Goal: Information Seeking & Learning: Learn about a topic

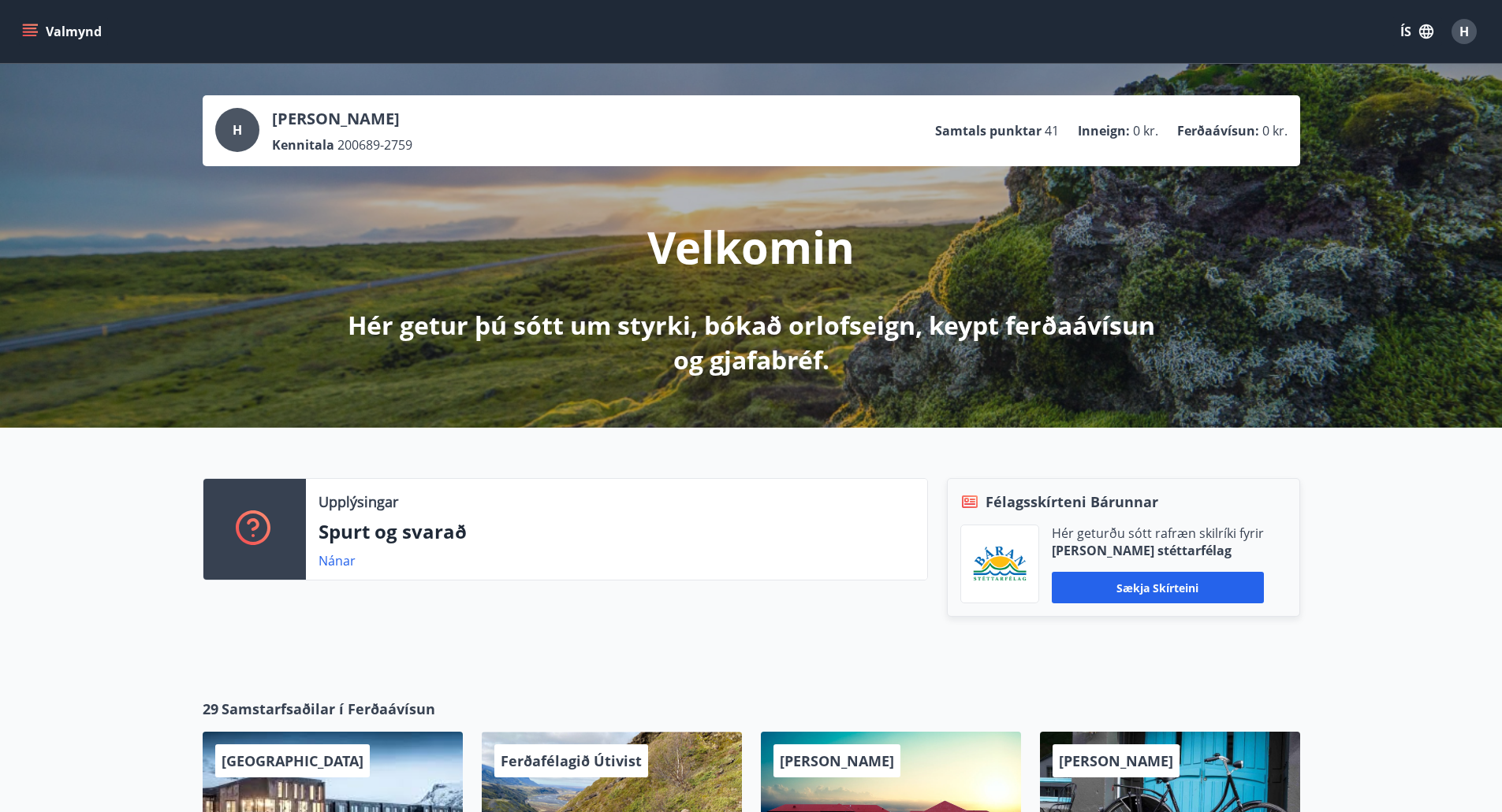
click at [144, 543] on div "Upplýsingar Spurt og svarað Nánar Félagsskírteni Bárunnar Hér geturðu sótt rafr…" at bounding box center [751, 551] width 1502 height 246
drag, startPoint x: 1057, startPoint y: 133, endPoint x: 1038, endPoint y: 130, distance: 19.2
click at [1038, 130] on li "Samtals punktar 41" at bounding box center [997, 130] width 124 height 17
click at [16, 22] on div "Valmynd ÍS H" at bounding box center [751, 31] width 1502 height 63
click at [28, 26] on icon "menu" at bounding box center [30, 31] width 15 height 15
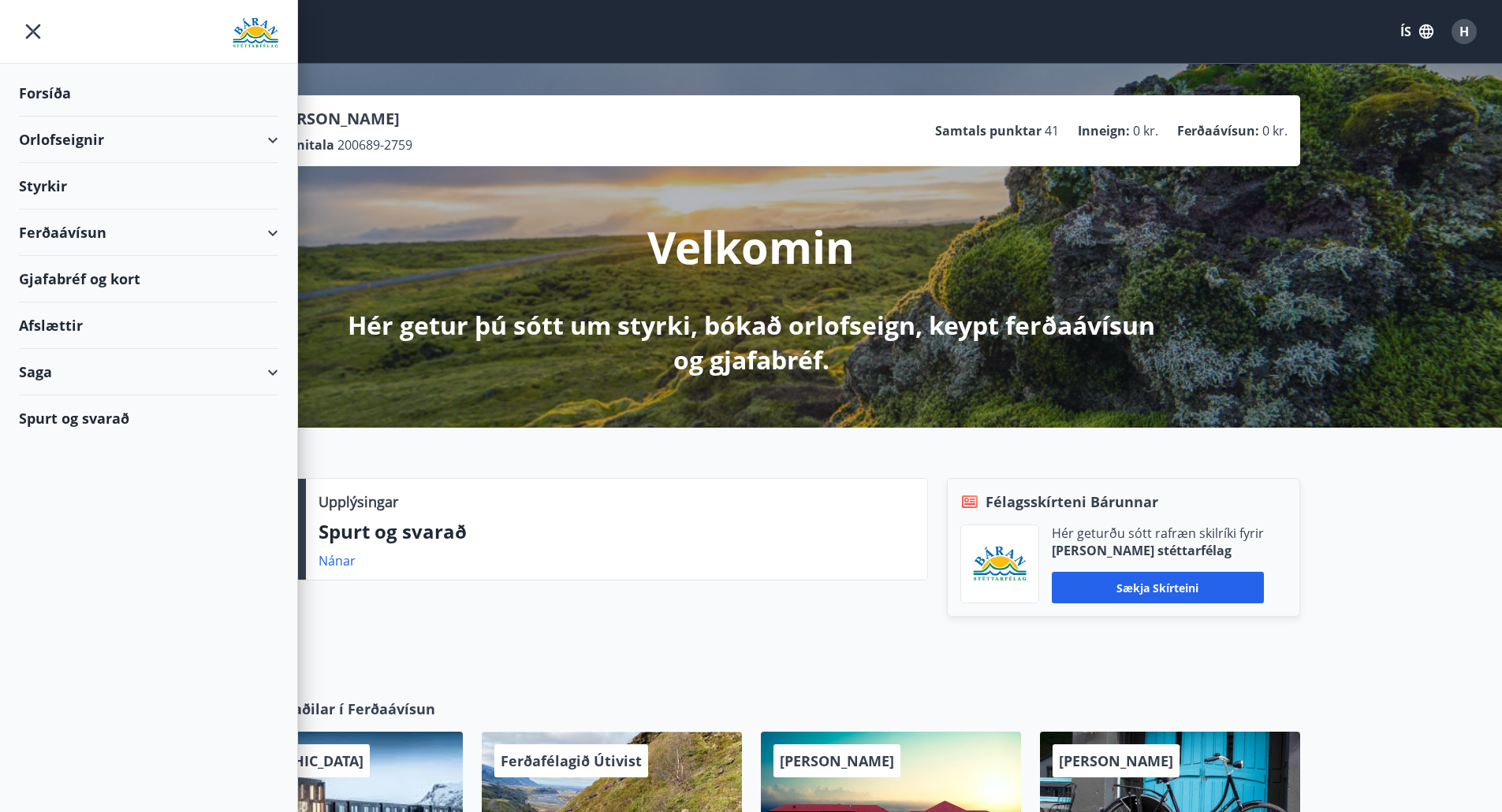
click at [276, 374] on div "Saga" at bounding box center [149, 372] width 259 height 46
click at [65, 515] on div "Punktar" at bounding box center [149, 511] width 234 height 33
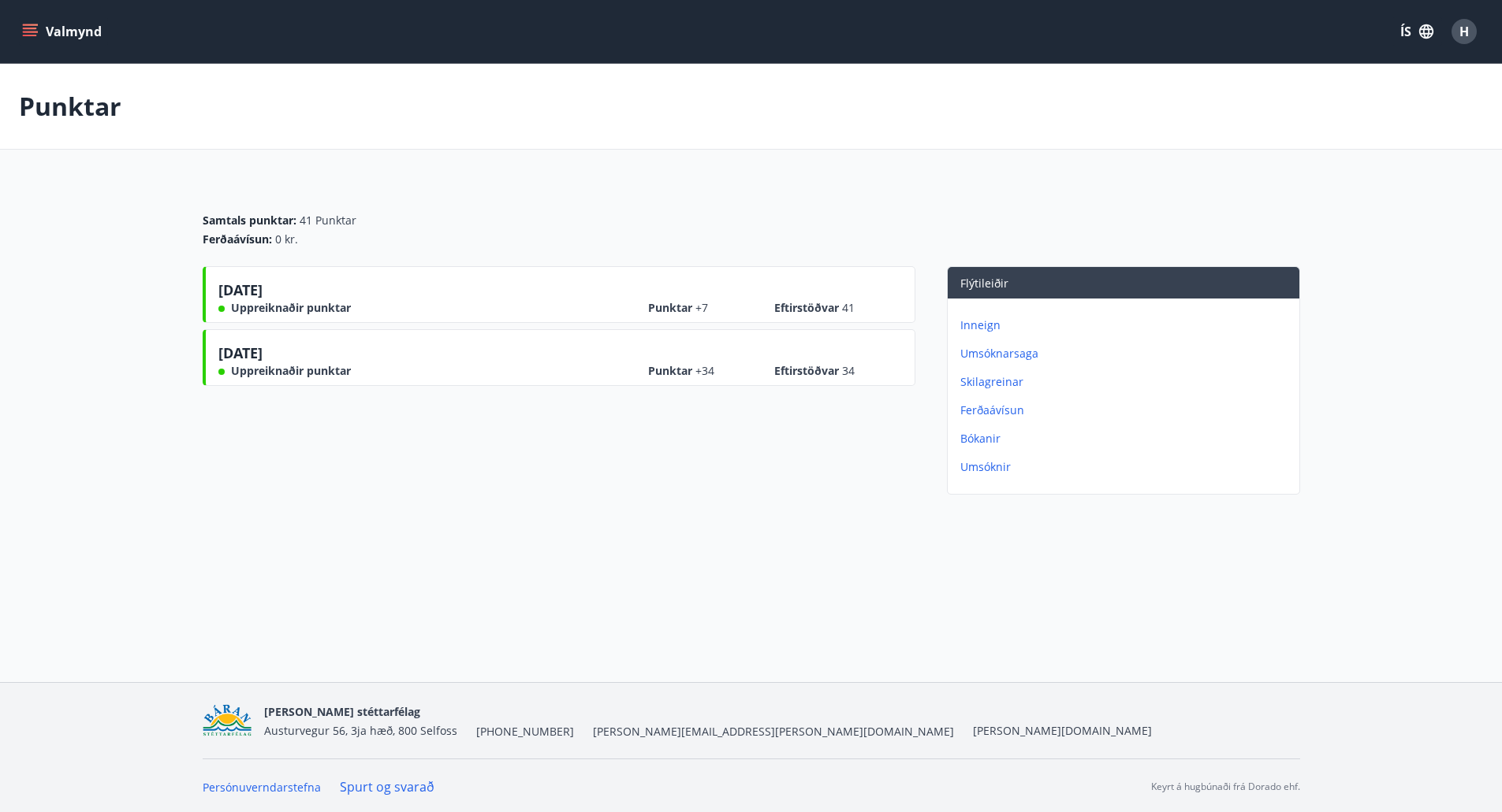
click at [556, 296] on div "12.02.2025 Uppreiknaðir punktar Punktar +7 Eftirstöðvar 41" at bounding box center [560, 297] width 684 height 36
click at [984, 327] on p "Inneign" at bounding box center [1127, 325] width 333 height 15
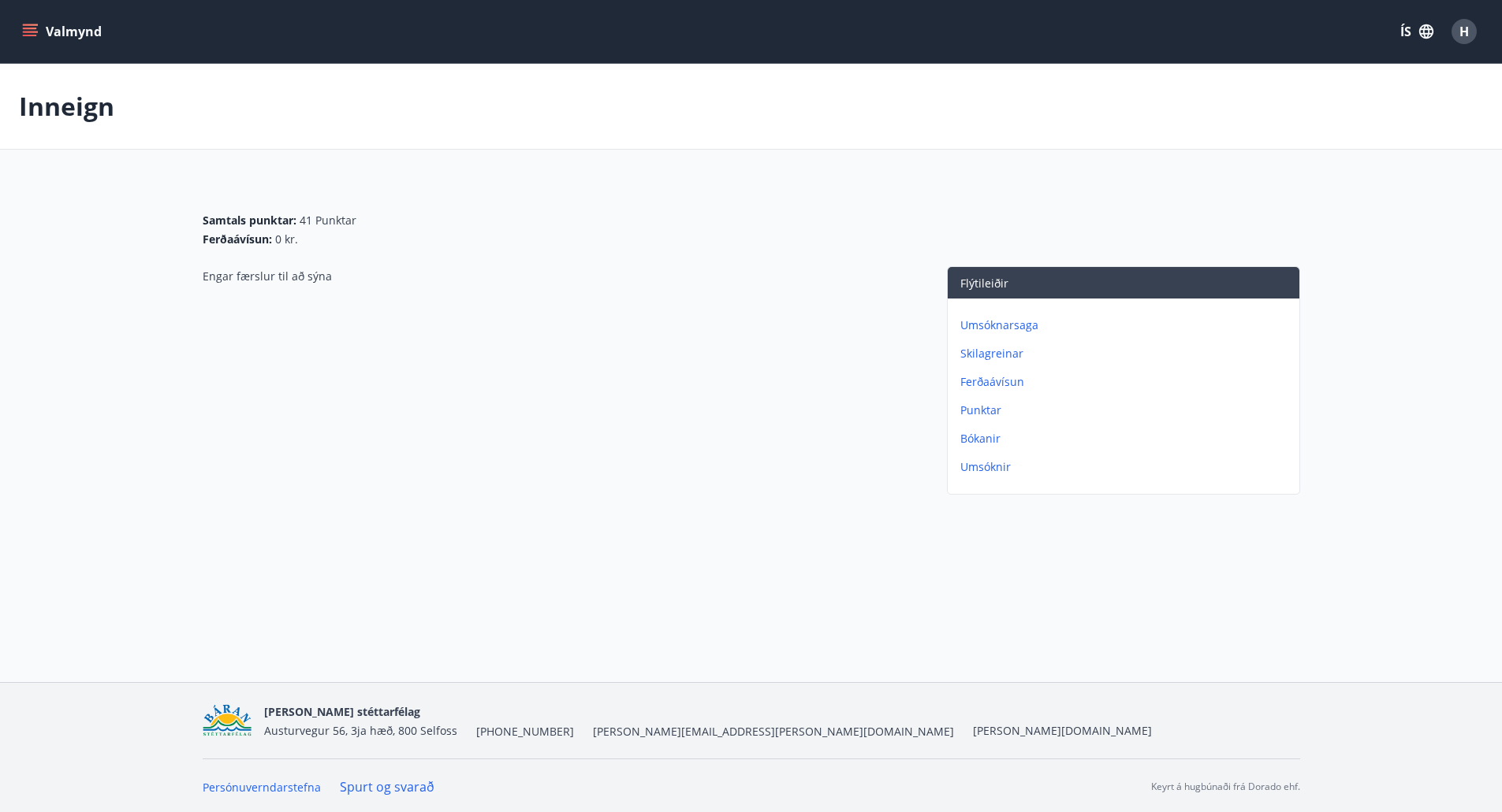
click at [987, 350] on p "Skilagreinar" at bounding box center [1127, 354] width 333 height 15
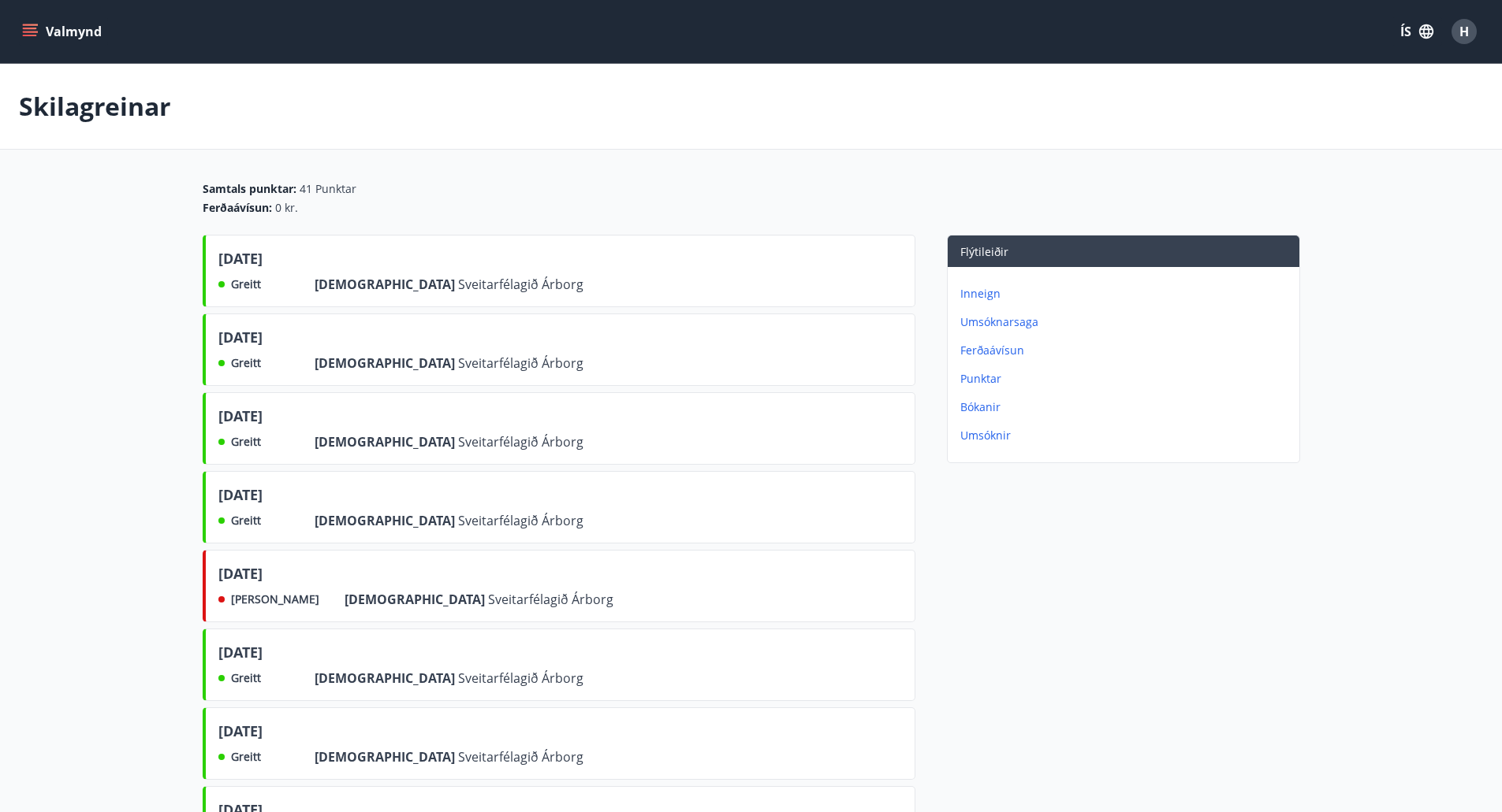
click at [981, 408] on p "Bókanir" at bounding box center [1127, 407] width 333 height 15
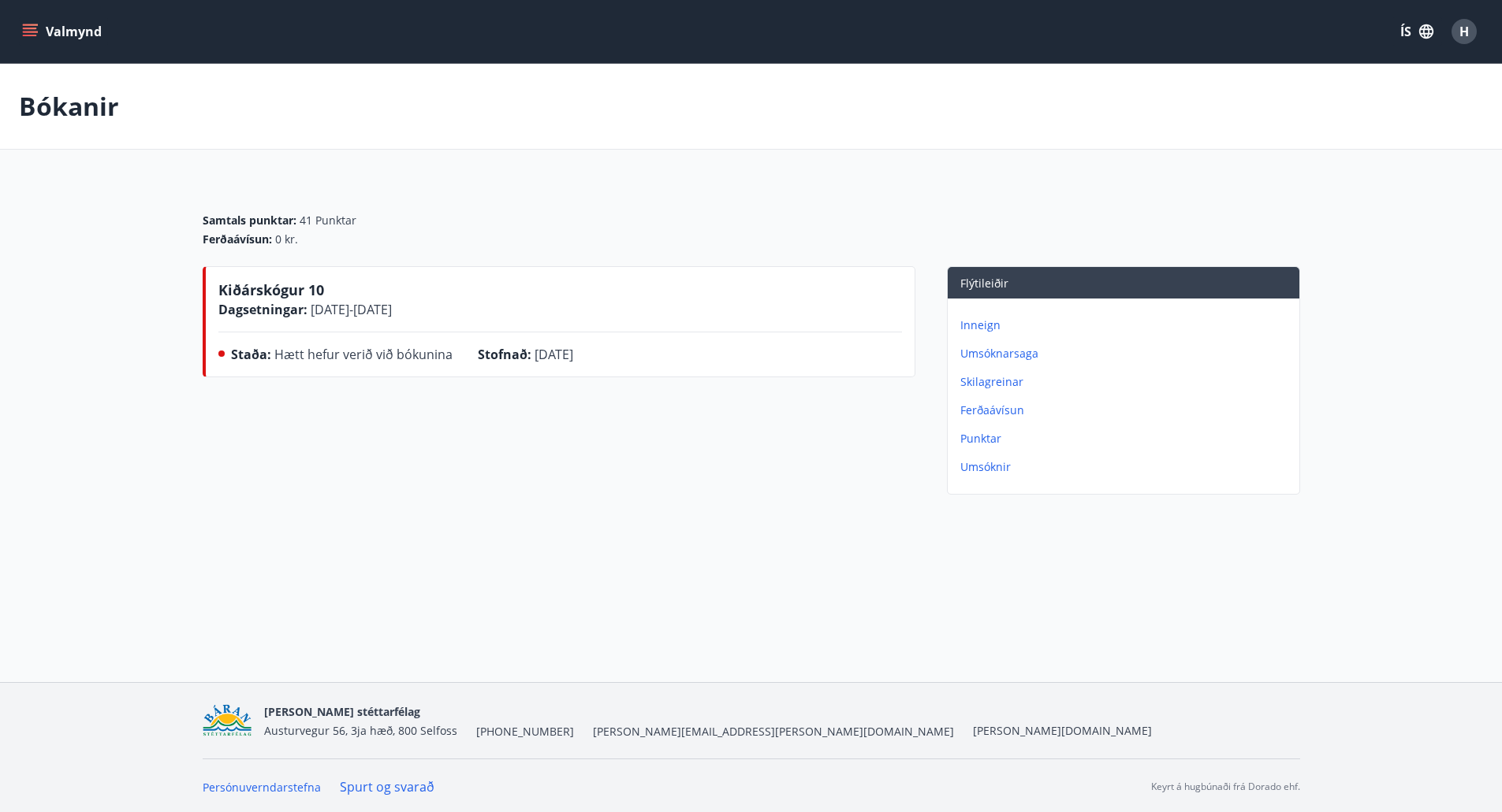
click at [989, 463] on p "Umsóknir" at bounding box center [1127, 467] width 333 height 15
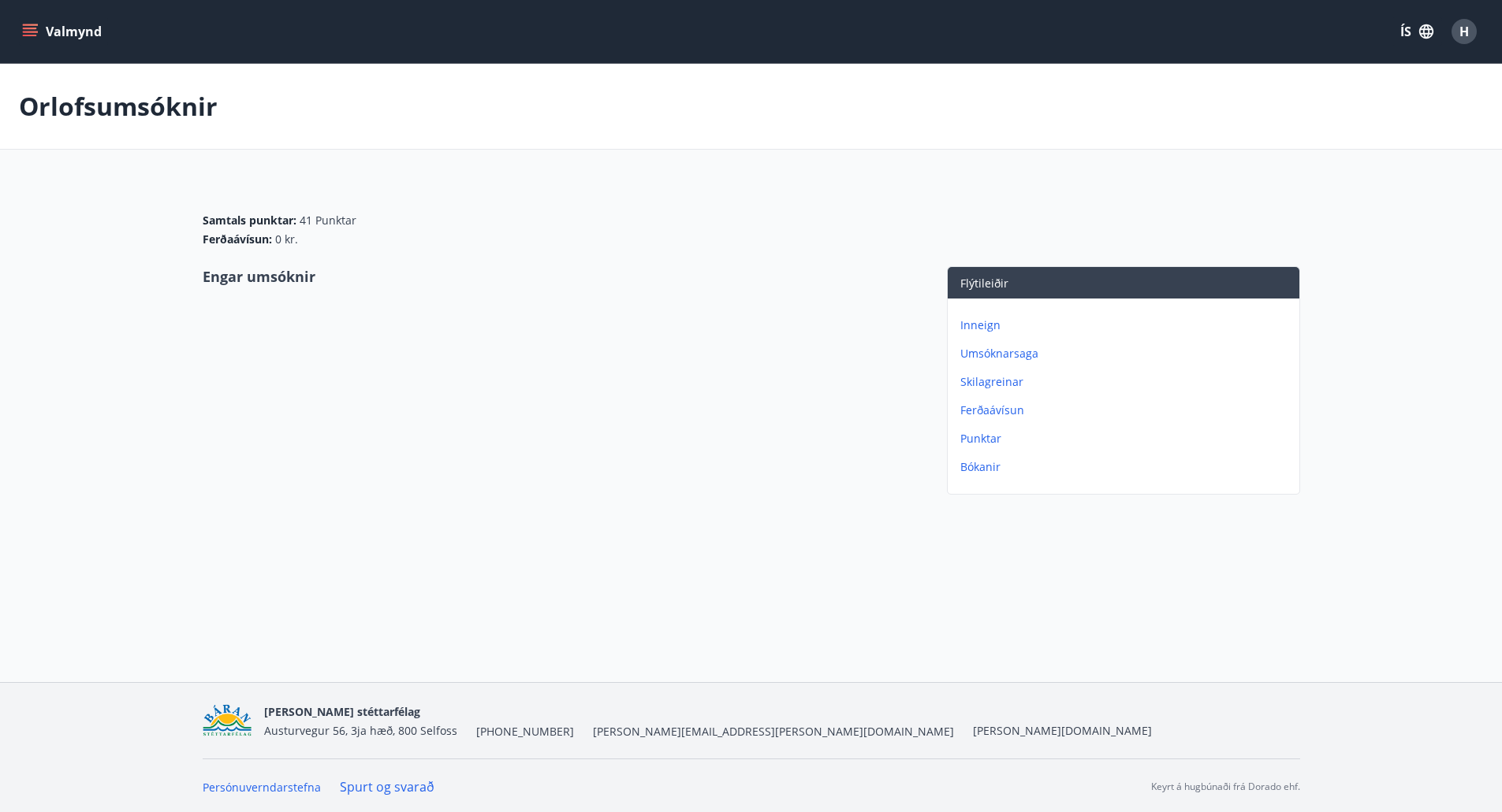
click at [32, 25] on icon "menu" at bounding box center [32, 25] width 17 height 2
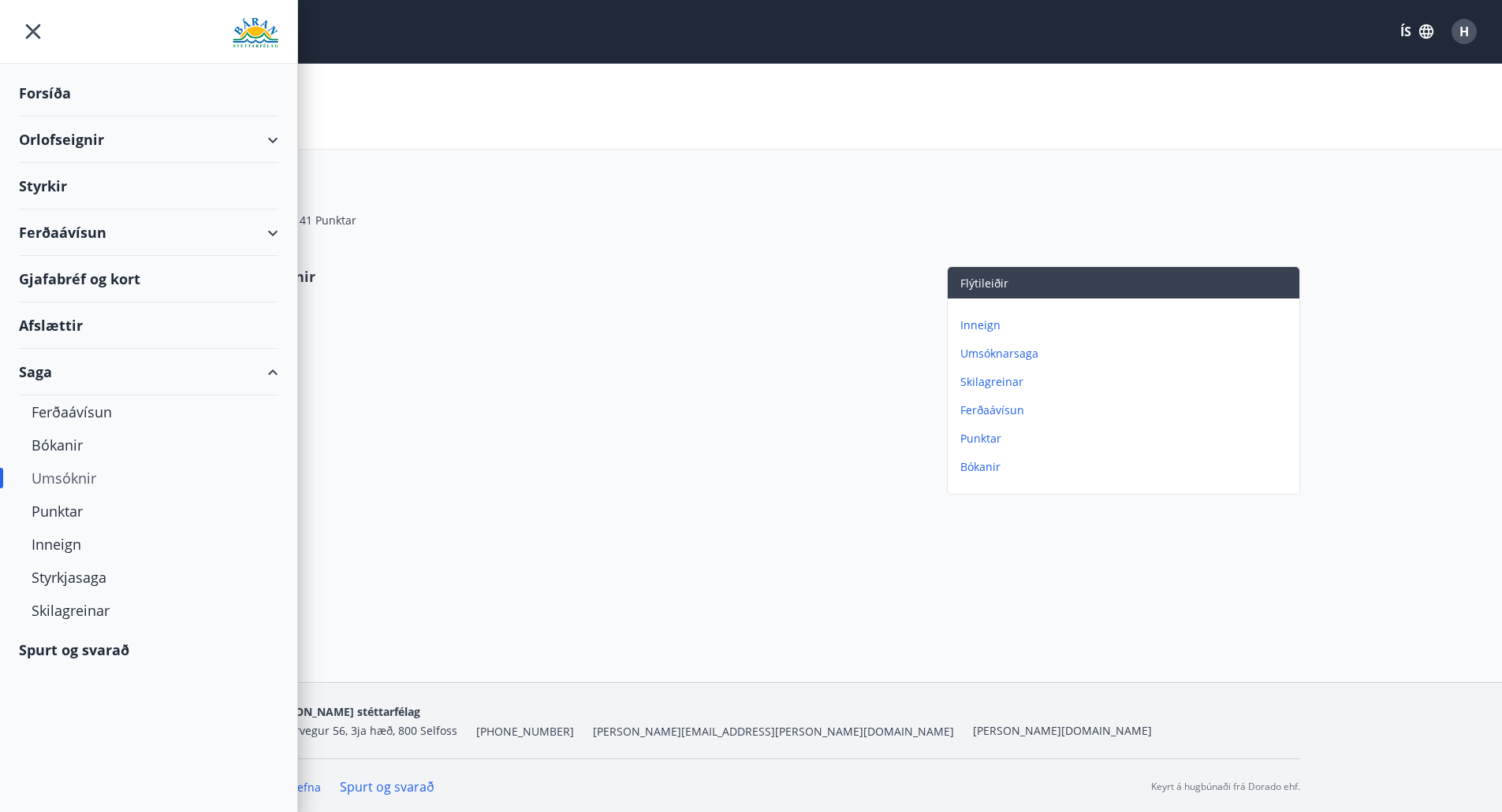
click at [134, 142] on div "Orlofseignir" at bounding box center [149, 140] width 259 height 46
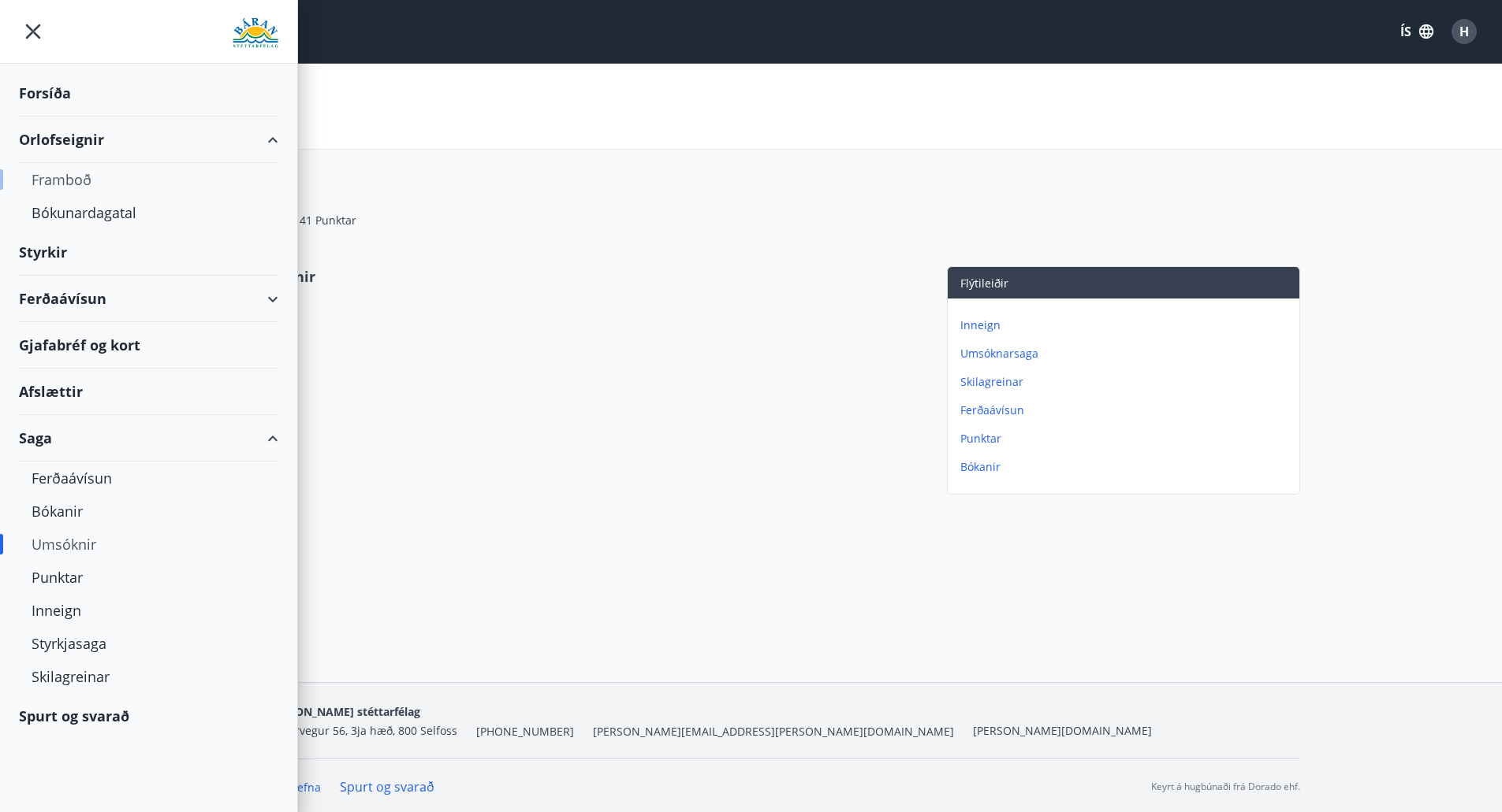
click at [66, 170] on div "Framboð" at bounding box center [149, 180] width 234 height 33
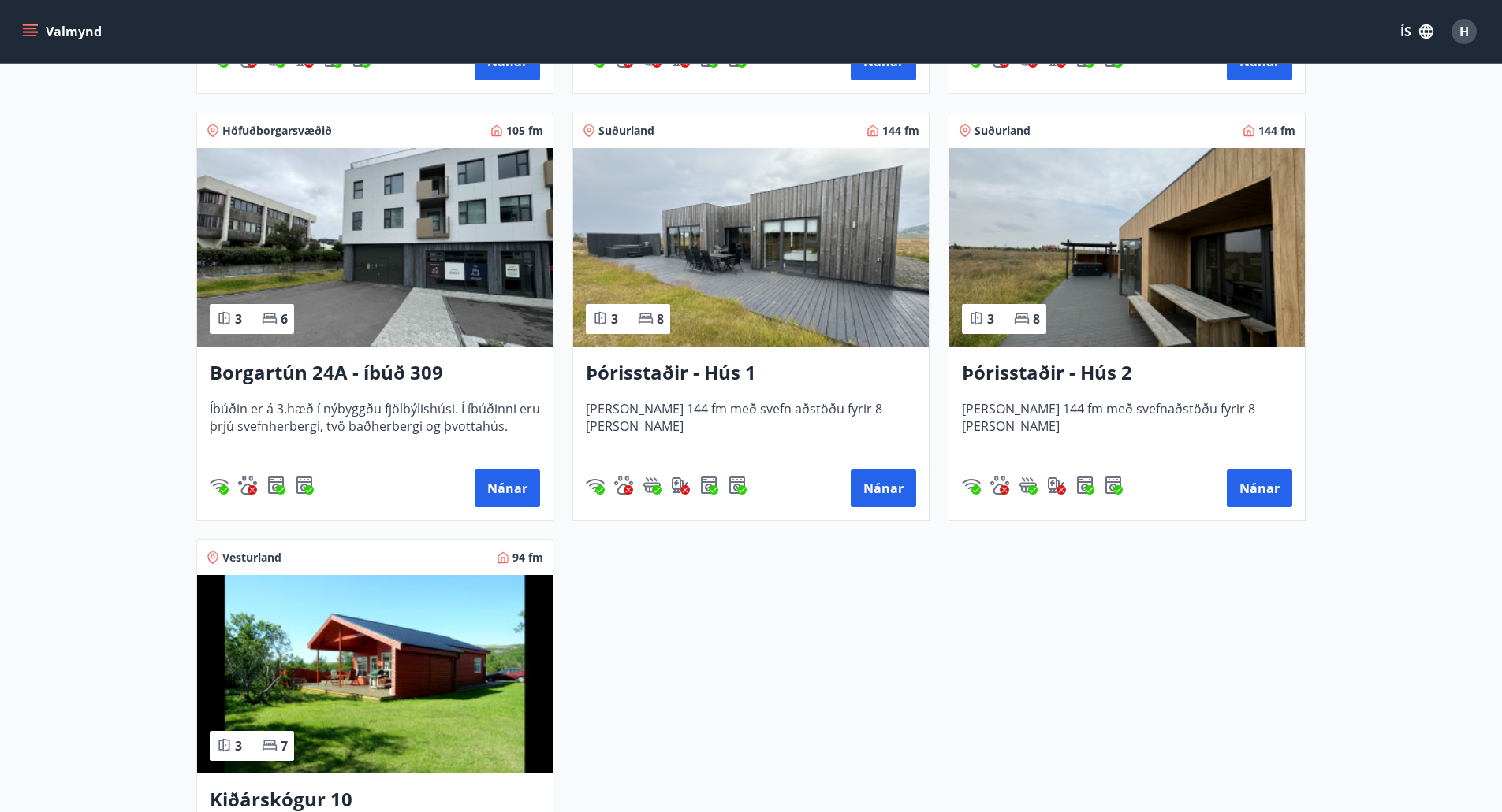
scroll to position [1182, 0]
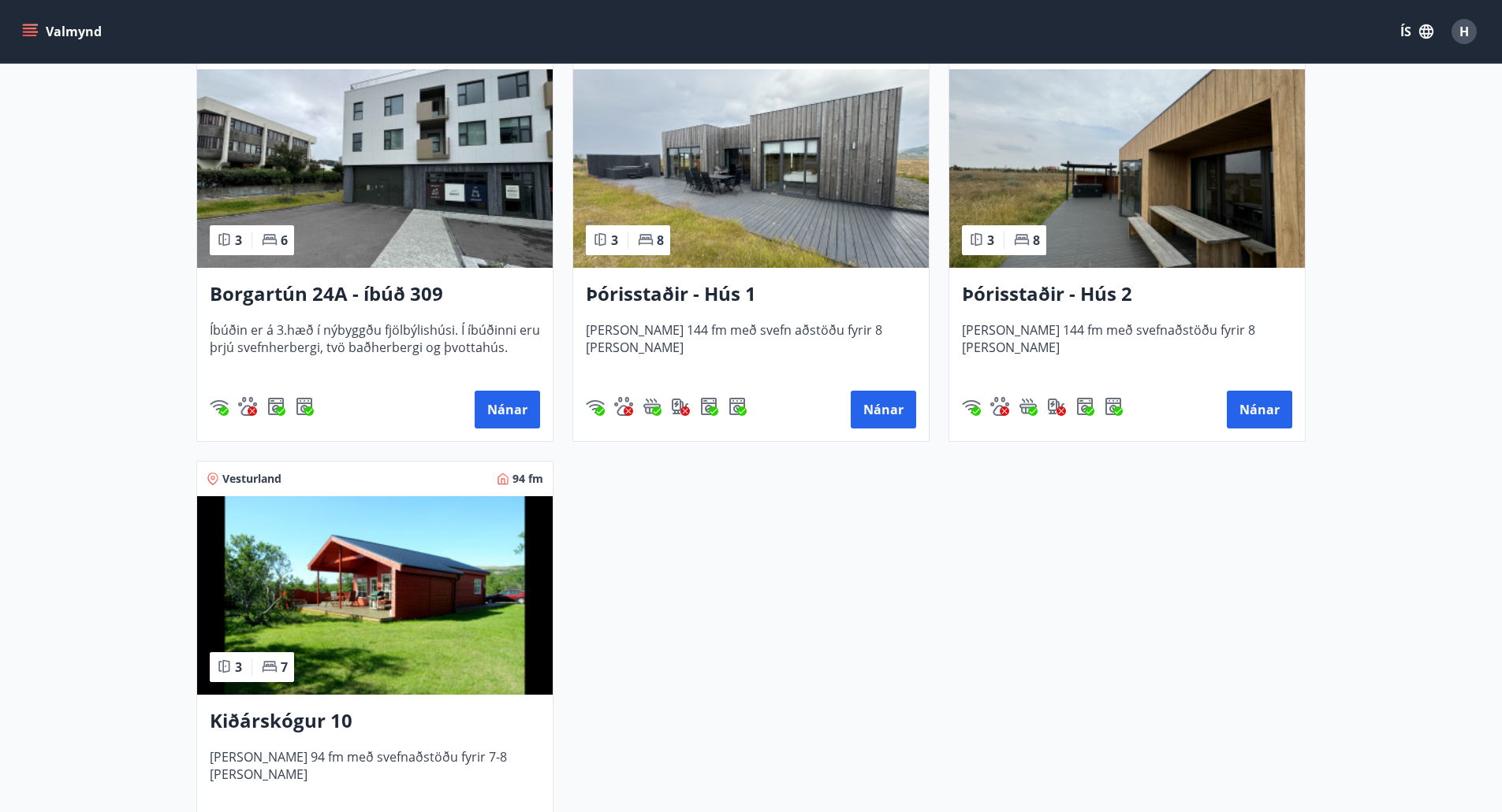
click at [390, 619] on img at bounding box center [375, 594] width 356 height 198
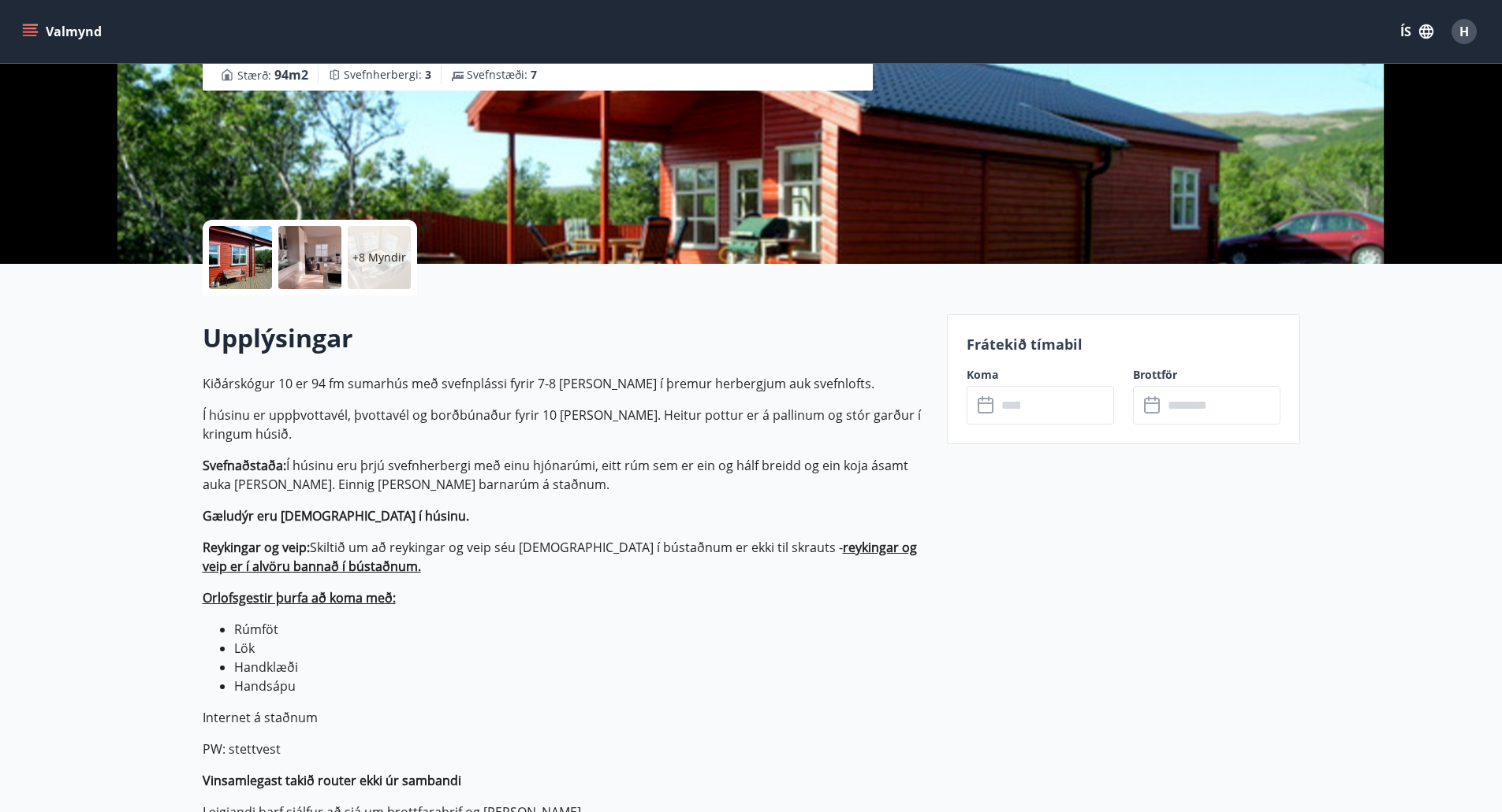
scroll to position [237, 0]
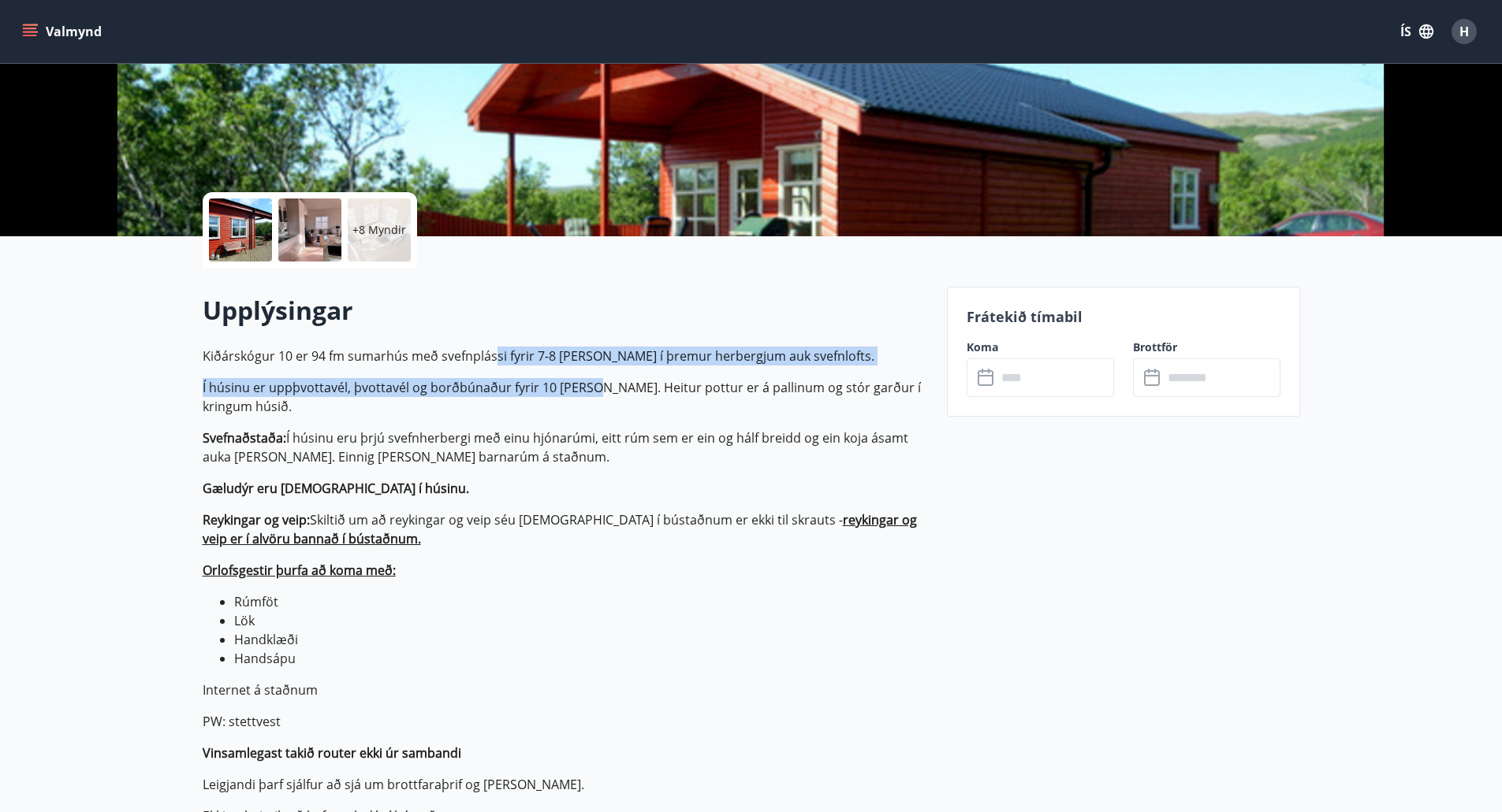
drag, startPoint x: 491, startPoint y: 345, endPoint x: 596, endPoint y: 394, distance: 115.9
click at [596, 394] on div "Upplýsingar Kiðárskógur 10 er 94 fm sumarhús með svefnplássi fyrir 7-8 manns í …" at bounding box center [565, 796] width 725 height 1005
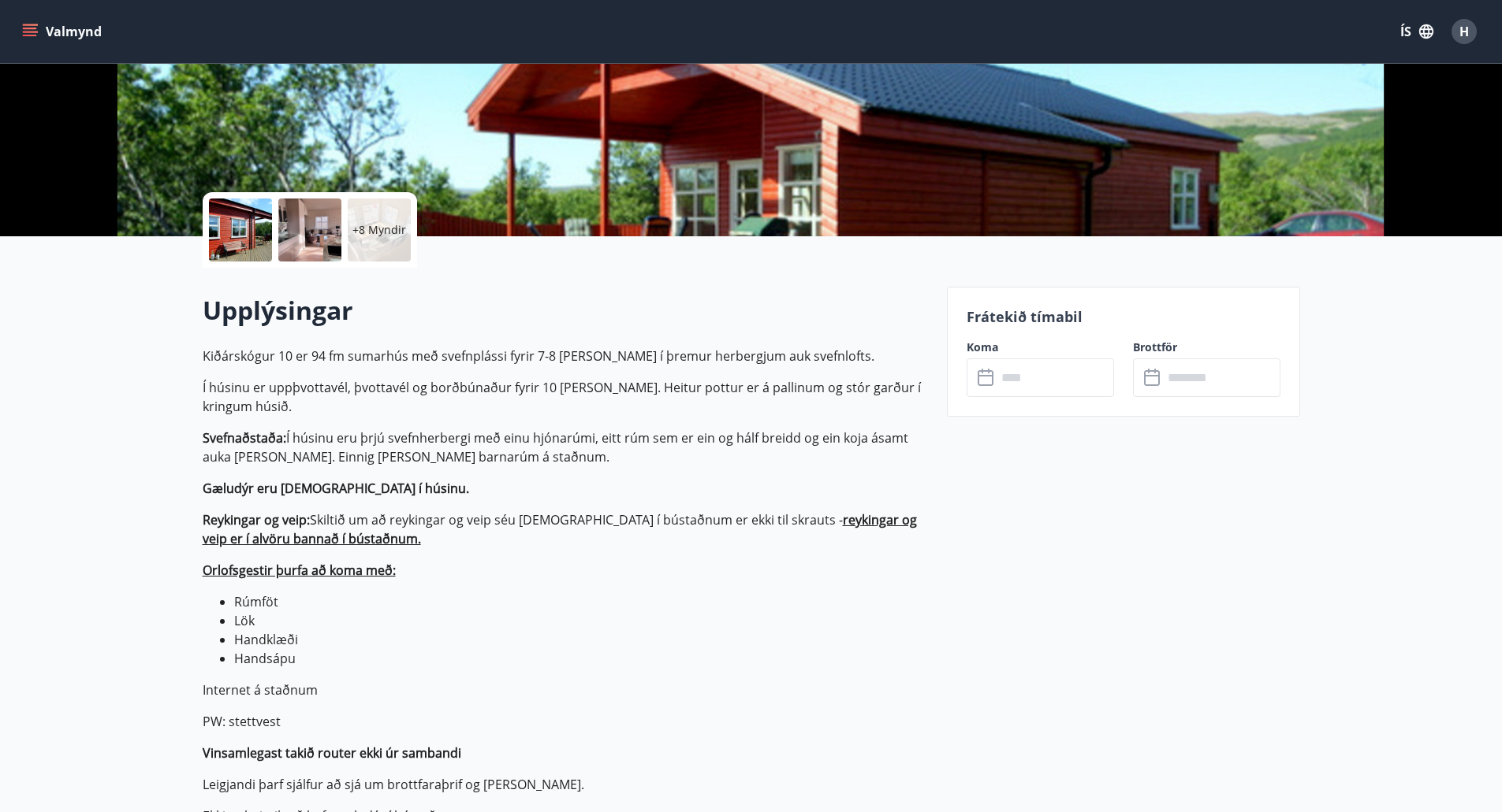
click at [669, 428] on p "Svefnaðstaða: Í húsinu eru þrjú svefnherbergi með einu hjónarúmi, eitt rúm sem …" at bounding box center [565, 447] width 725 height 38
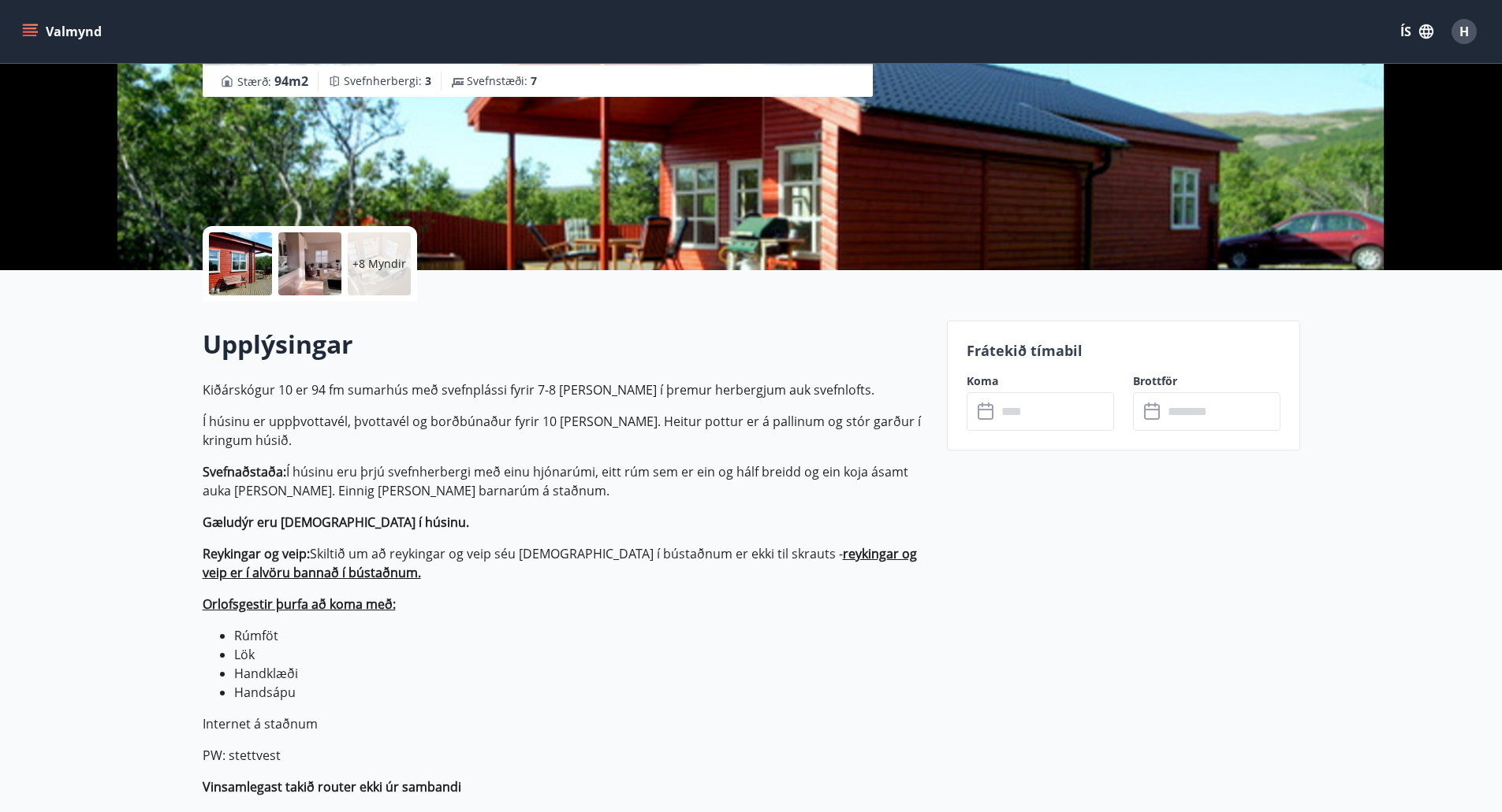
scroll to position [179, 0]
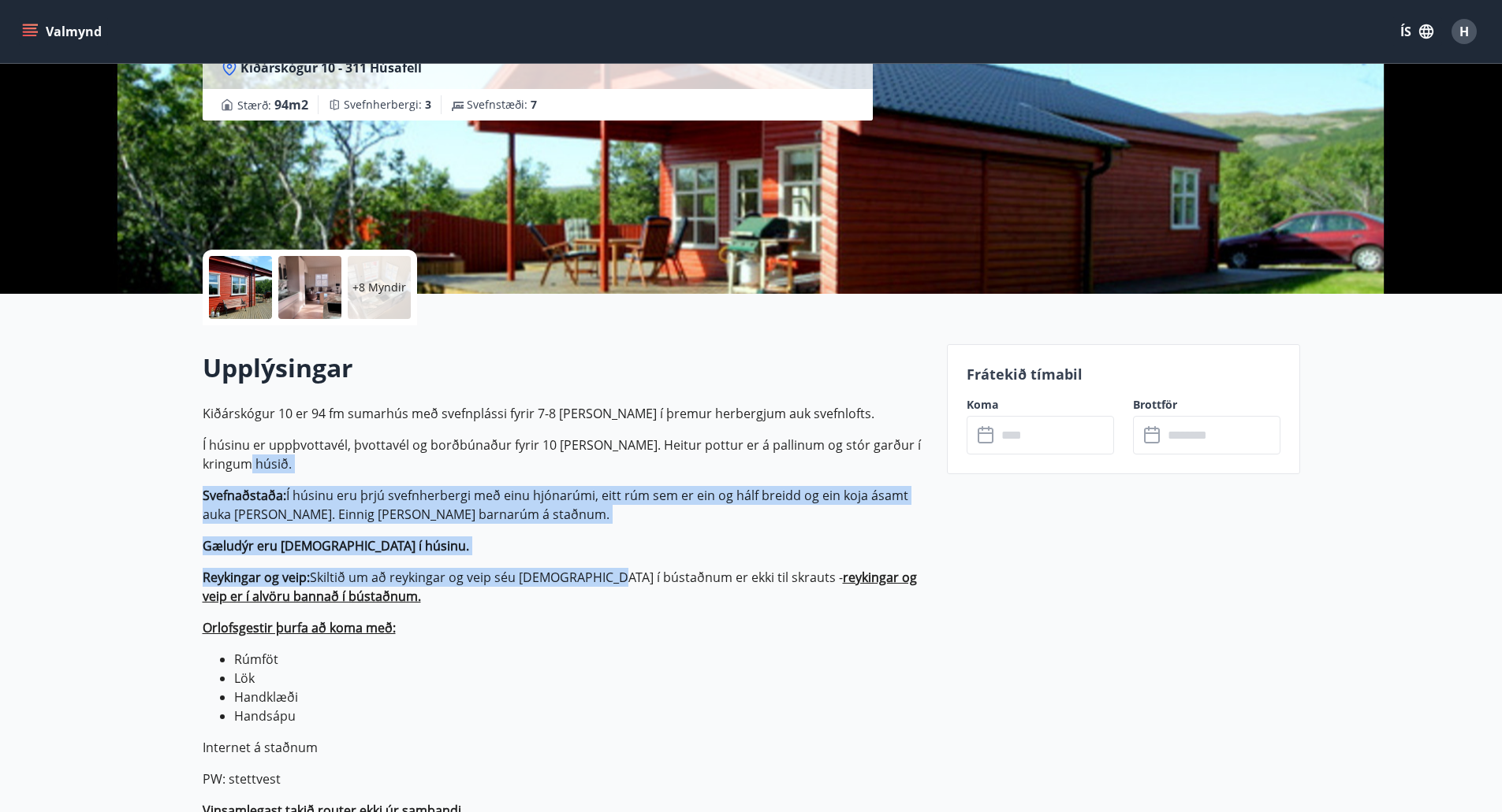
drag, startPoint x: 599, startPoint y: 575, endPoint x: 512, endPoint y: 458, distance: 145.8
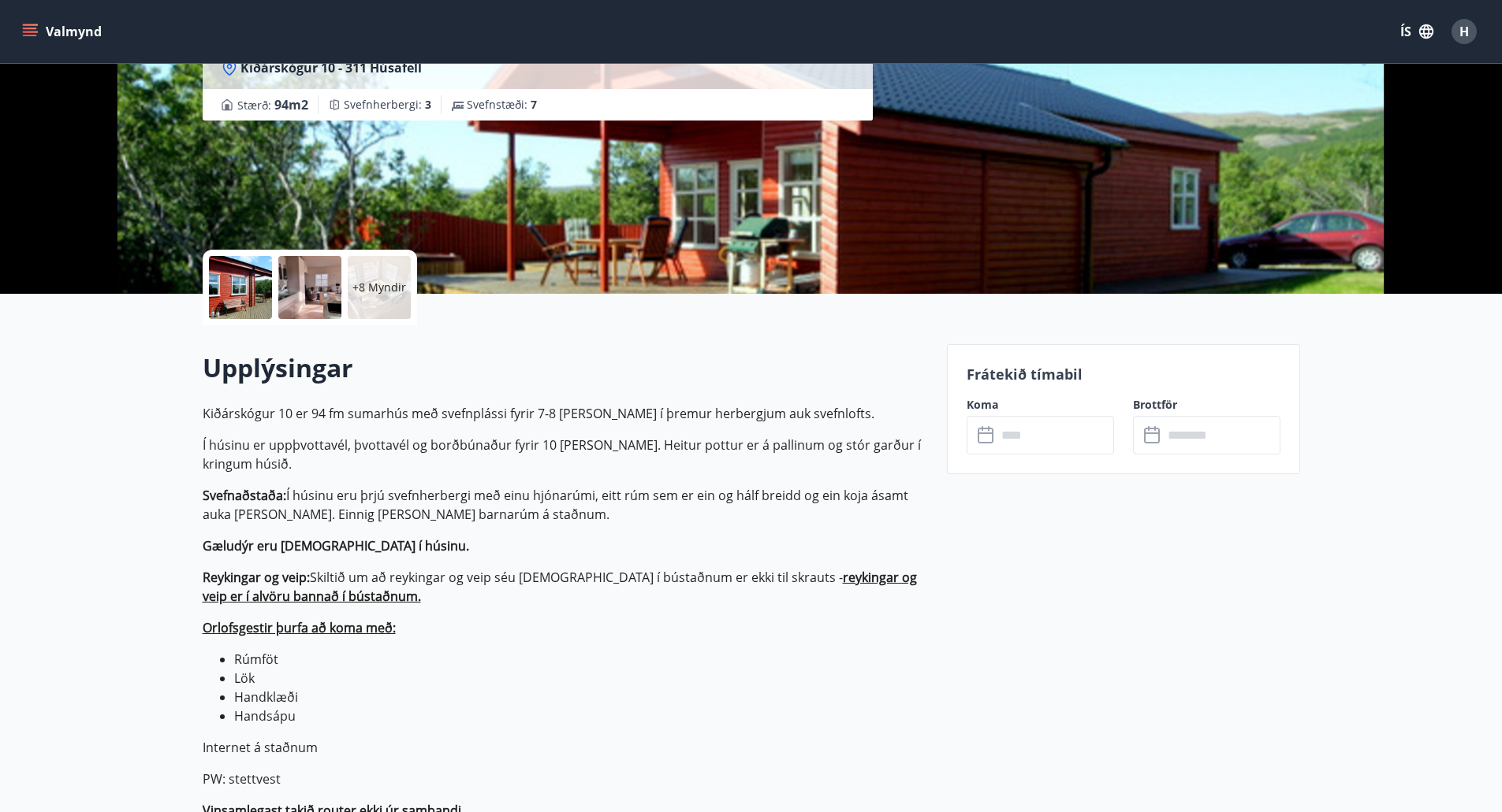
click at [499, 406] on p "Kiðárskógur 10 er 94 fm sumarhús með svefnplássi fyrir 7-8 manns í þremur herbe…" at bounding box center [565, 414] width 725 height 19
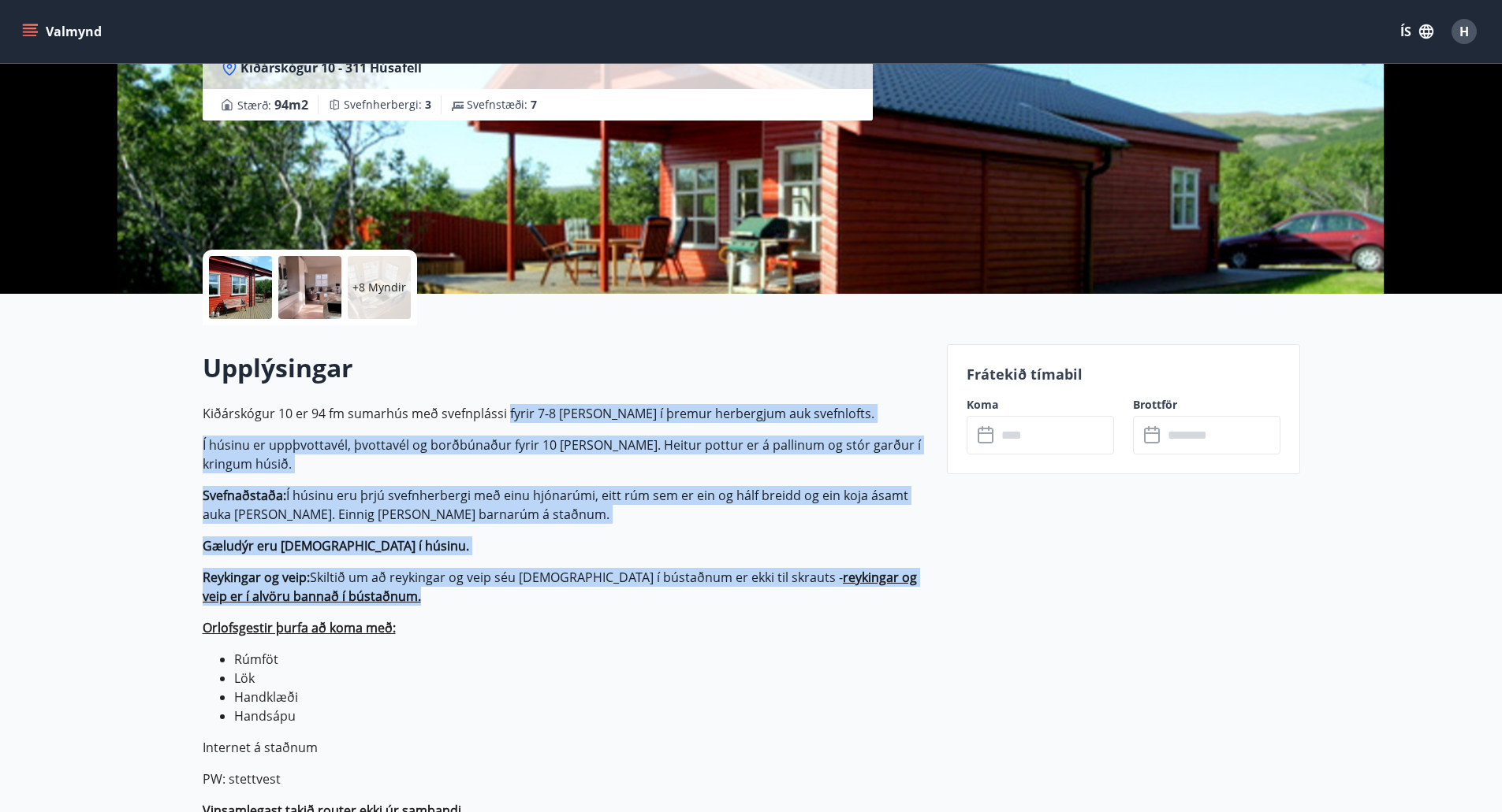
drag, startPoint x: 429, startPoint y: 602, endPoint x: 505, endPoint y: 392, distance: 223.3
click at [361, 497] on p "Svefnaðstaða: Í húsinu eru þrjú svefnherbergi með einu hjónarúmi, eitt rúm sem …" at bounding box center [565, 505] width 725 height 38
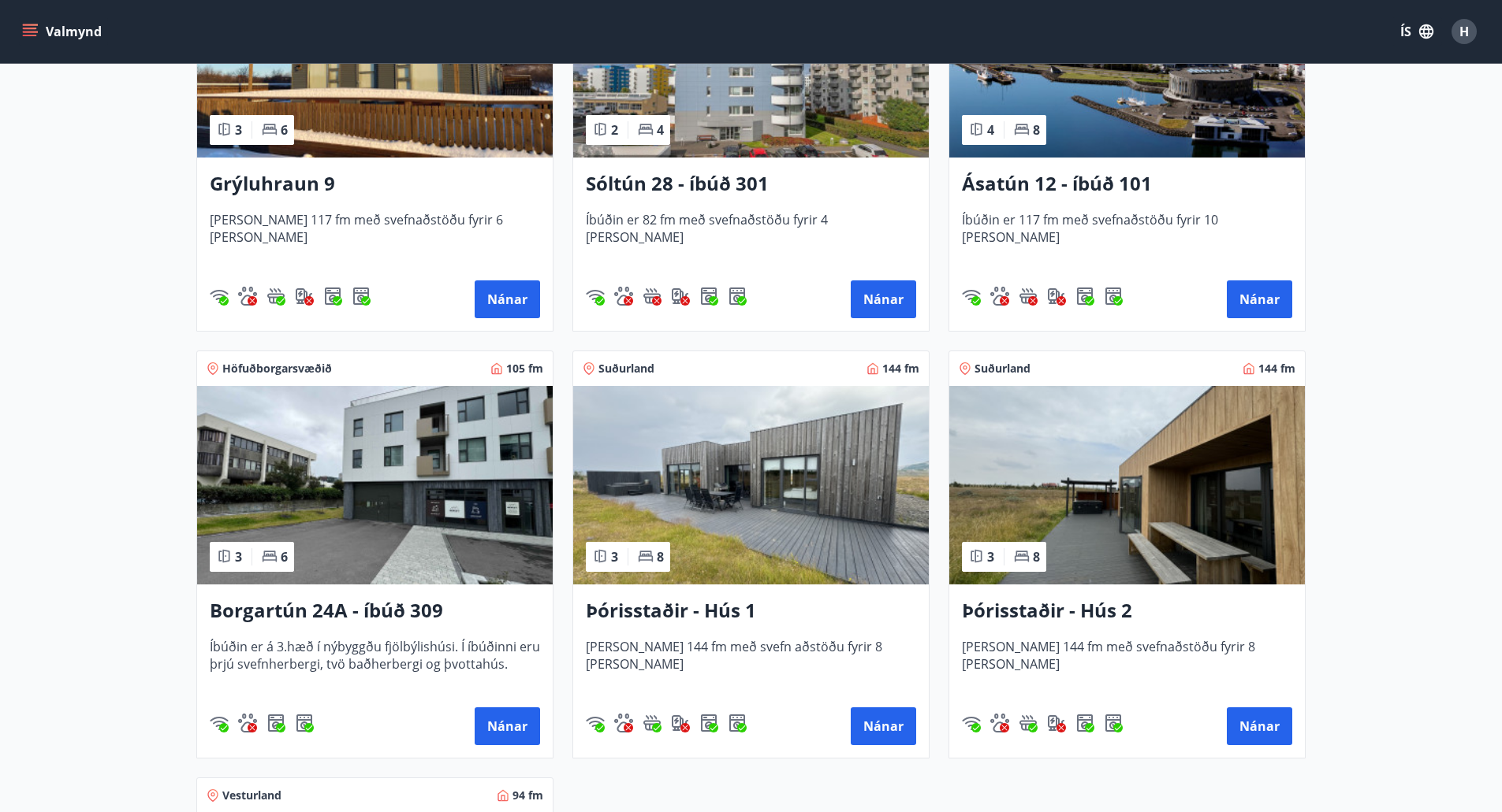
scroll to position [867, 0]
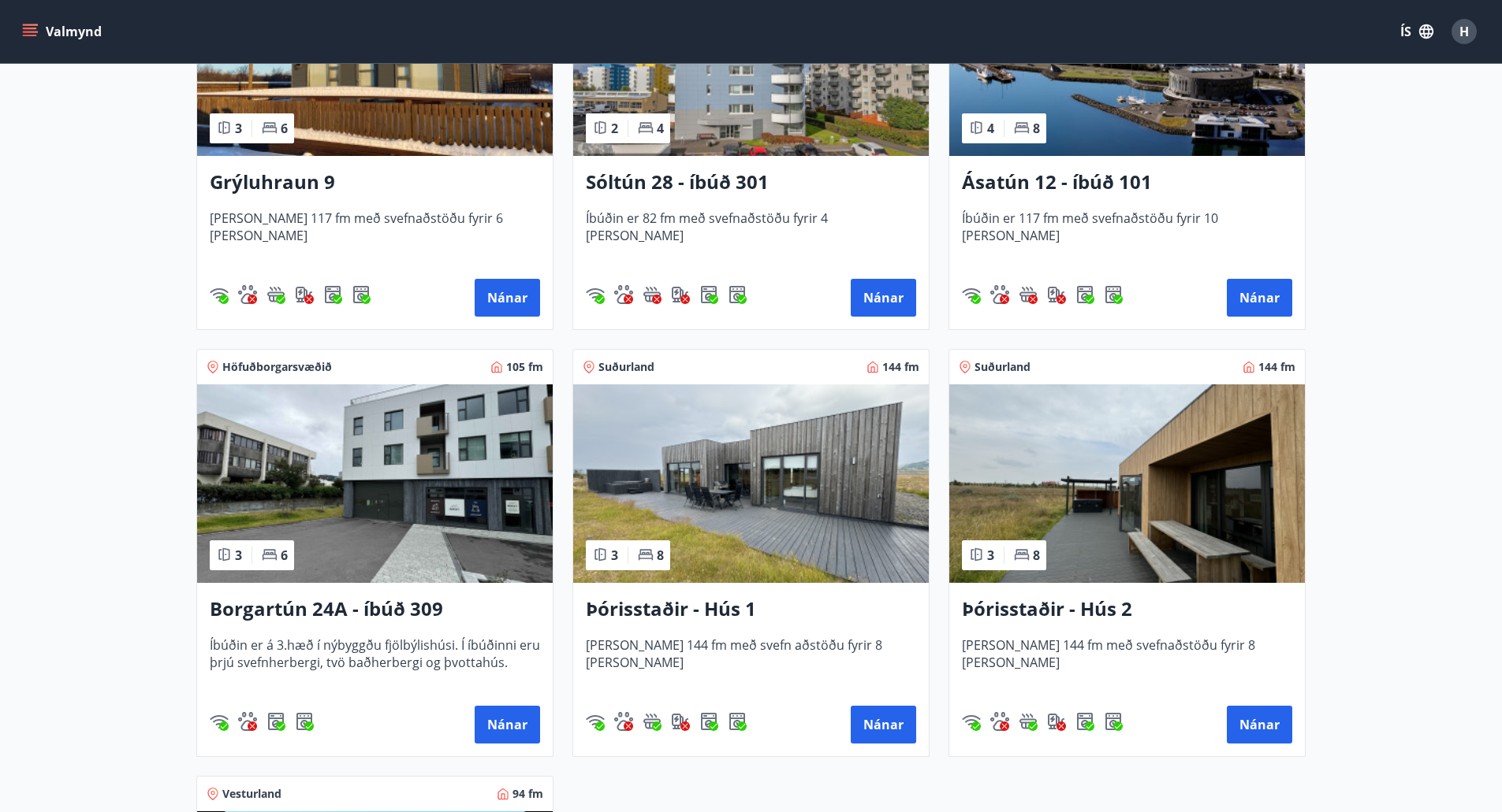
click at [1245, 444] on img at bounding box center [1127, 483] width 356 height 198
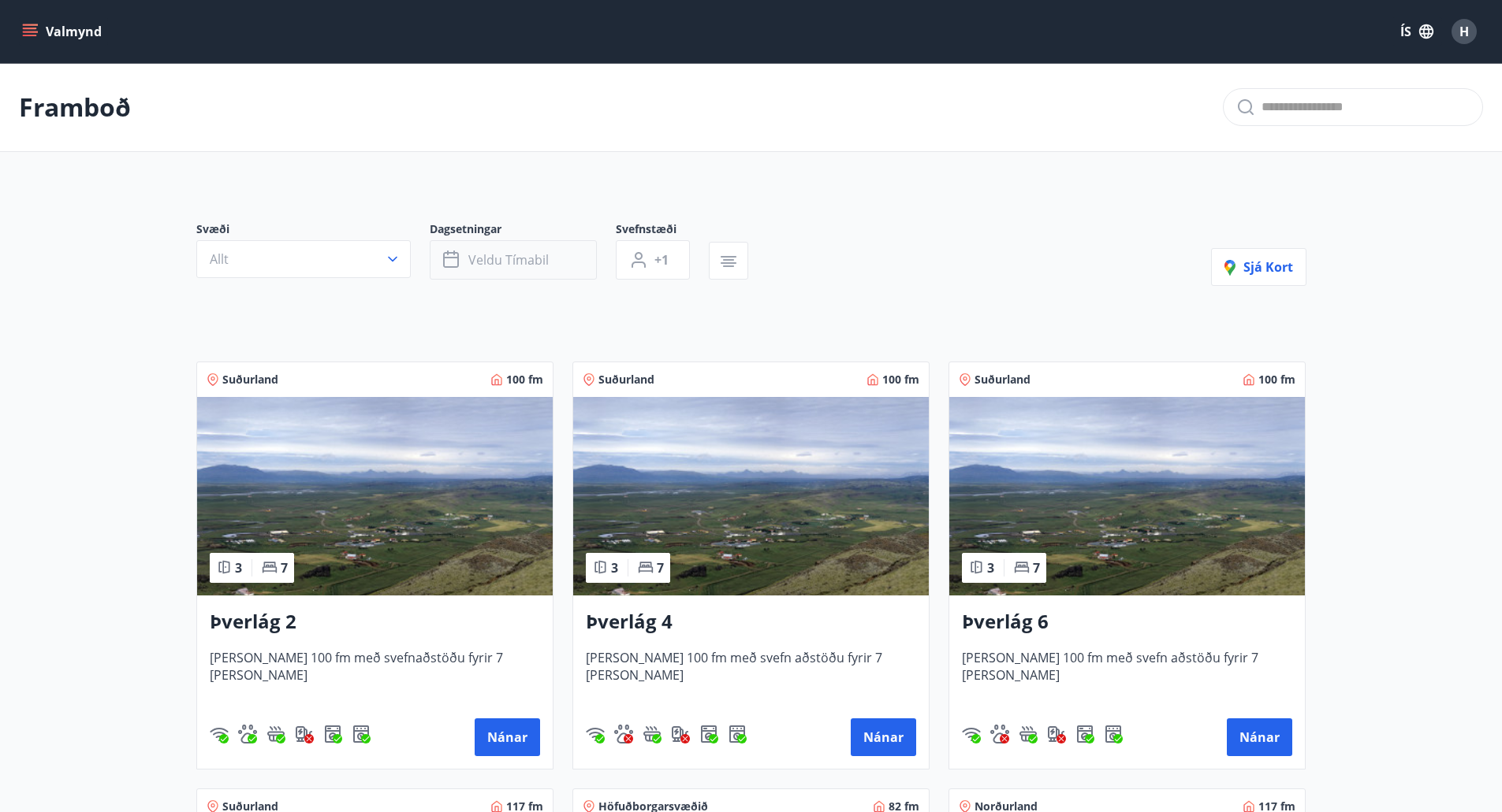
click at [468, 254] on span "Veldu tímabil" at bounding box center [508, 260] width 80 height 17
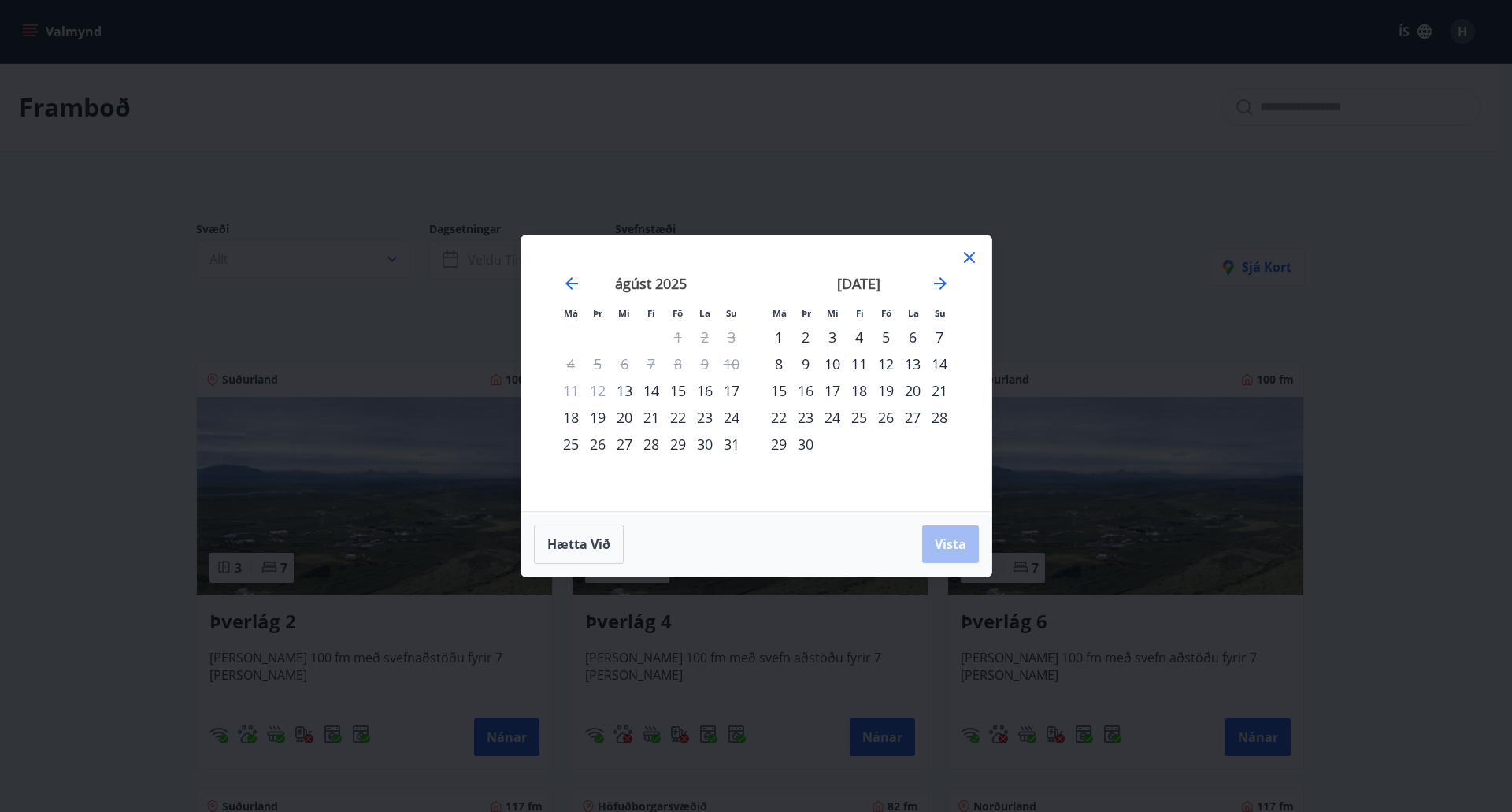
click at [898, 194] on div "Má Þr Mi Fi Fö La Su Má Þr Mi Fi Fö La Su júlí 2025 1 2 3 4 5 6 7 8 9 10 11 12 …" at bounding box center [756, 406] width 1512 height 812
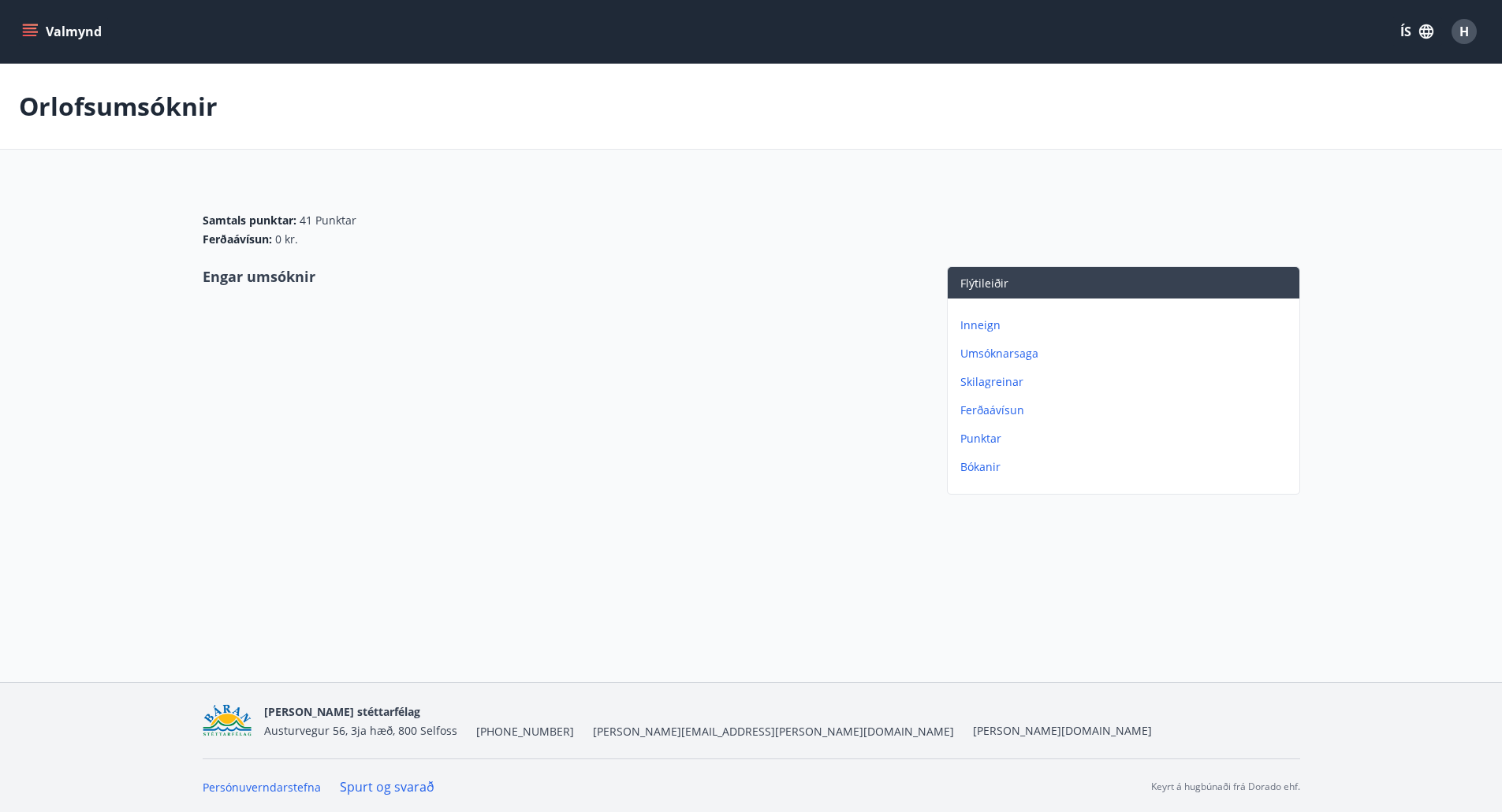
click at [966, 473] on p "Bókanir" at bounding box center [1127, 467] width 333 height 15
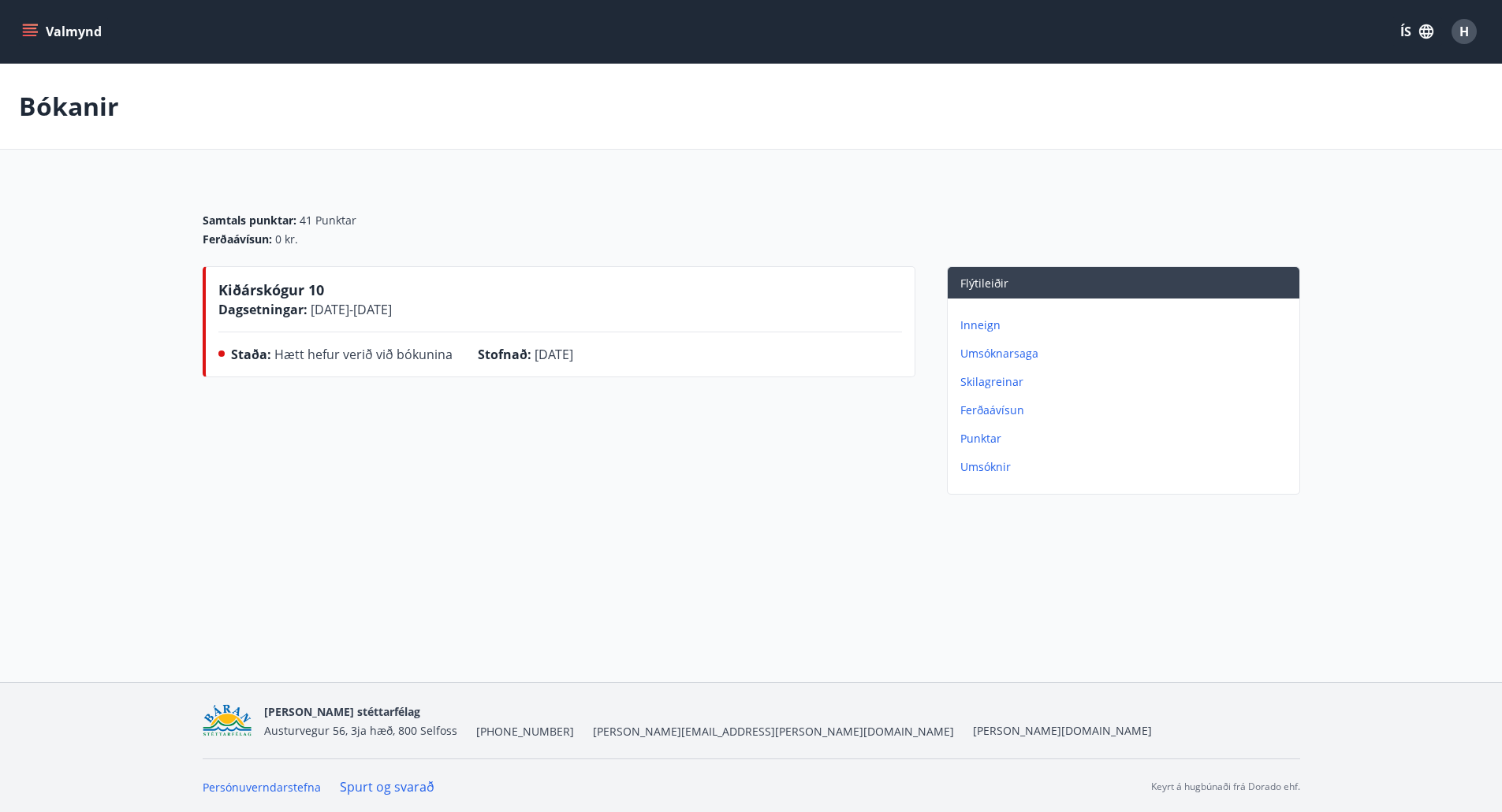
scroll to position [2, 0]
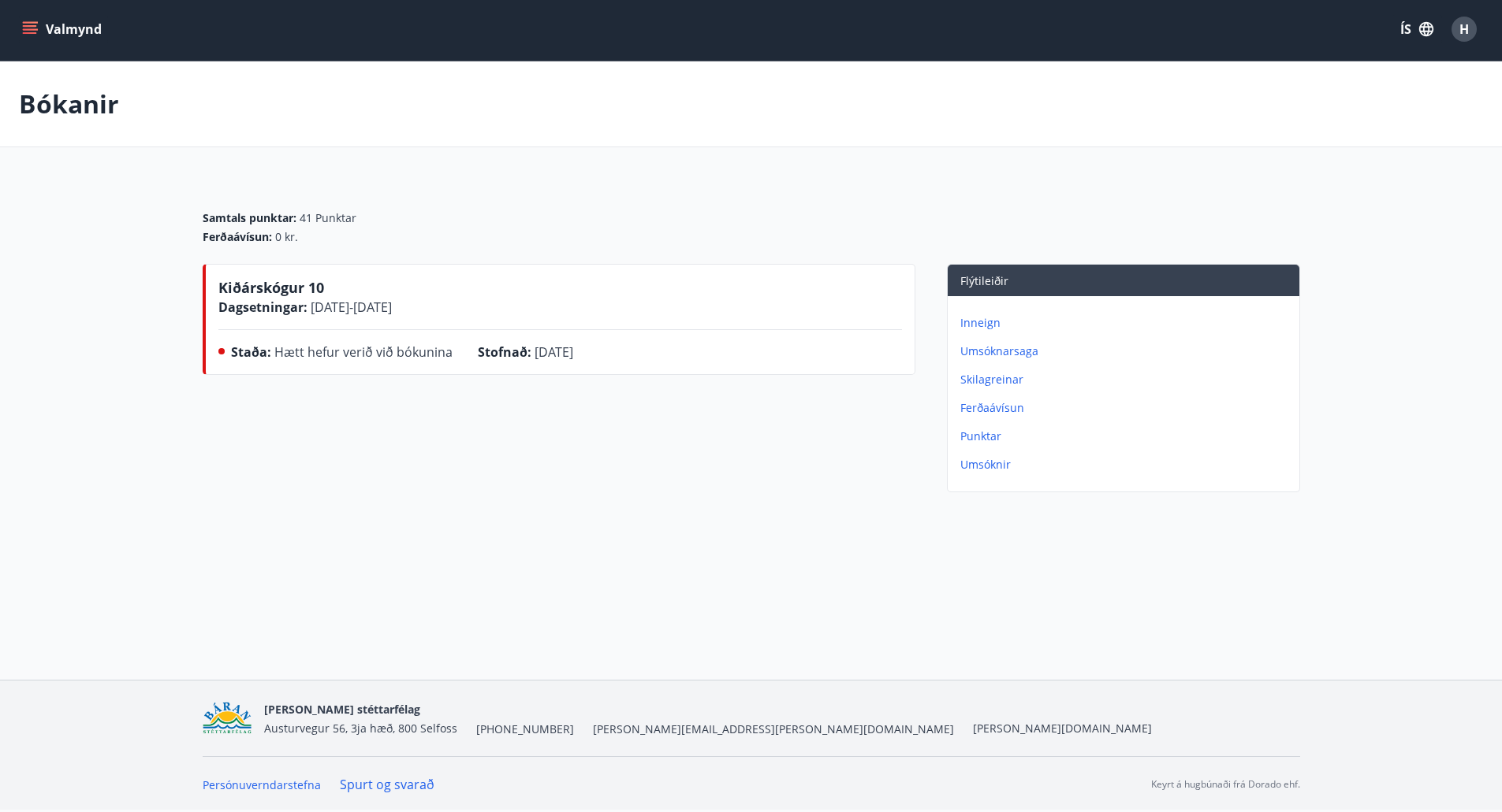
click at [978, 441] on p "Punktar" at bounding box center [1127, 436] width 333 height 15
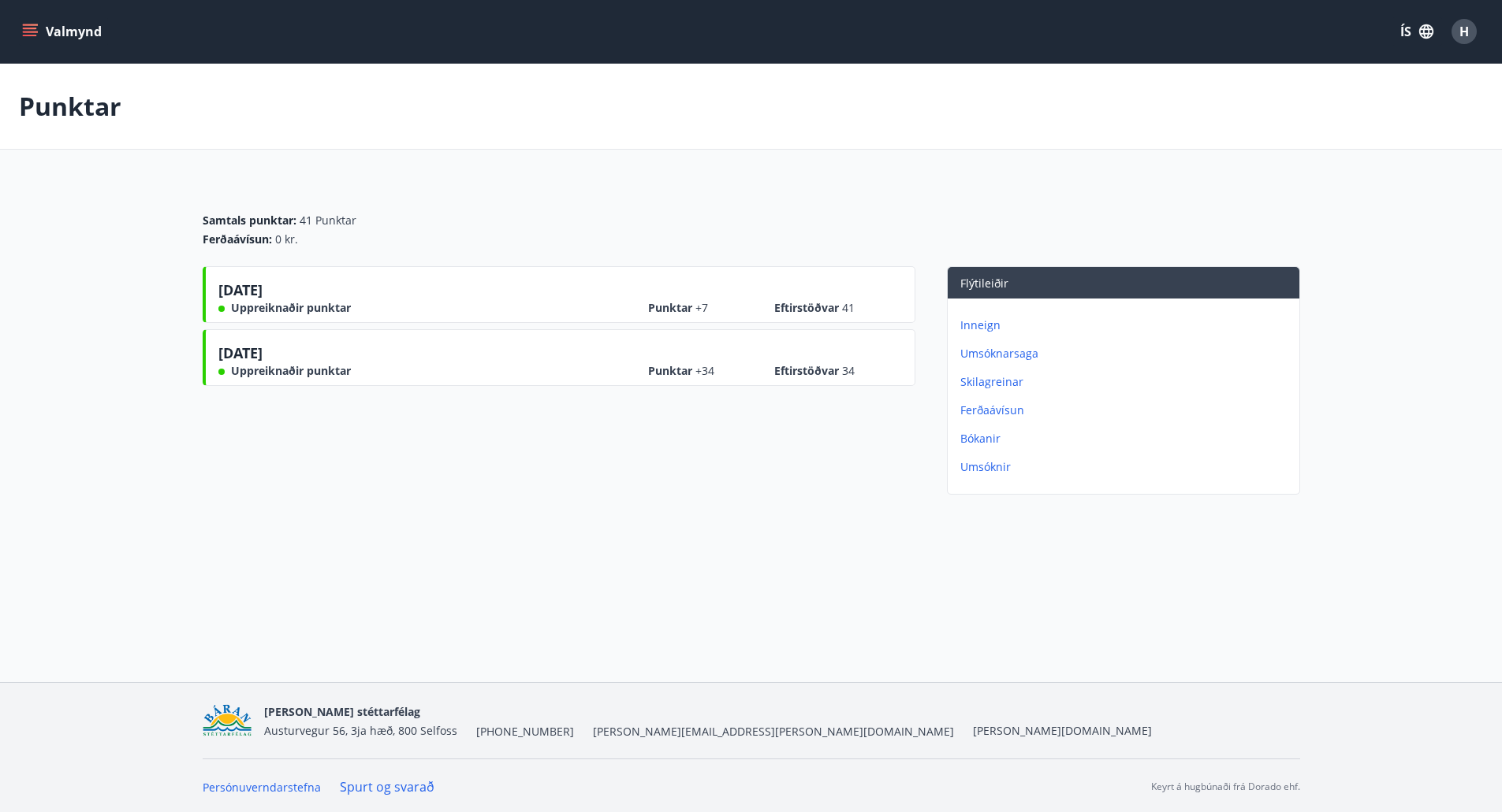
click at [49, 35] on button "Valmynd" at bounding box center [64, 31] width 89 height 28
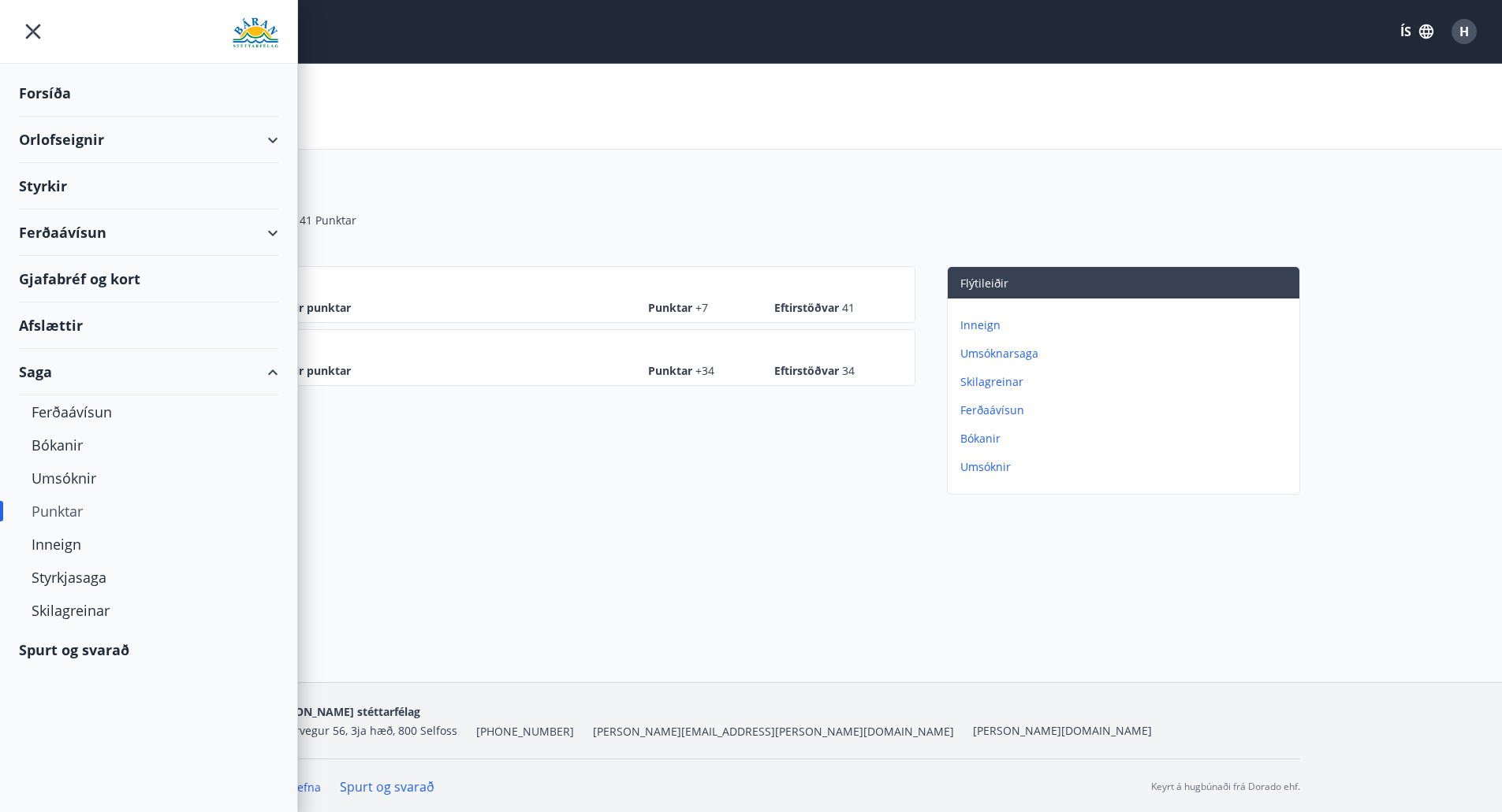
click at [87, 143] on div "Orlofseignir" at bounding box center [149, 140] width 259 height 46
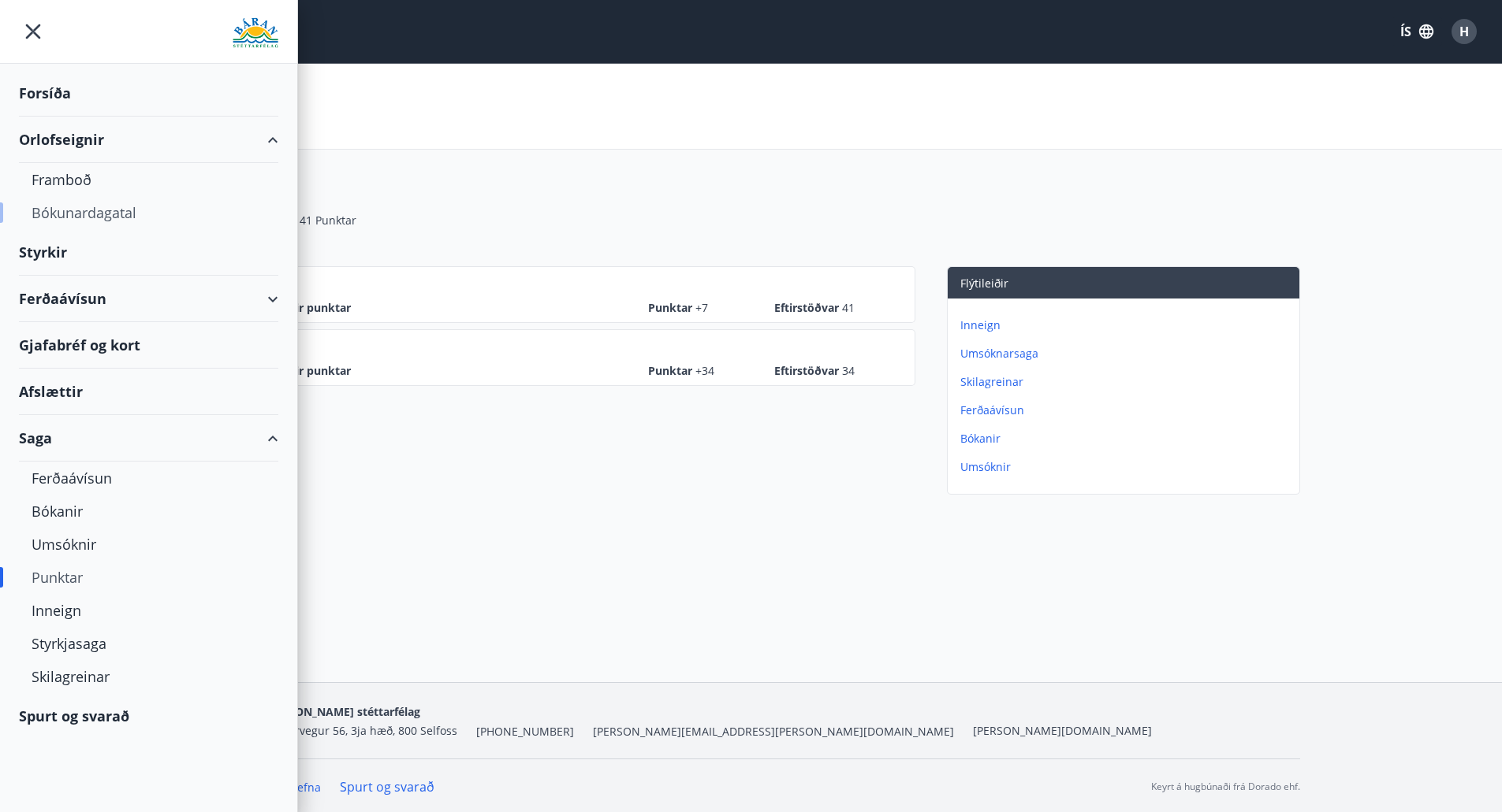
click at [79, 206] on div "Bókunardagatal" at bounding box center [149, 213] width 234 height 33
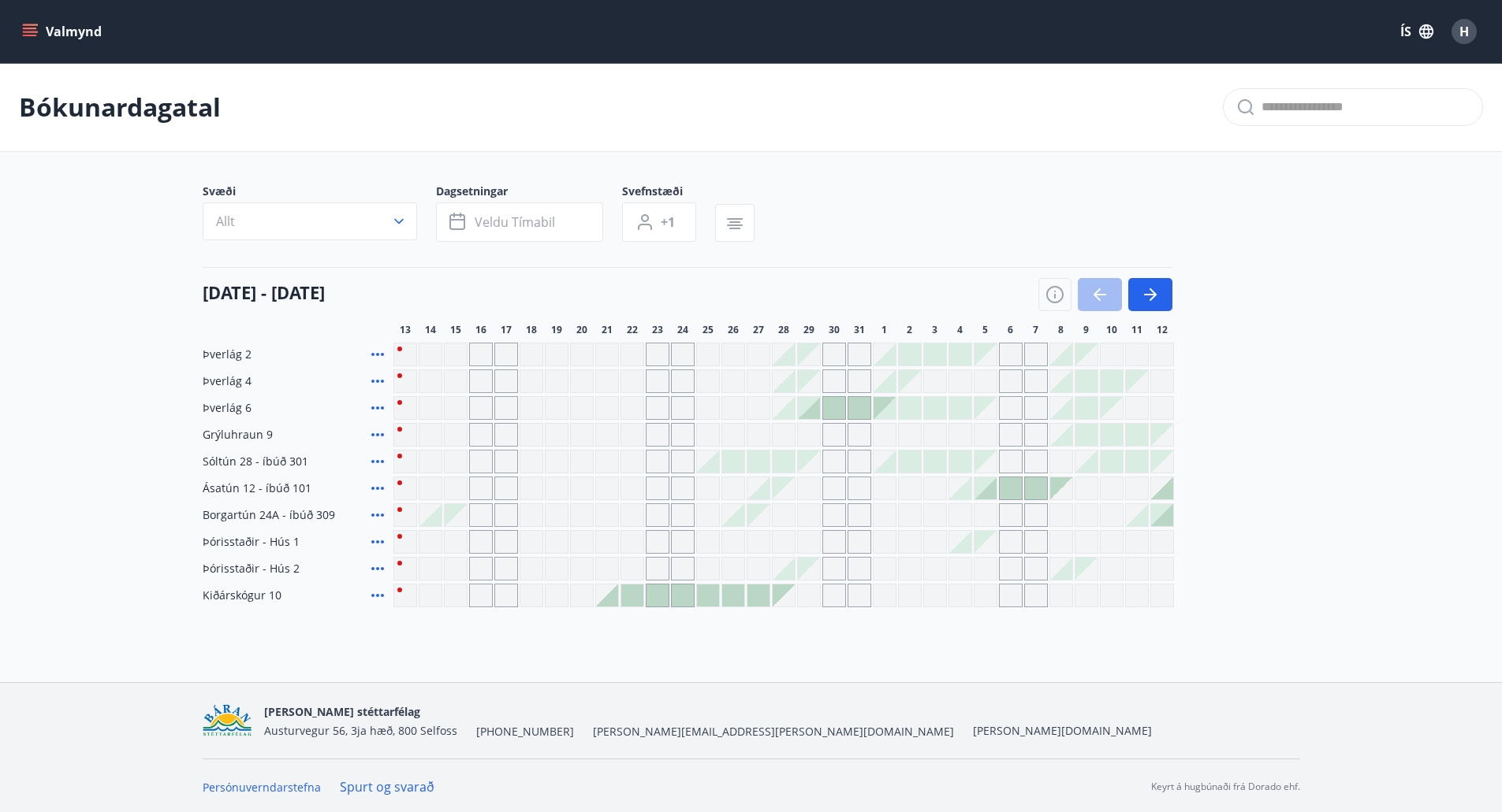
click at [62, 386] on main "Bókunardagatal Svæði Allt Dagsetningar Veldu tímabil Svefnstæði +1 13 ágúst - 1…" at bounding box center [751, 334] width 1502 height 544
click at [1135, 296] on button "button" at bounding box center [1150, 295] width 44 height 33
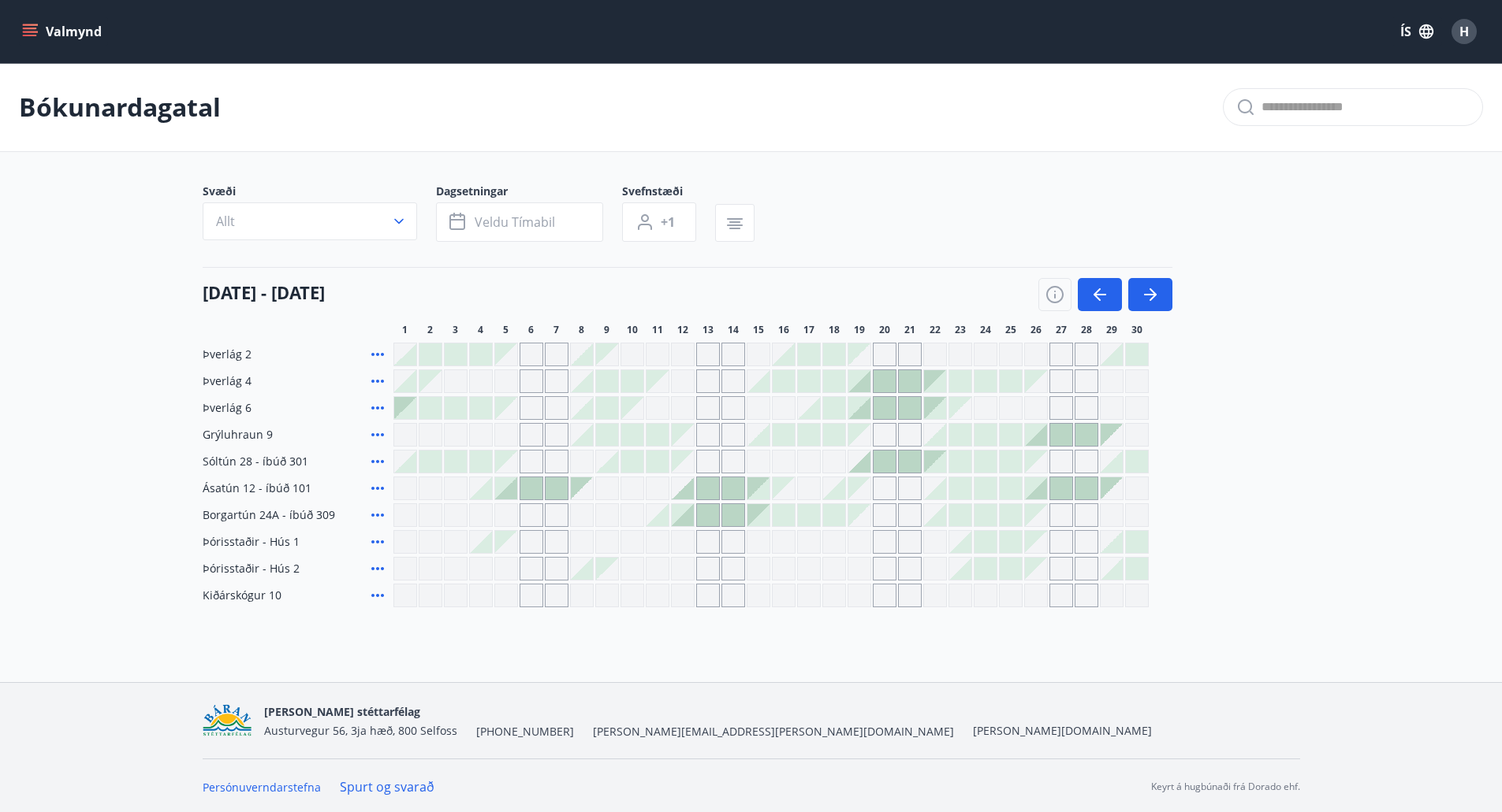
click at [560, 565] on div "Gráir dagar eru ekki bókanlegir" at bounding box center [556, 568] width 23 height 23
click at [1158, 284] on button "button" at bounding box center [1150, 295] width 44 height 33
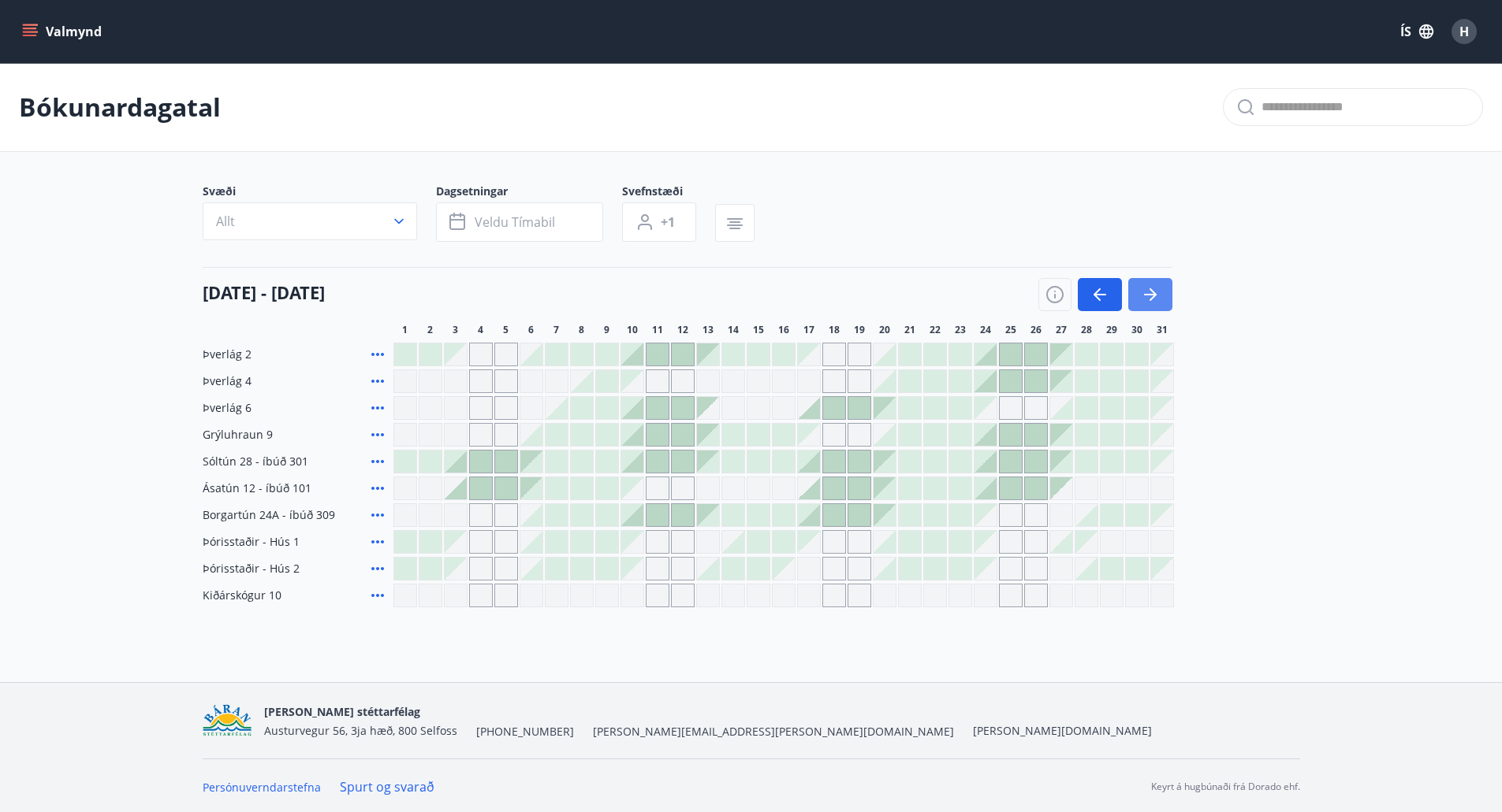
click at [1158, 284] on button "button" at bounding box center [1150, 295] width 44 height 33
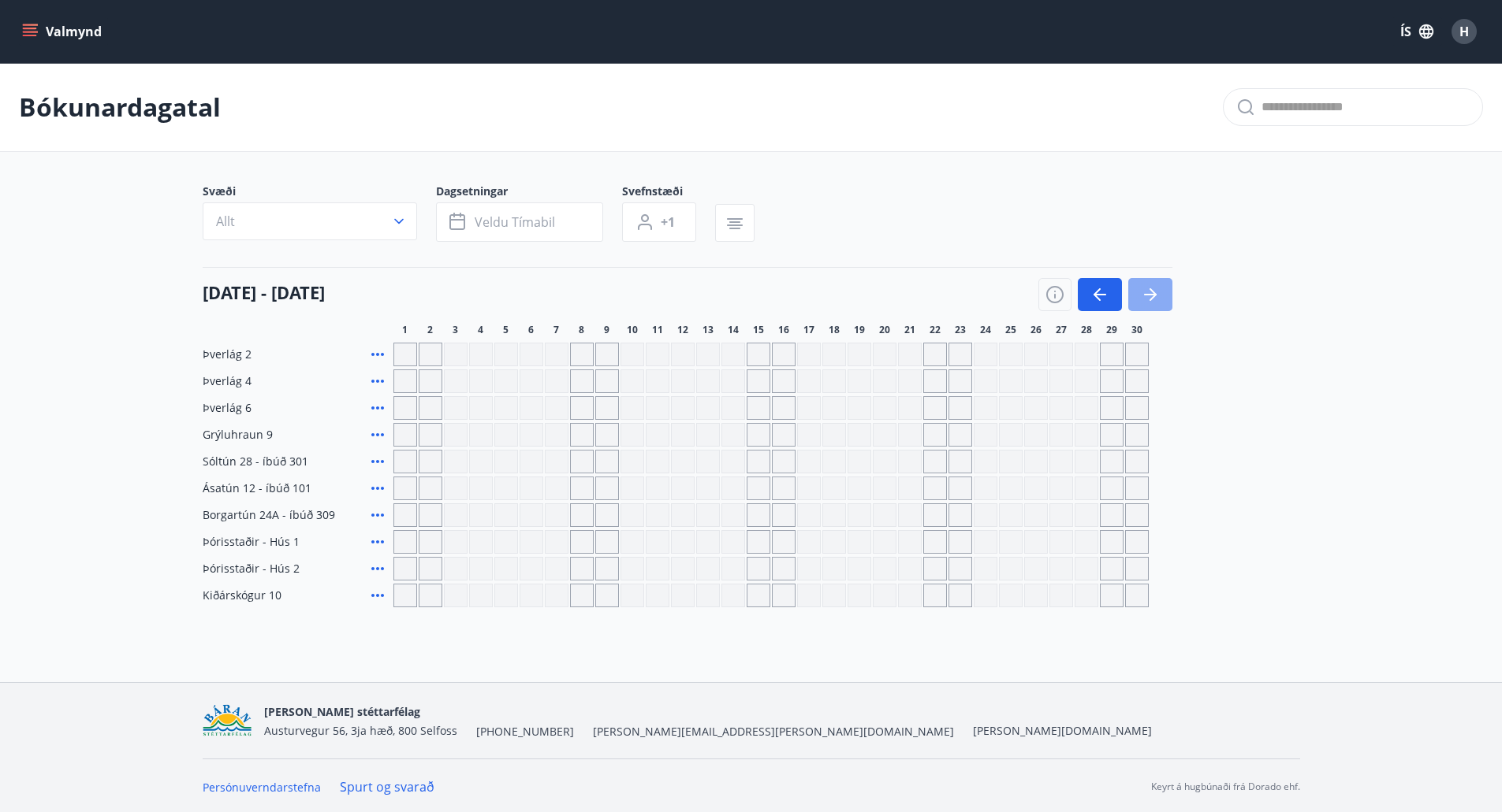
click at [1158, 284] on button "button" at bounding box center [1150, 295] width 44 height 33
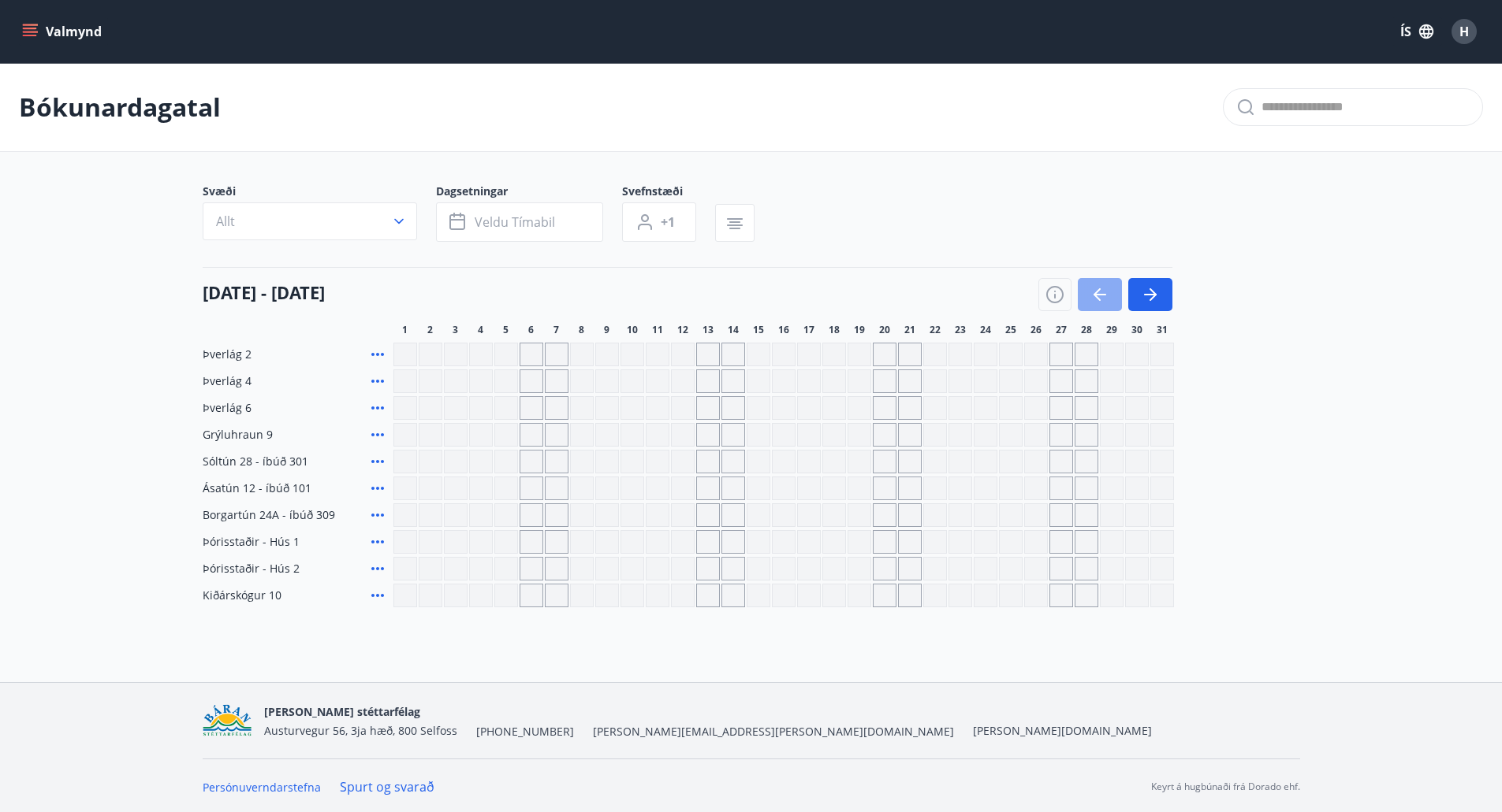
click at [1091, 292] on icon "button" at bounding box center [1100, 295] width 19 height 19
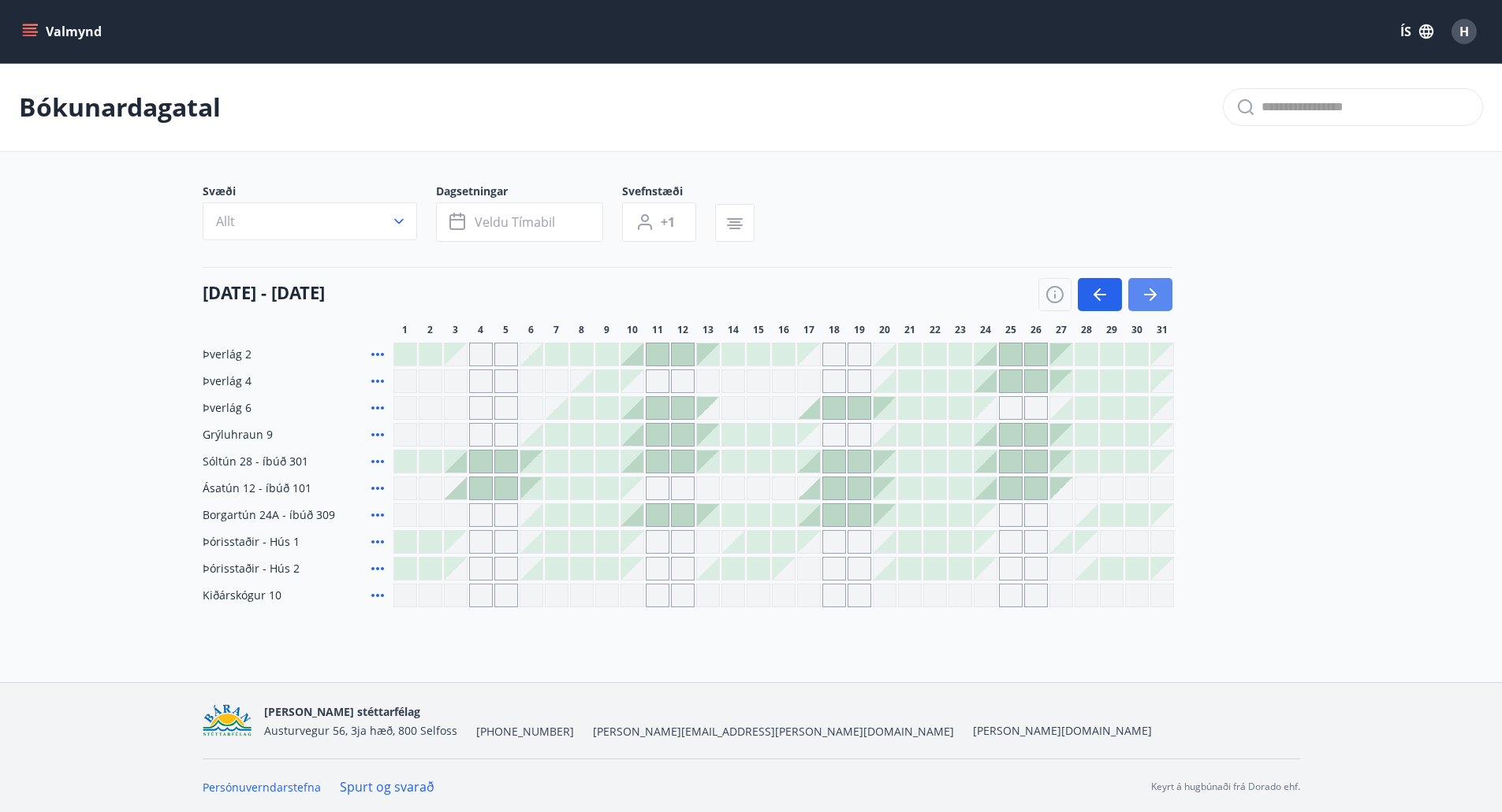
click at [1145, 288] on icon "button" at bounding box center [1150, 295] width 19 height 19
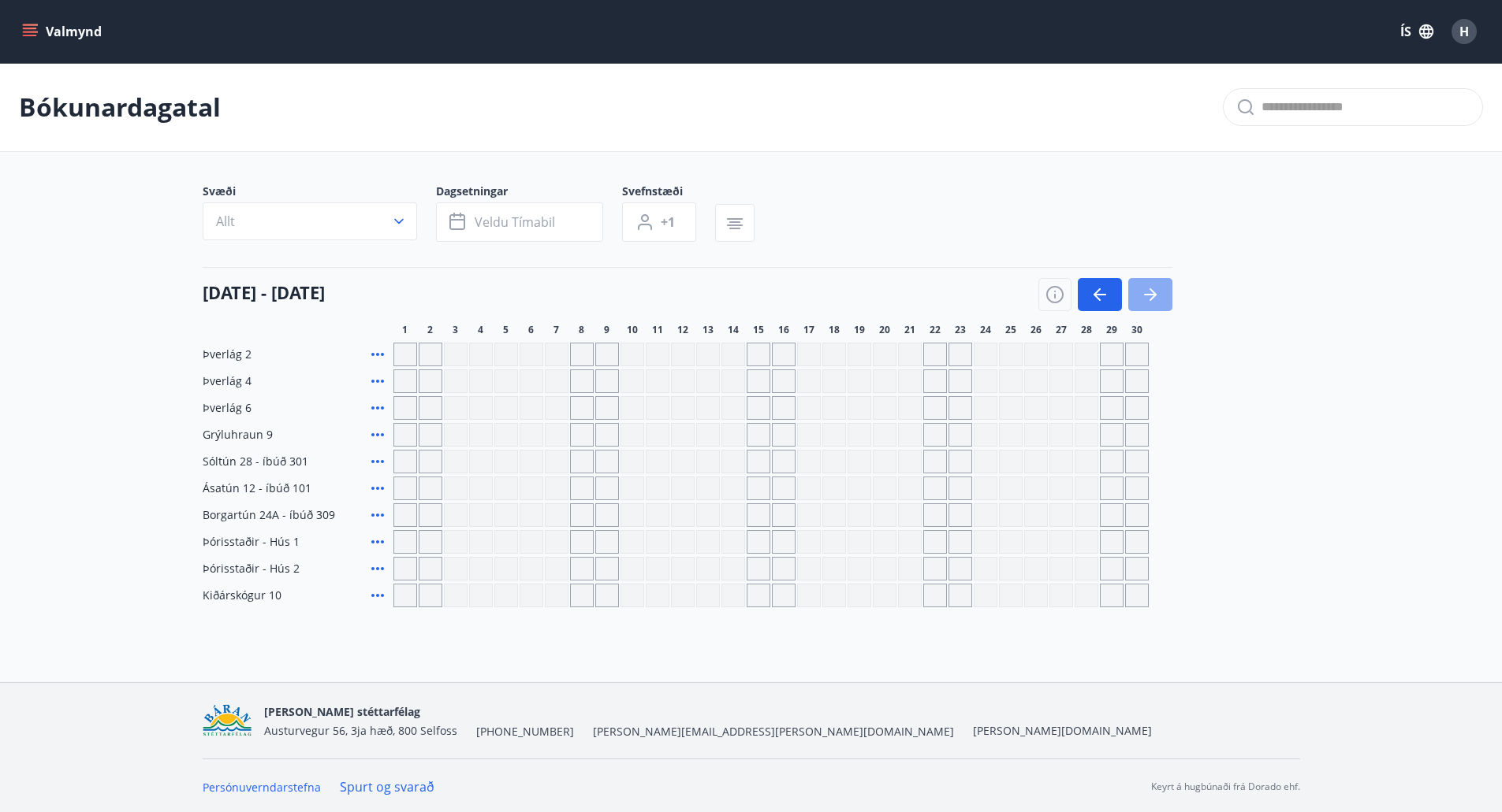
click at [1145, 288] on icon "button" at bounding box center [1150, 295] width 19 height 19
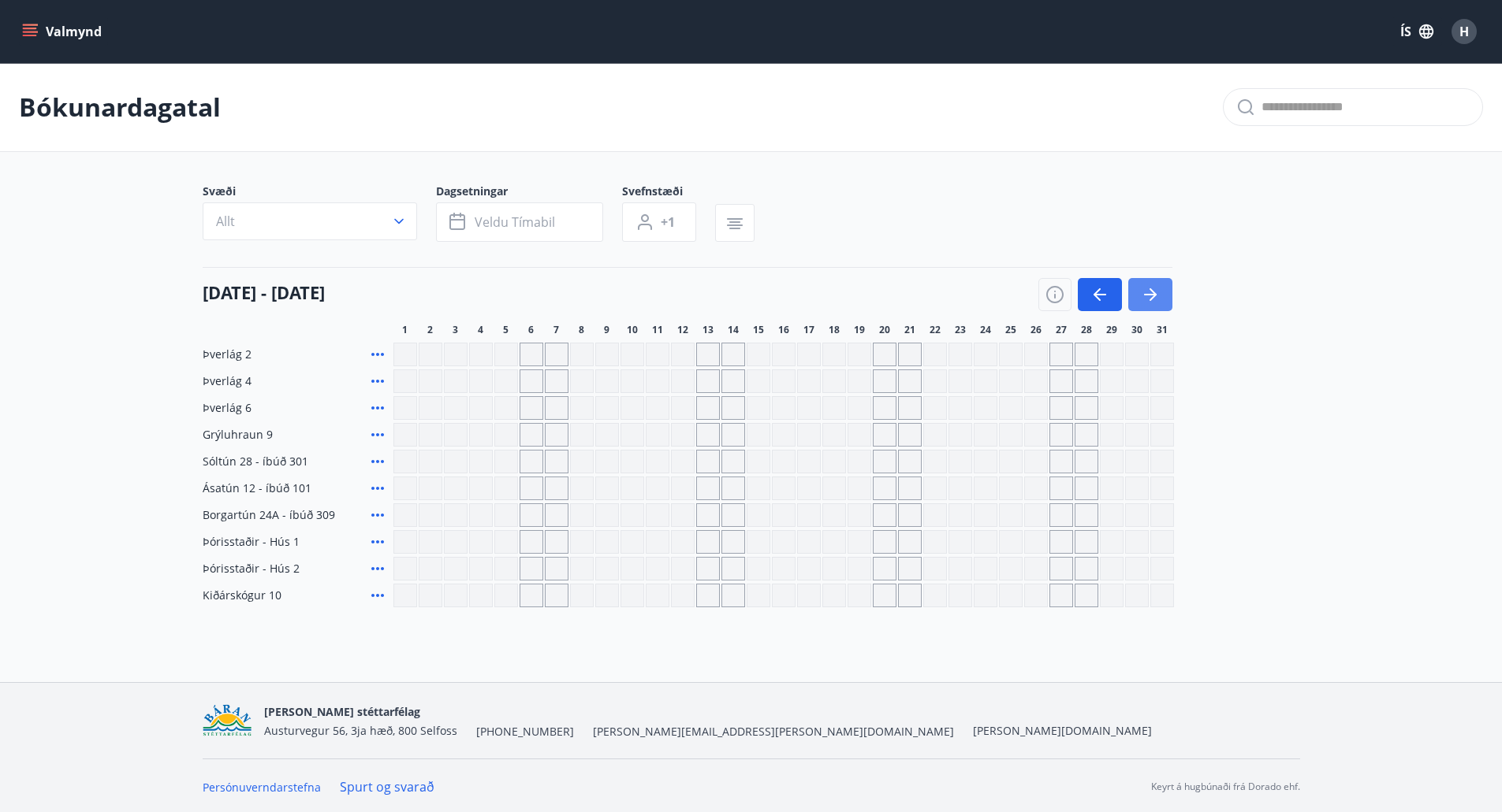
click at [1145, 288] on icon "button" at bounding box center [1150, 295] width 19 height 19
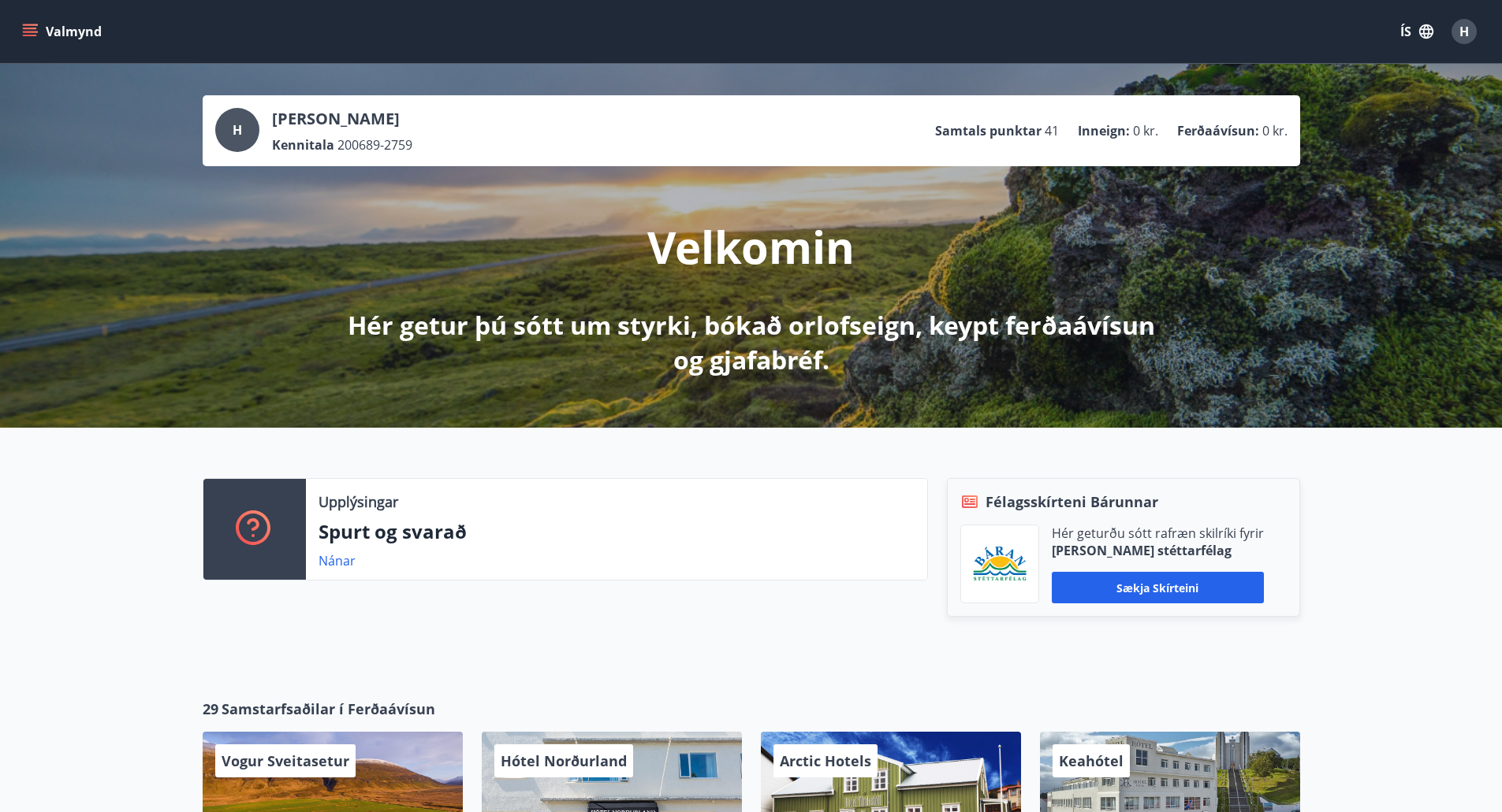
drag, startPoint x: 17, startPoint y: 8, endPoint x: 32, endPoint y: 32, distance: 28.3
click at [17, 9] on div "Valmynd ÍS H" at bounding box center [751, 31] width 1502 height 63
click at [32, 32] on icon "menu" at bounding box center [32, 32] width 17 height 2
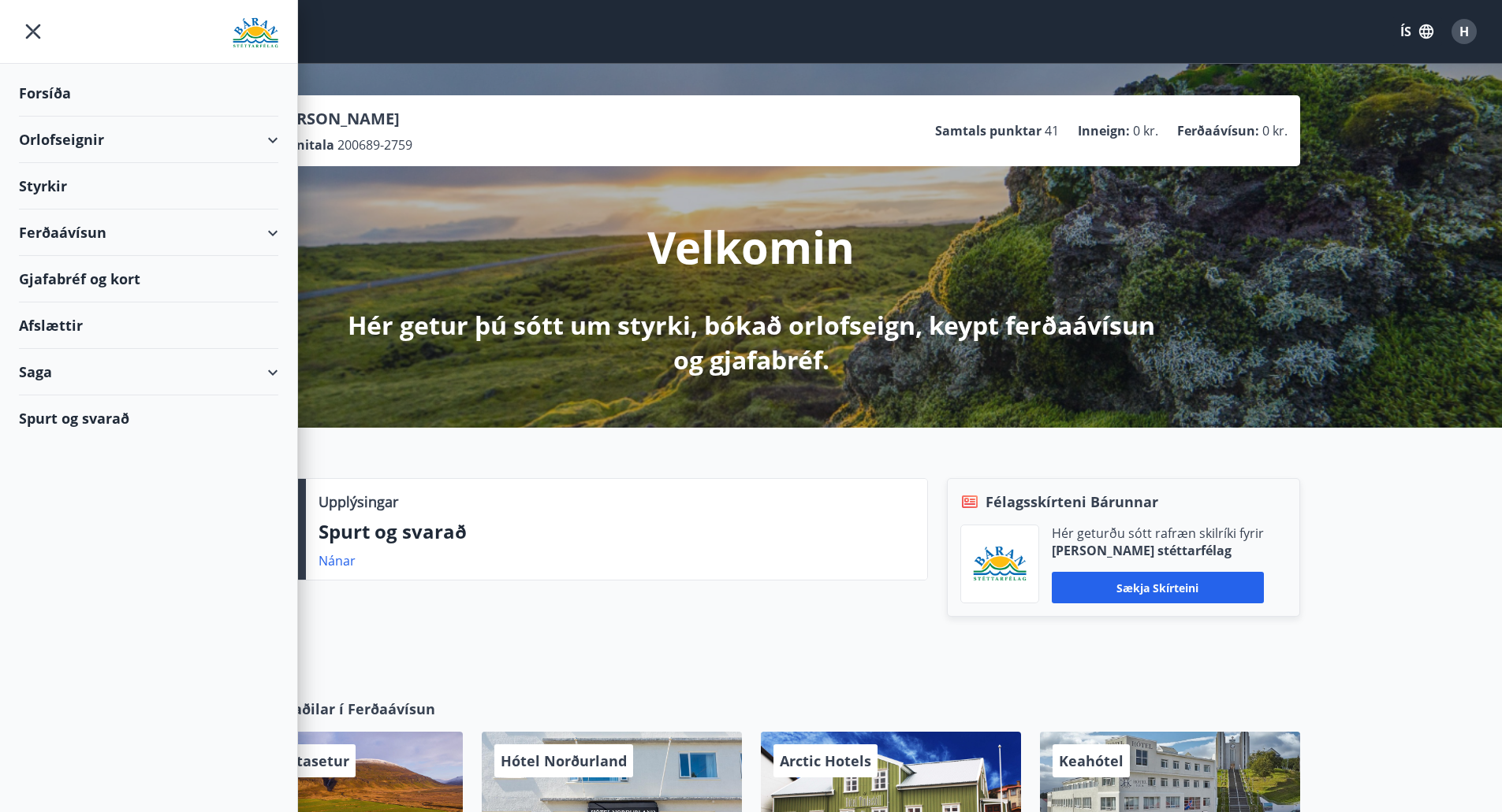
click at [86, 420] on div "Spurt og svarað" at bounding box center [149, 418] width 259 height 45
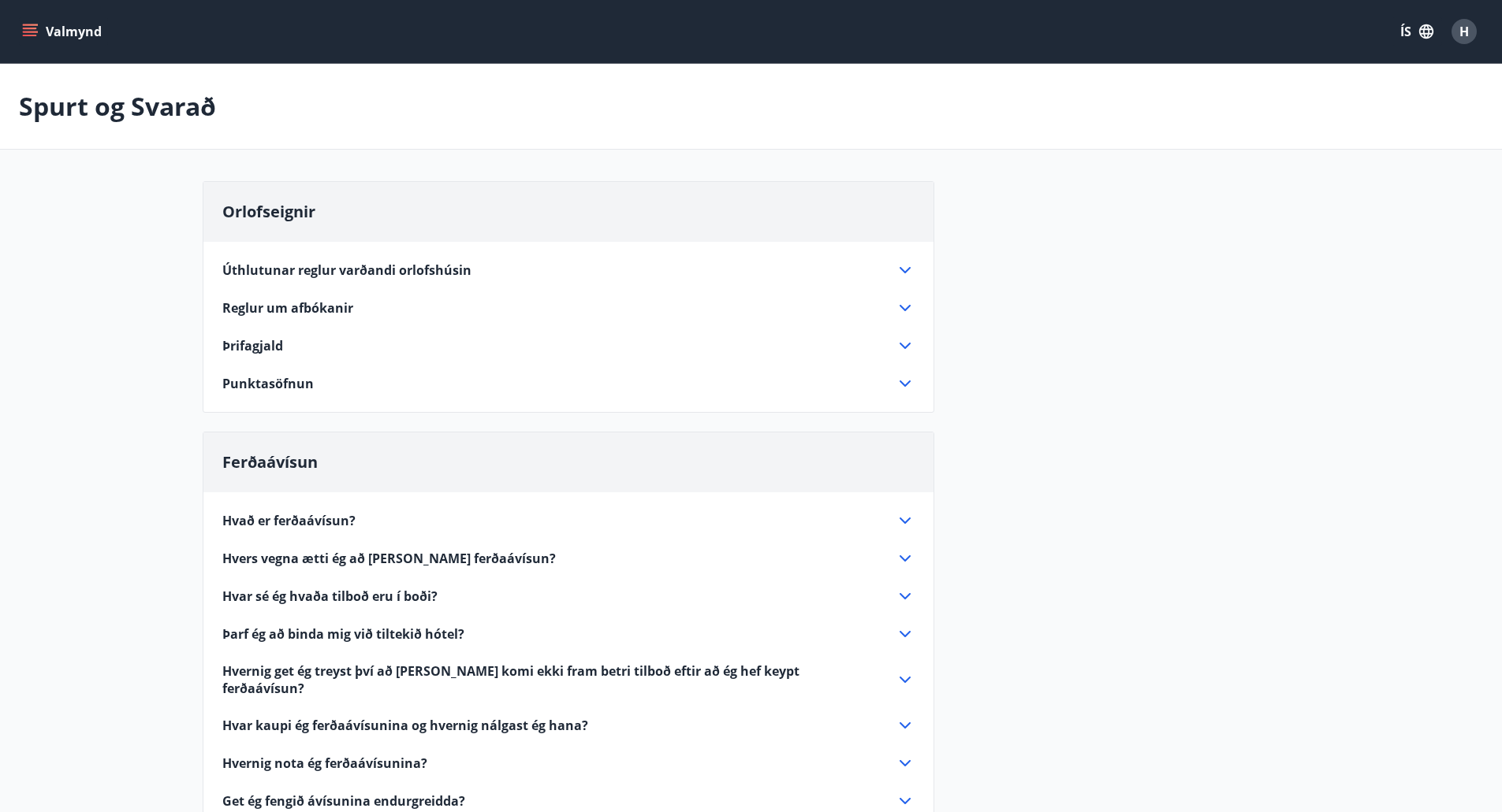
click at [900, 269] on icon at bounding box center [904, 270] width 11 height 7
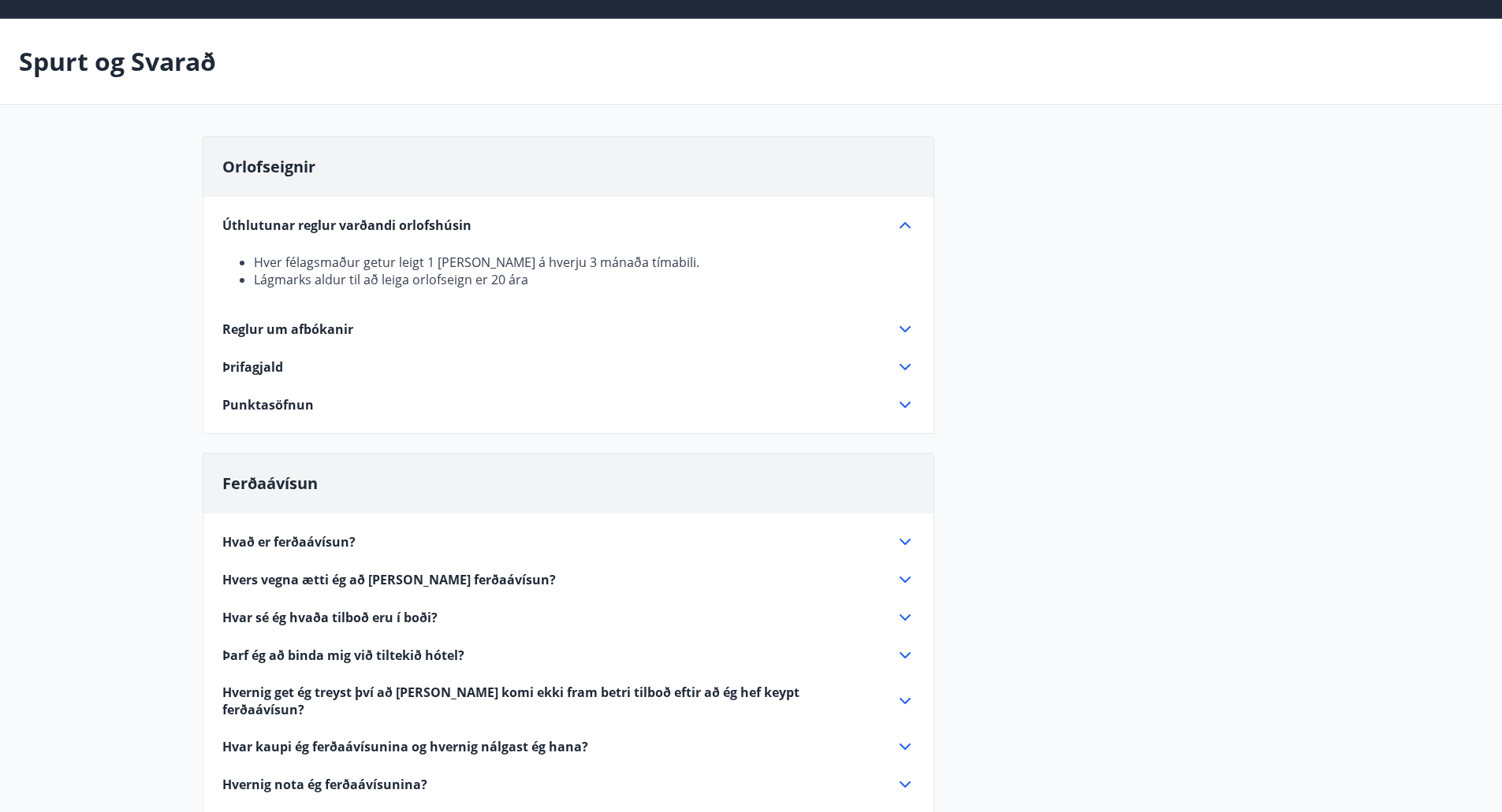
scroll to position [79, 0]
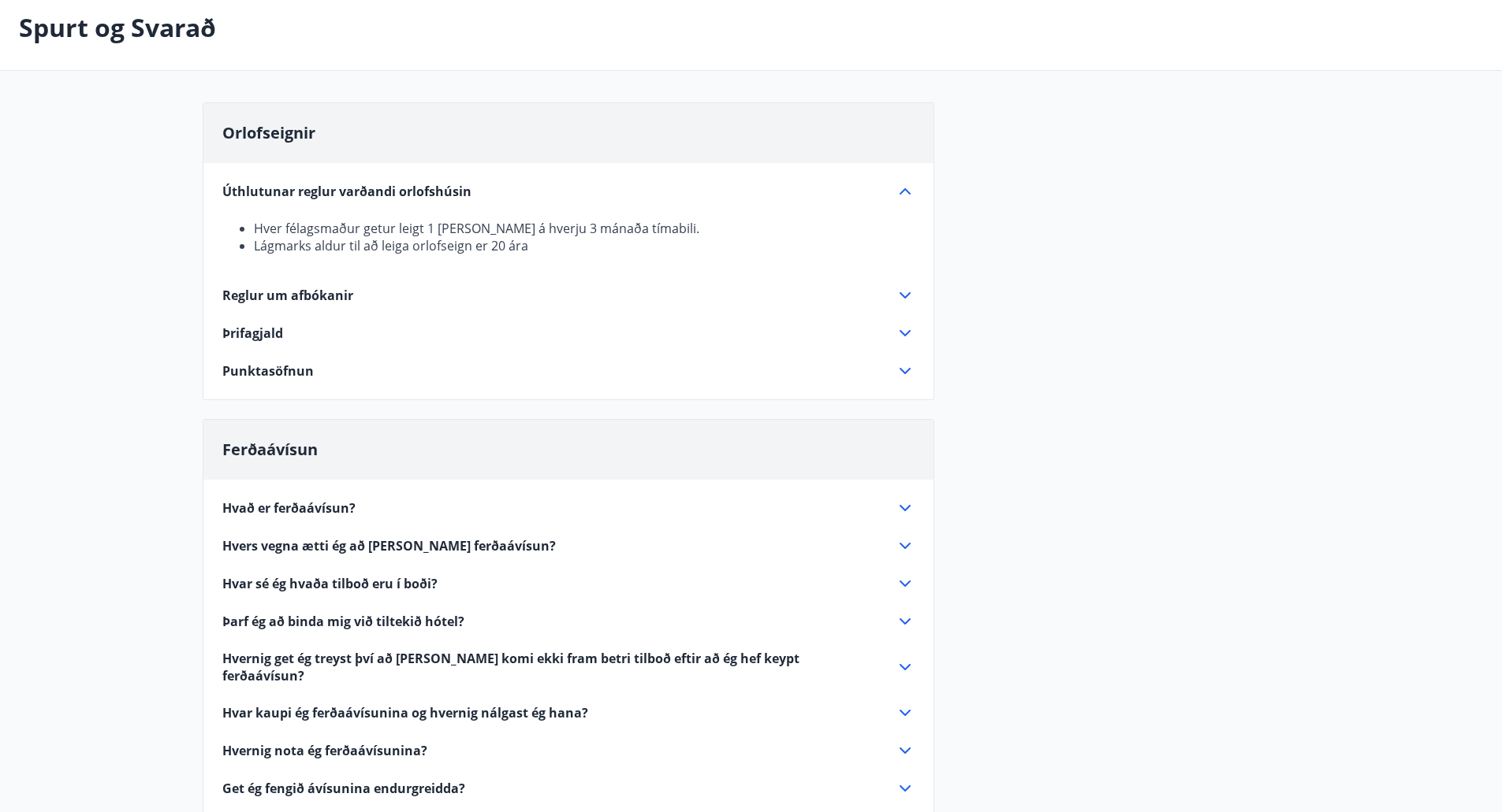
click at [907, 373] on icon at bounding box center [905, 371] width 19 height 19
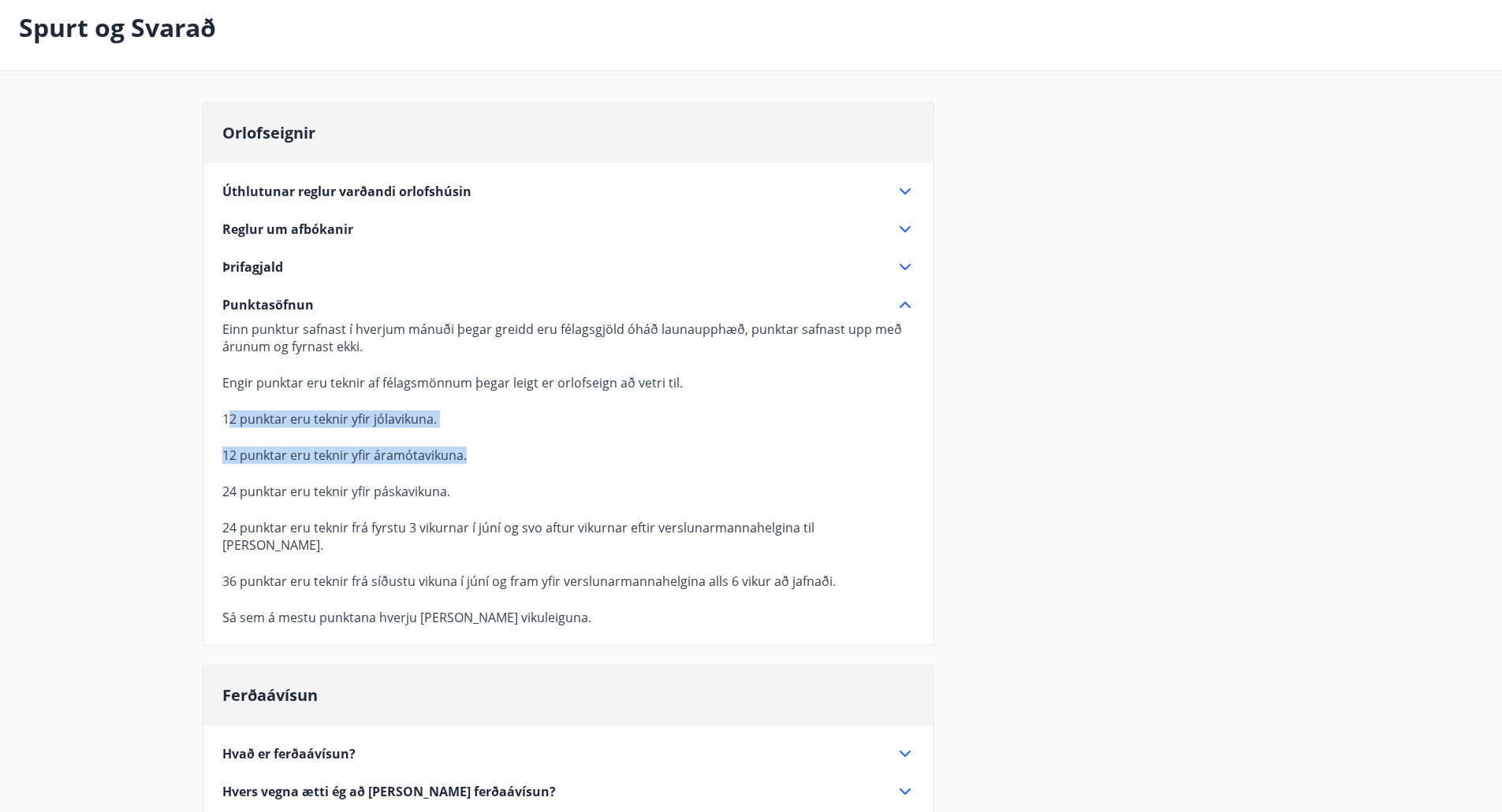
drag, startPoint x: 231, startPoint y: 413, endPoint x: 464, endPoint y: 475, distance: 241.1
click at [464, 475] on p "Einn punktur safnast í hverjum mánuði þegar greidd eru félagsgjöld óháð launaup…" at bounding box center [569, 474] width 692 height 305
click at [518, 515] on p at bounding box center [569, 510] width 692 height 19
click at [160, 424] on main "Spurt og Svarað Orlofseignir Úthlutunar reglur varðandi orlofshúsin Hver félags…" at bounding box center [751, 598] width 1502 height 1227
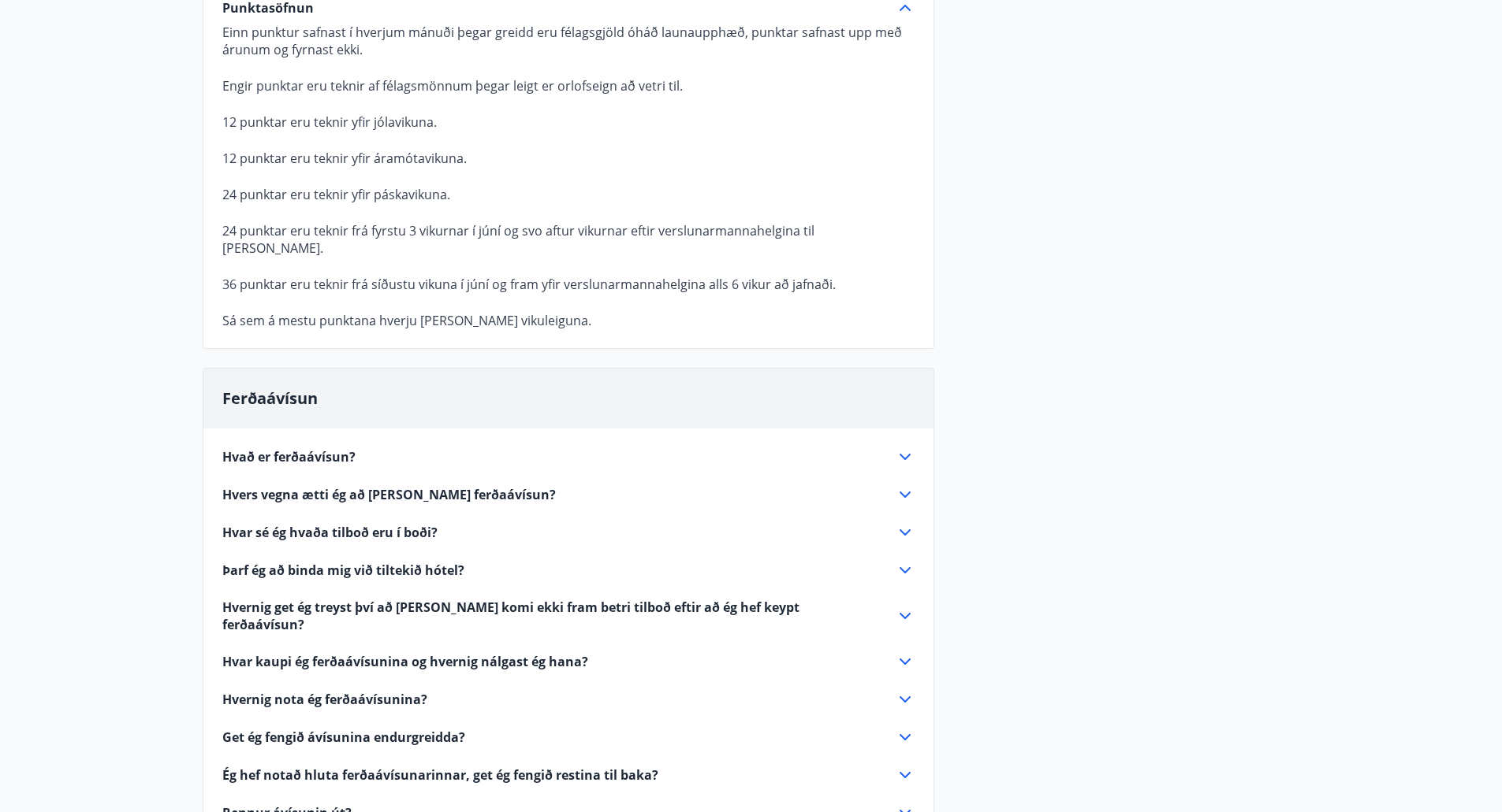
scroll to position [394, 0]
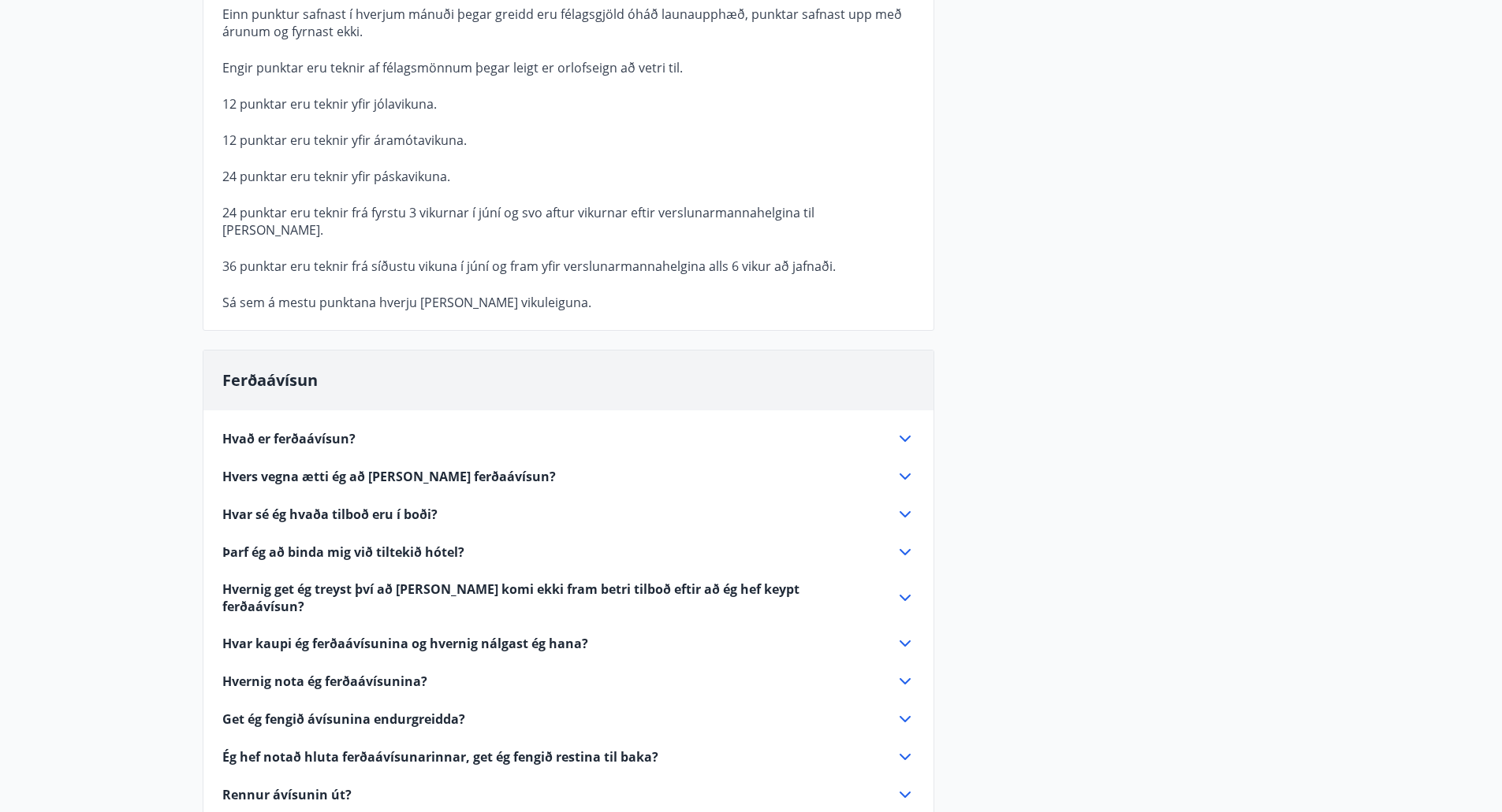
click at [411, 436] on div "Hvað er ferðaávísun? Ferðaávísun er inneign, sem þú getur notað til að greiða f…" at bounding box center [568, 634] width 730 height 448
click at [372, 430] on div "Hvað er ferðaávísun?" at bounding box center [559, 439] width 673 height 17
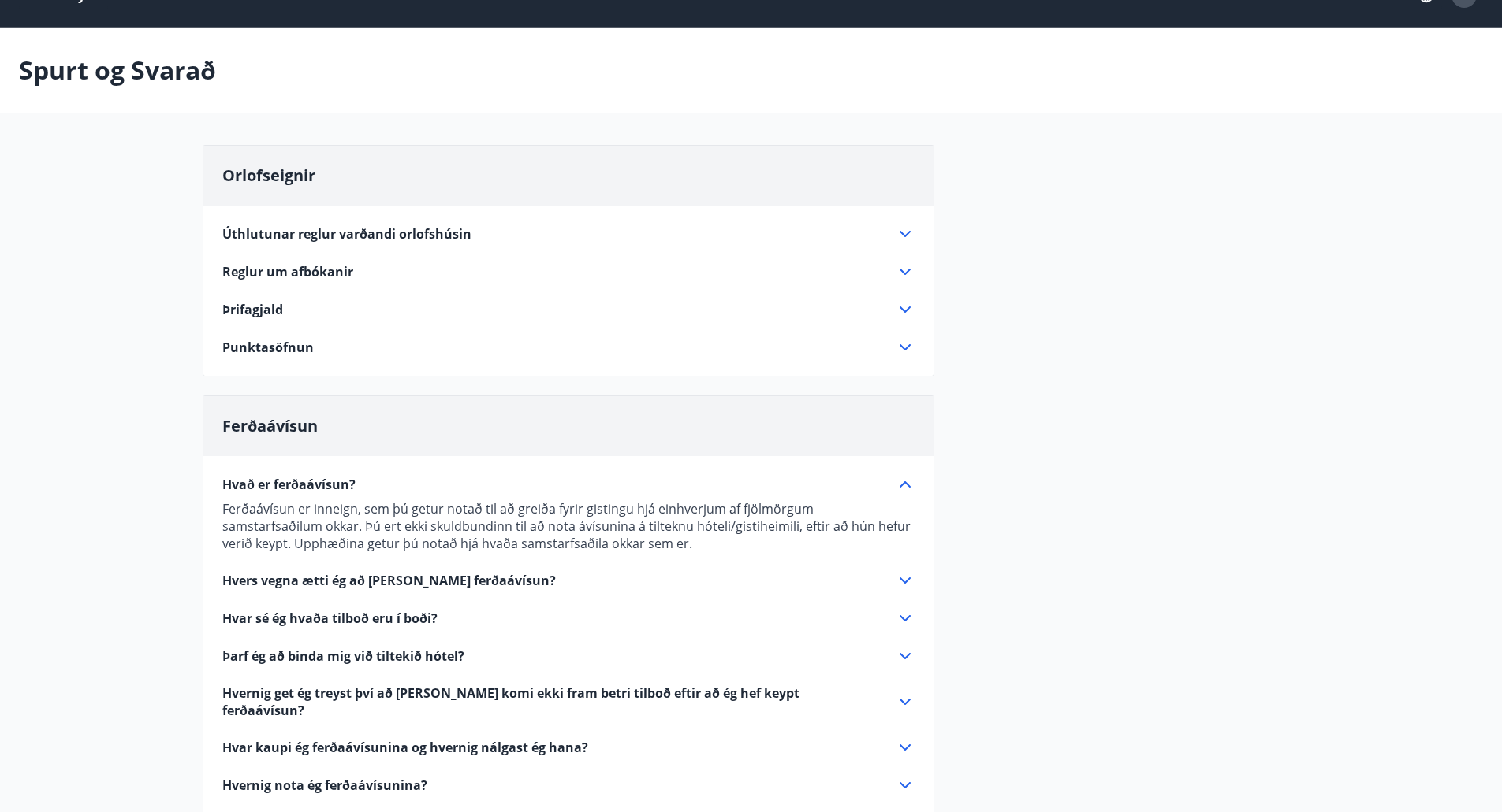
scroll to position [0, 0]
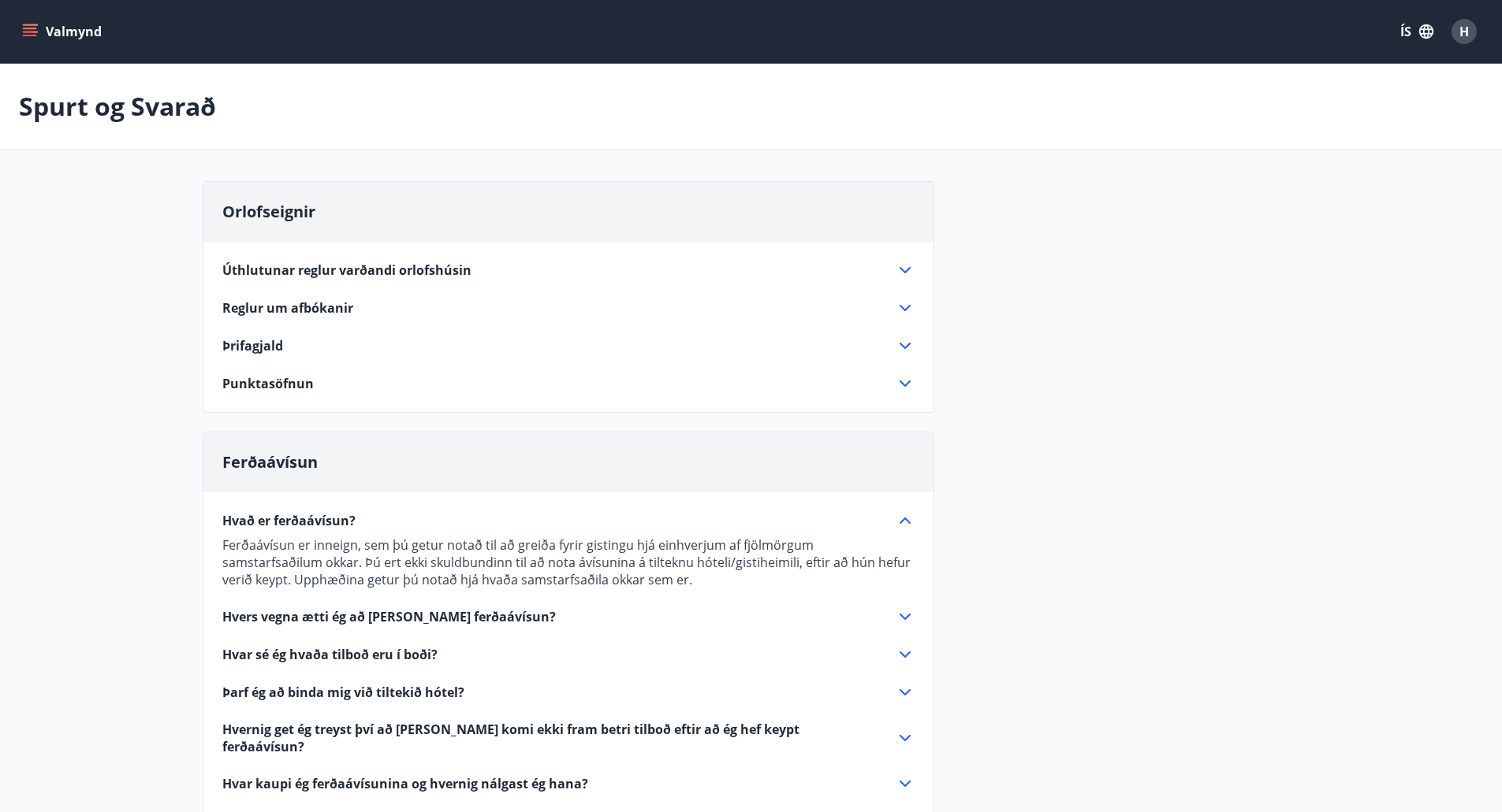
click at [287, 359] on div "Úthlutunar reglur varðandi orlofshúsin Hver félagsmaður getur leigt 1 [PERSON_N…" at bounding box center [568, 317] width 730 height 151
click at [287, 352] on div "Þrifagjald" at bounding box center [559, 346] width 673 height 17
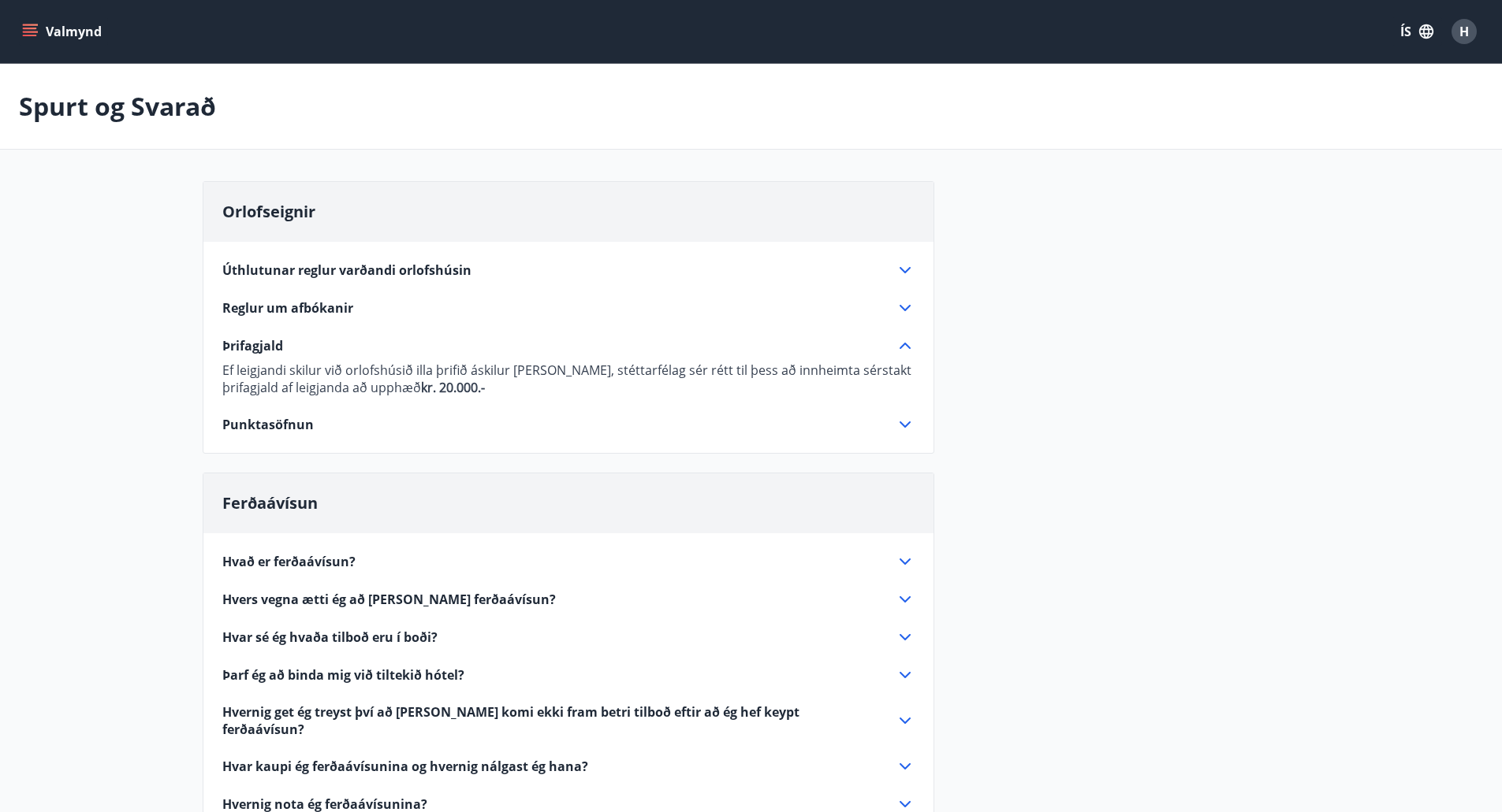
click at [479, 437] on div "Orlofseignir Úthlutunar reglur varðandi orlofshúsin Hver félagsmaður getur leig…" at bounding box center [568, 317] width 731 height 273
click at [311, 275] on span "Úthlutunar reglur varðandi orlofshúsin" at bounding box center [347, 271] width 250 height 17
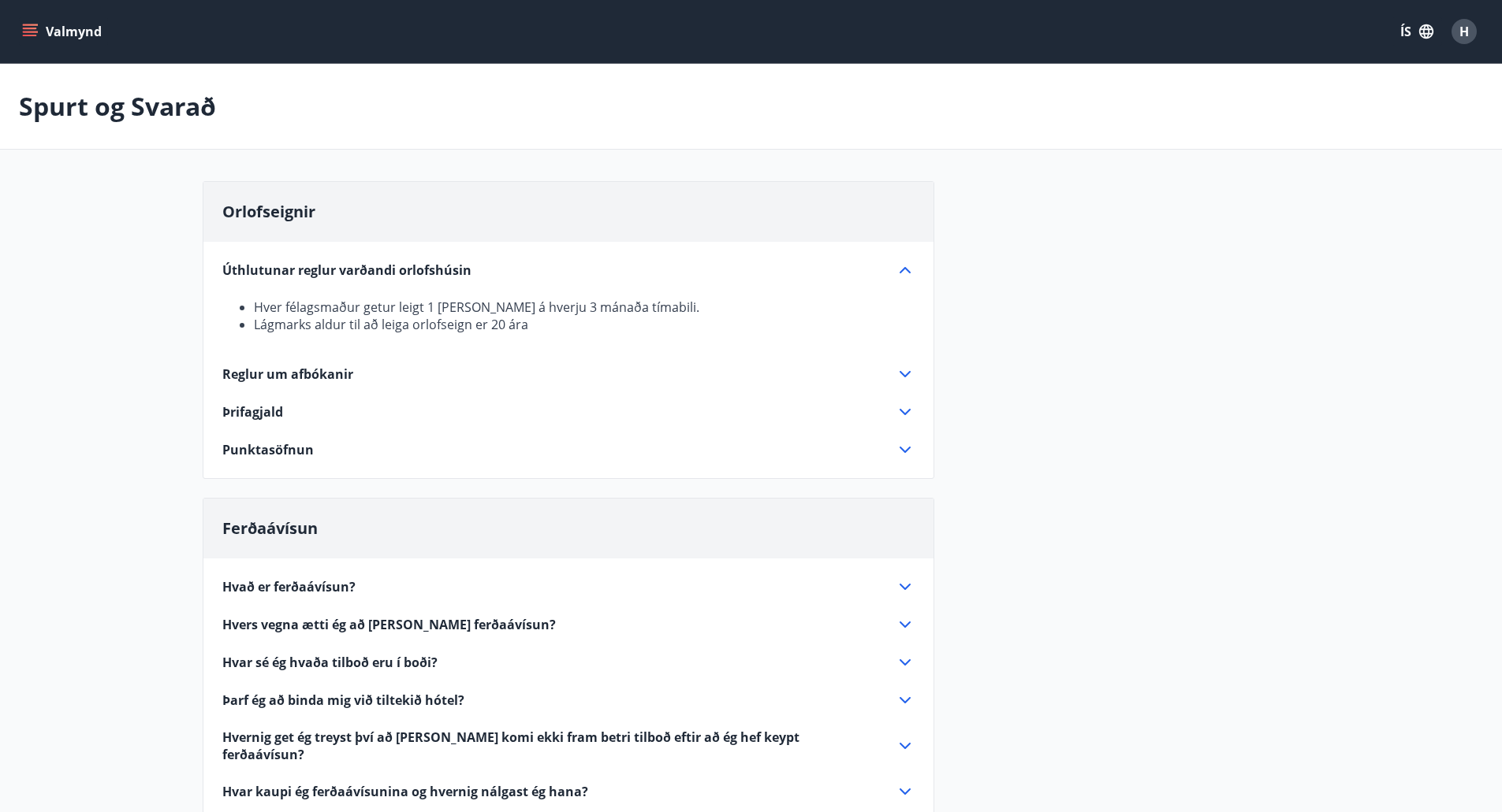
click at [77, 291] on main "Spurt og Svarað Orlofseignir Úthlutunar reglur varðandi orlofshúsin Hver félags…" at bounding box center [751, 554] width 1502 height 981
click at [236, 444] on span "Punktasöfnun" at bounding box center [268, 450] width 92 height 17
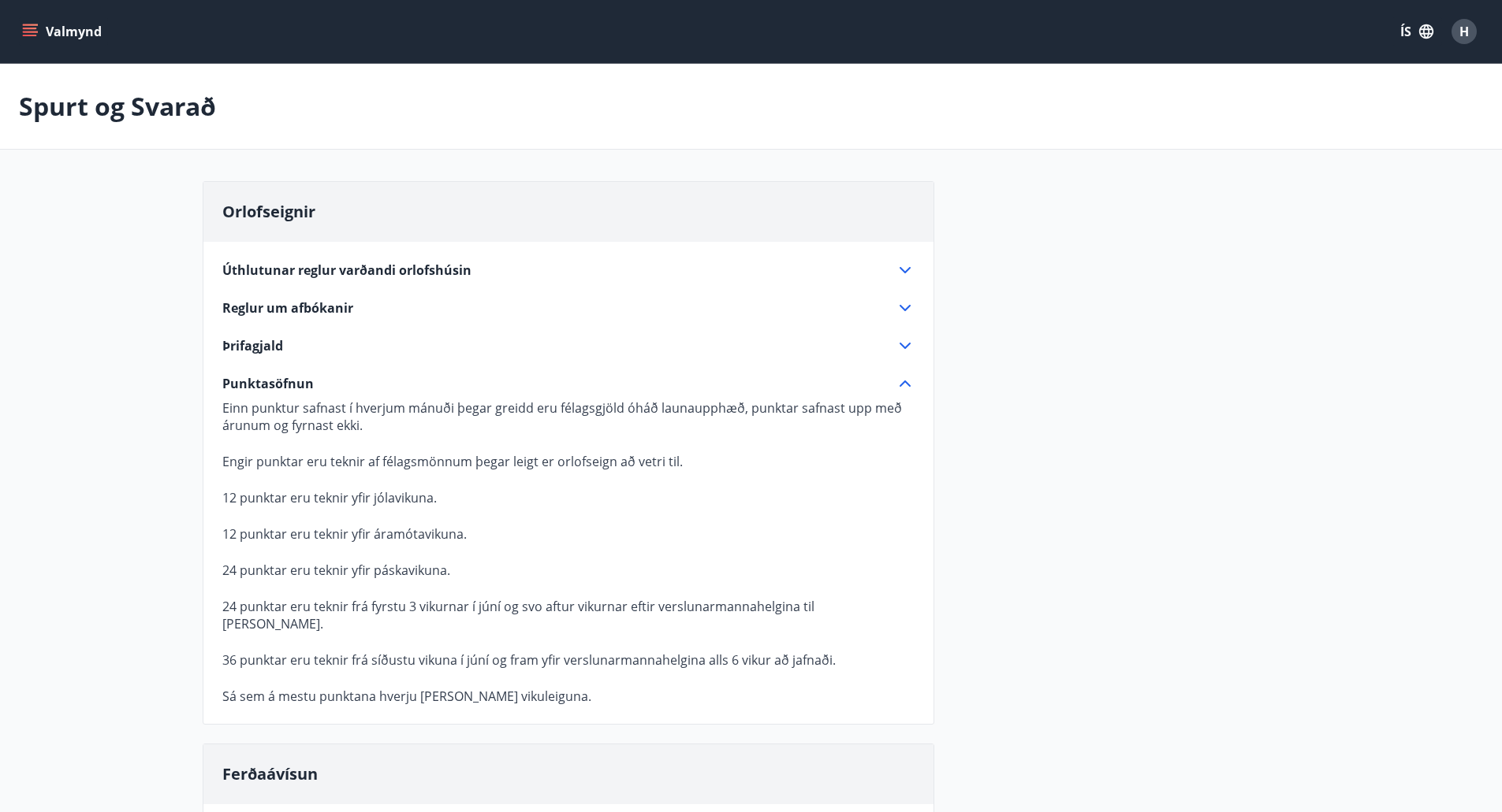
click at [45, 25] on button "Valmynd" at bounding box center [64, 31] width 89 height 28
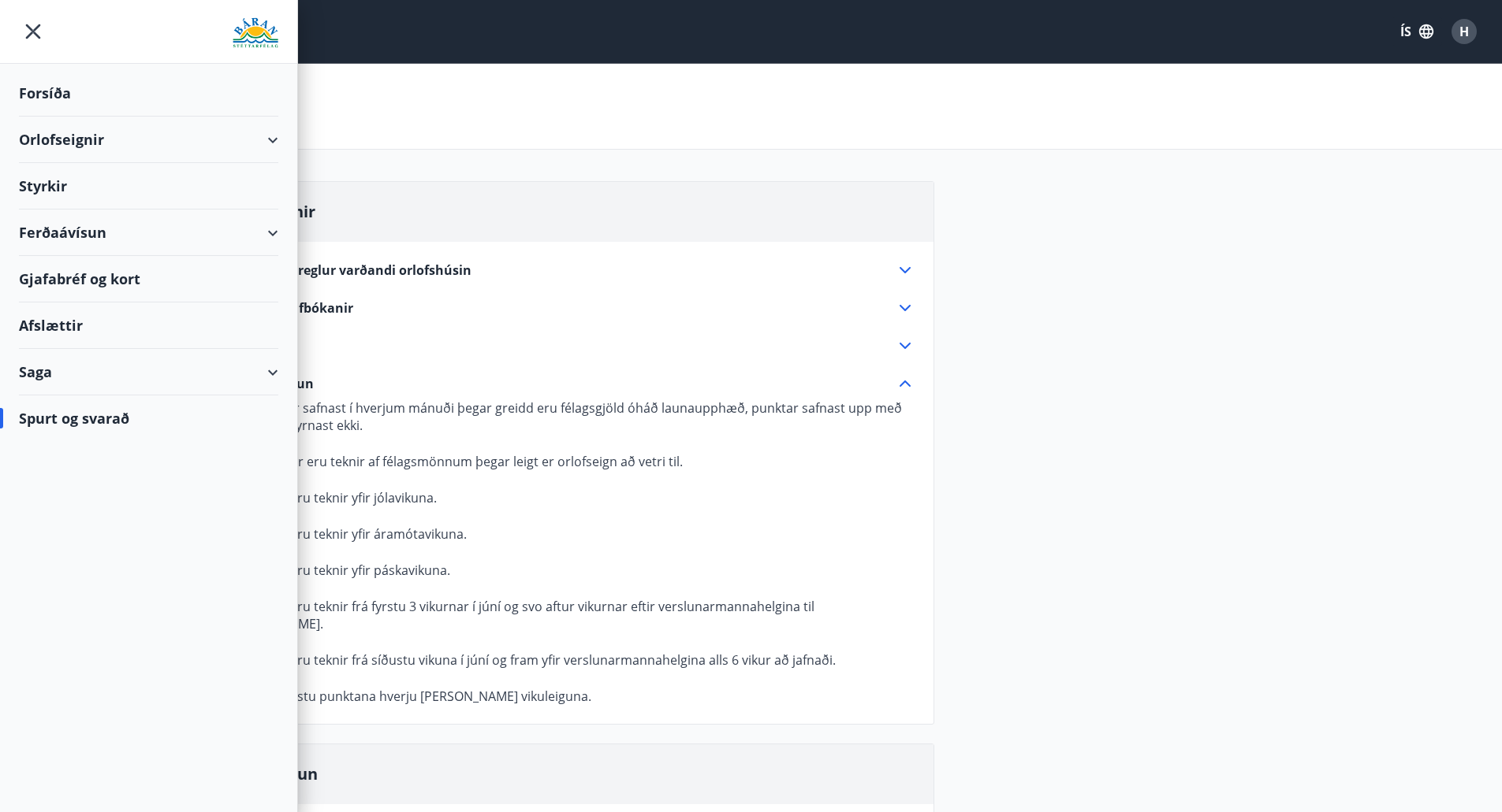
click at [47, 93] on div "Forsíða" at bounding box center [149, 94] width 259 height 46
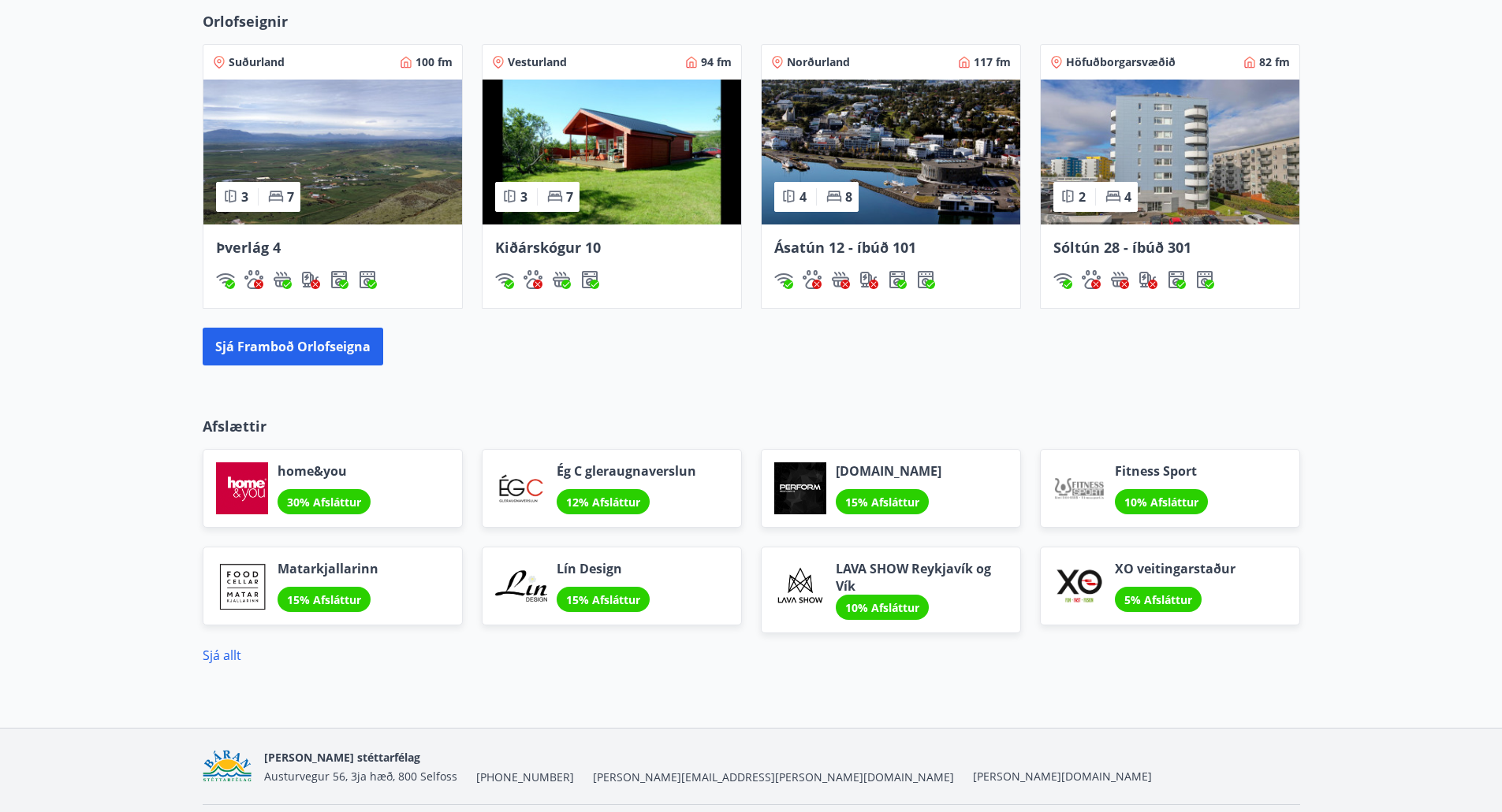
scroll to position [1041, 0]
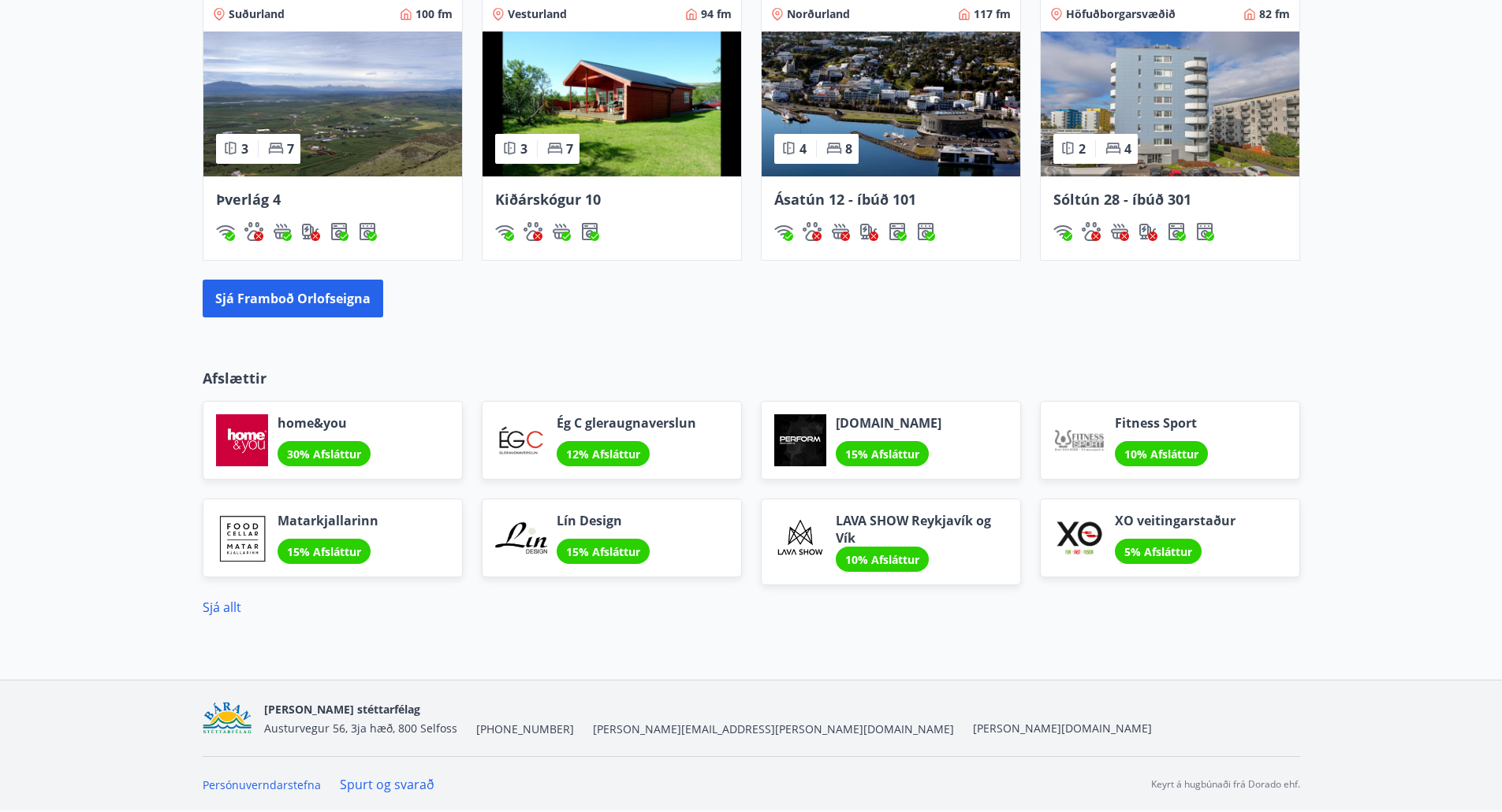
click at [604, 453] on span "12% Afsláttur" at bounding box center [603, 453] width 74 height 14
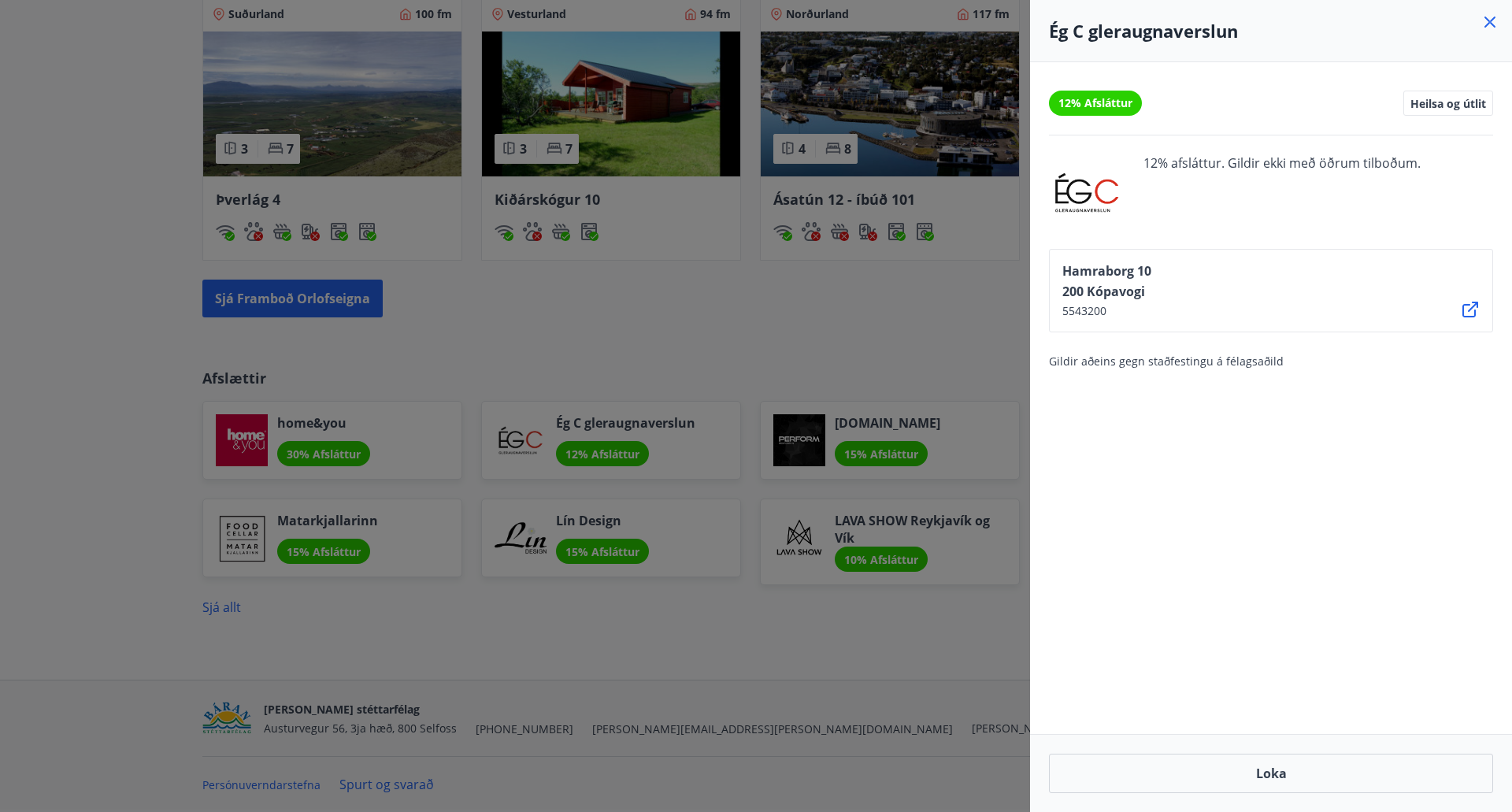
click at [93, 411] on div at bounding box center [756, 406] width 1512 height 812
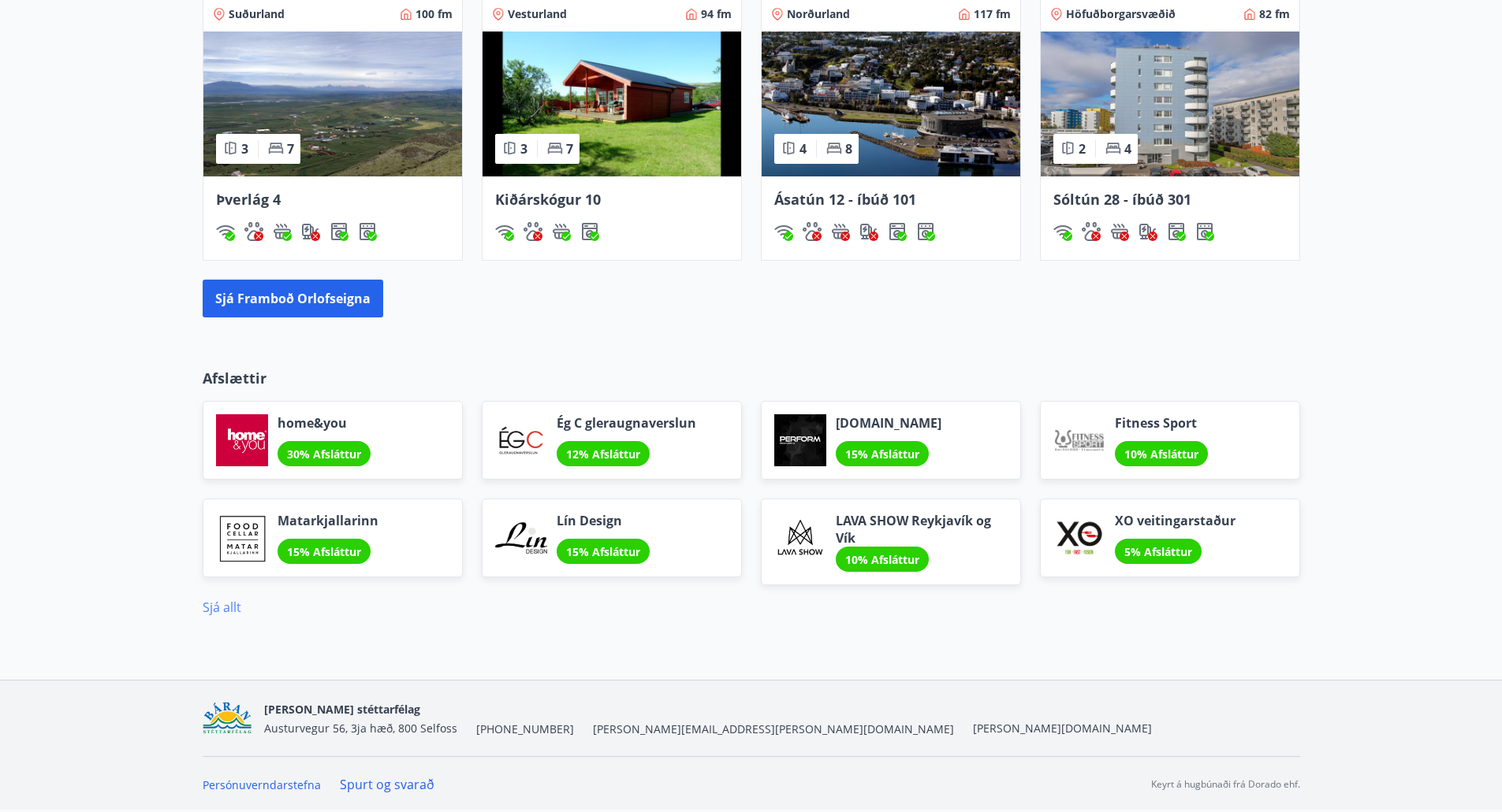
click at [211, 612] on link "Sjá allt" at bounding box center [221, 607] width 39 height 17
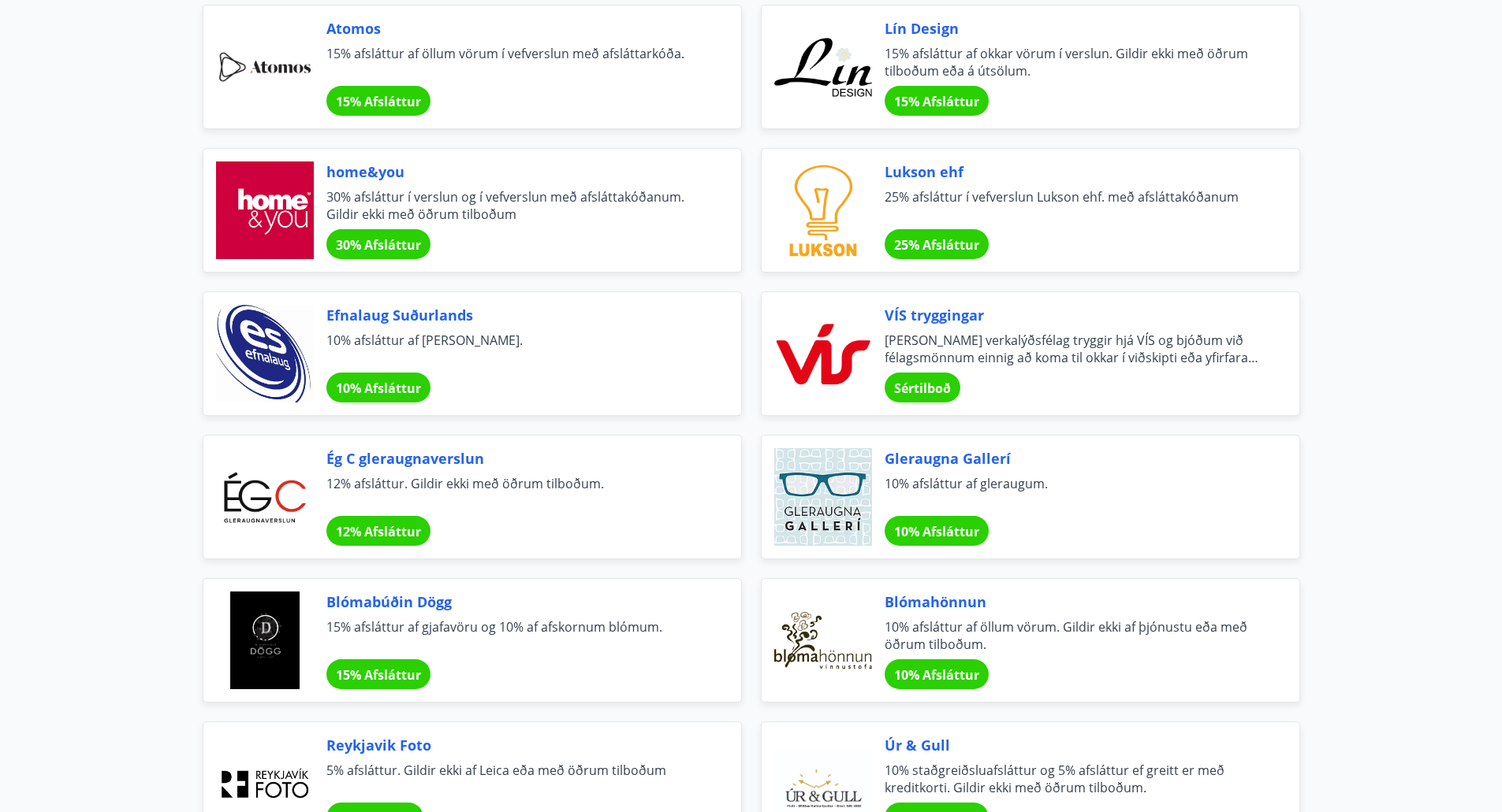
scroll to position [710, 0]
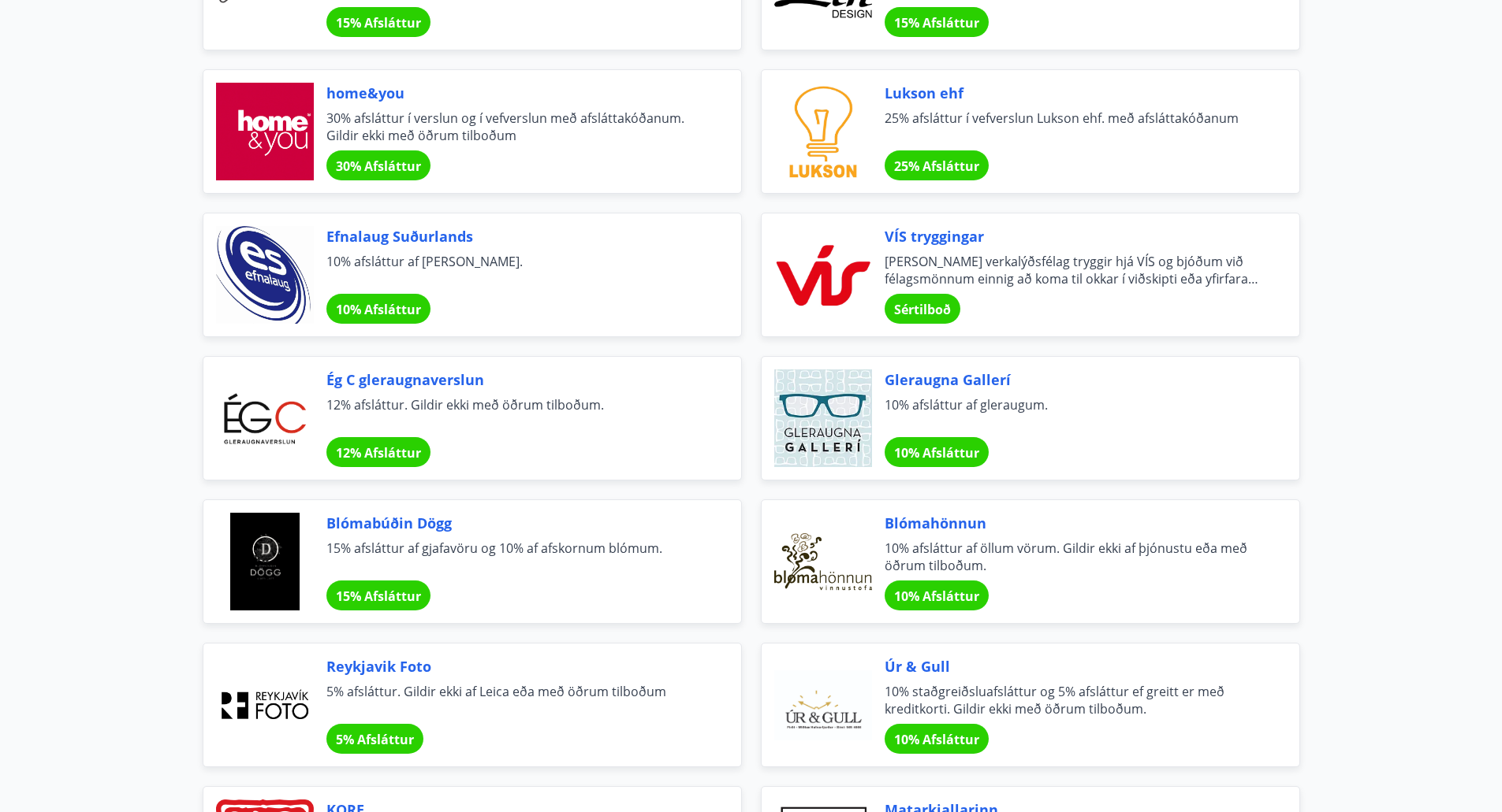
click at [931, 376] on span "Gleraugna Gallerí" at bounding box center [1073, 379] width 377 height 20
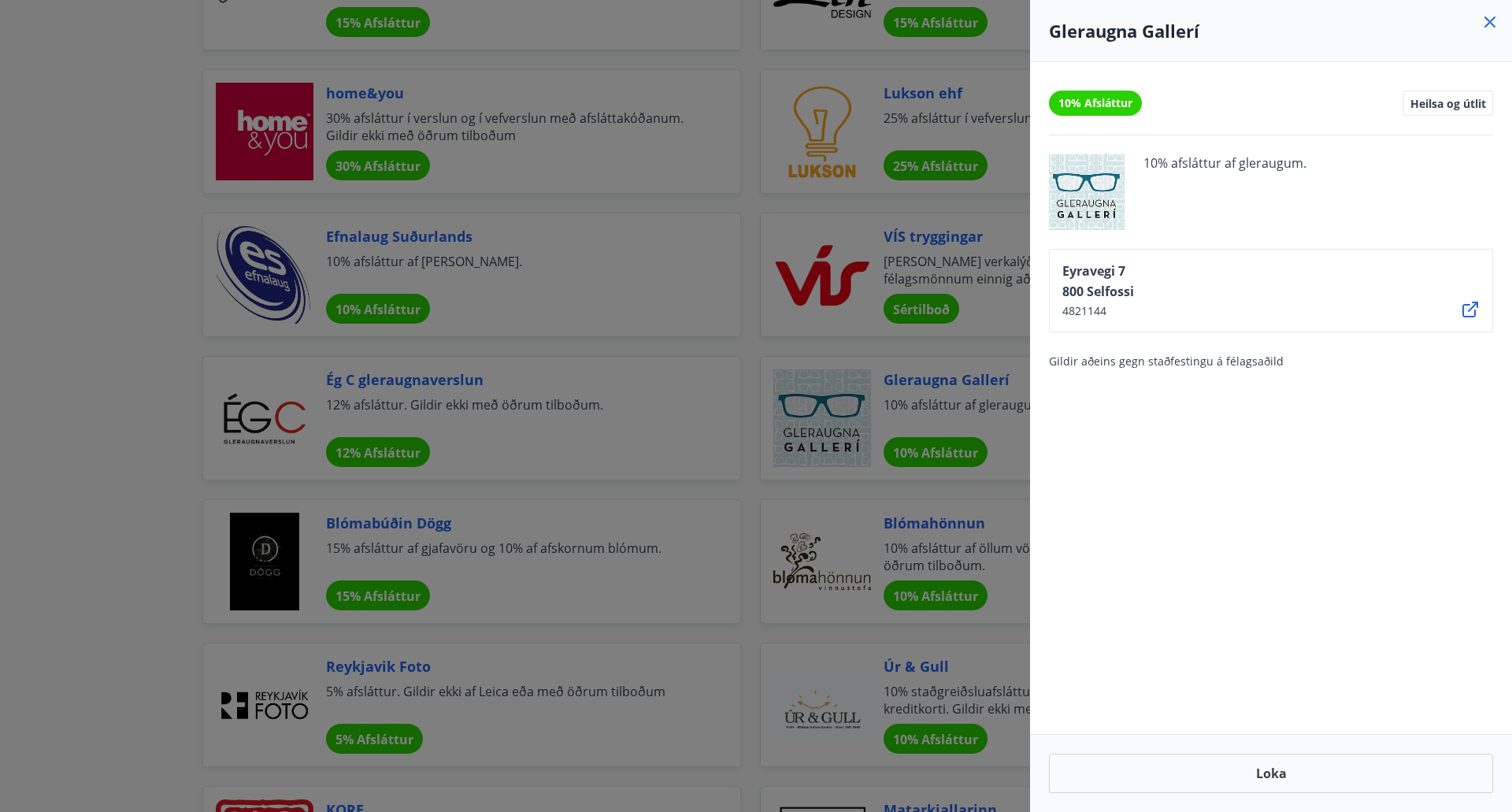
click at [57, 400] on div at bounding box center [756, 406] width 1512 height 812
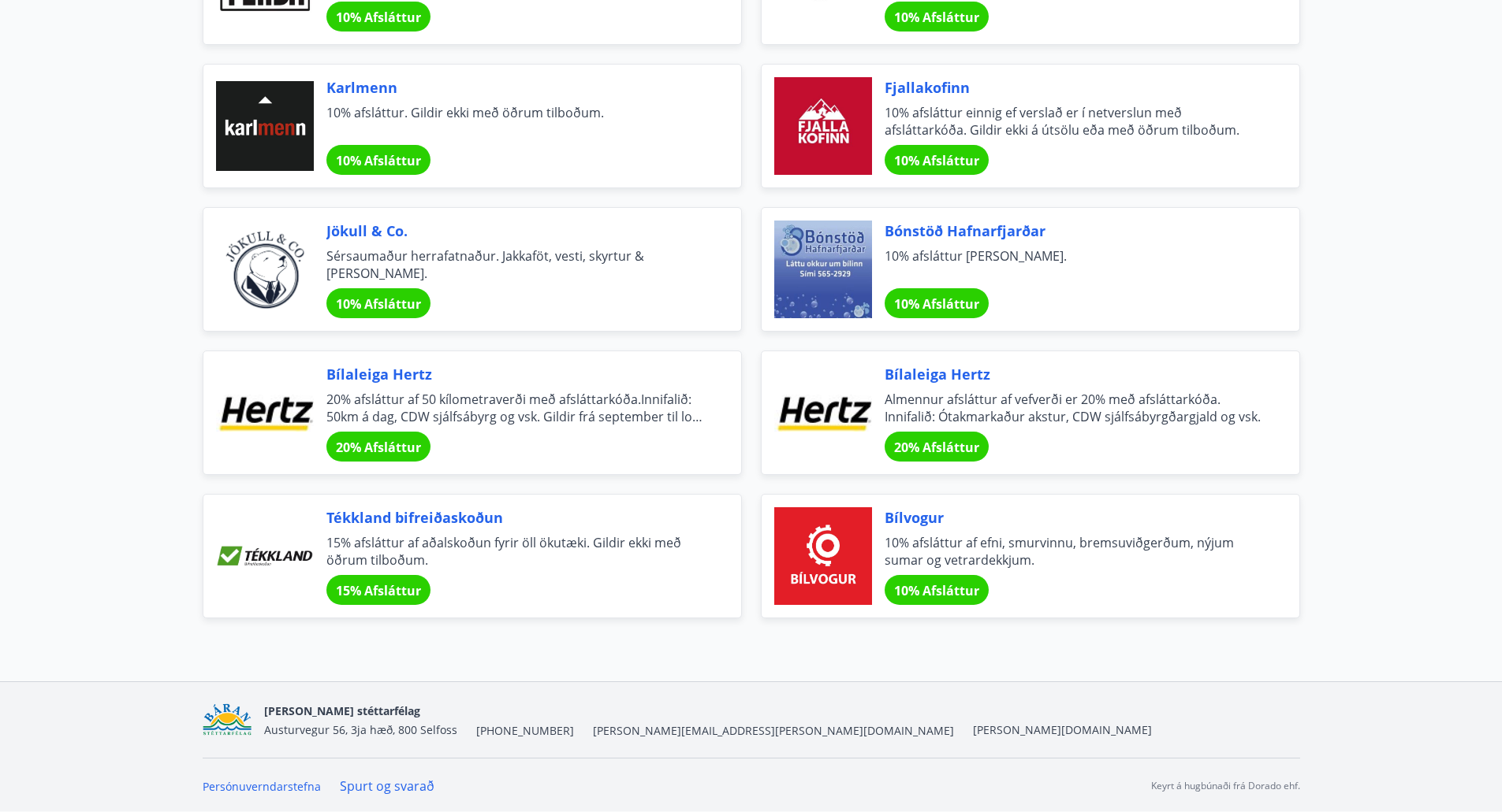
scroll to position [5161, 0]
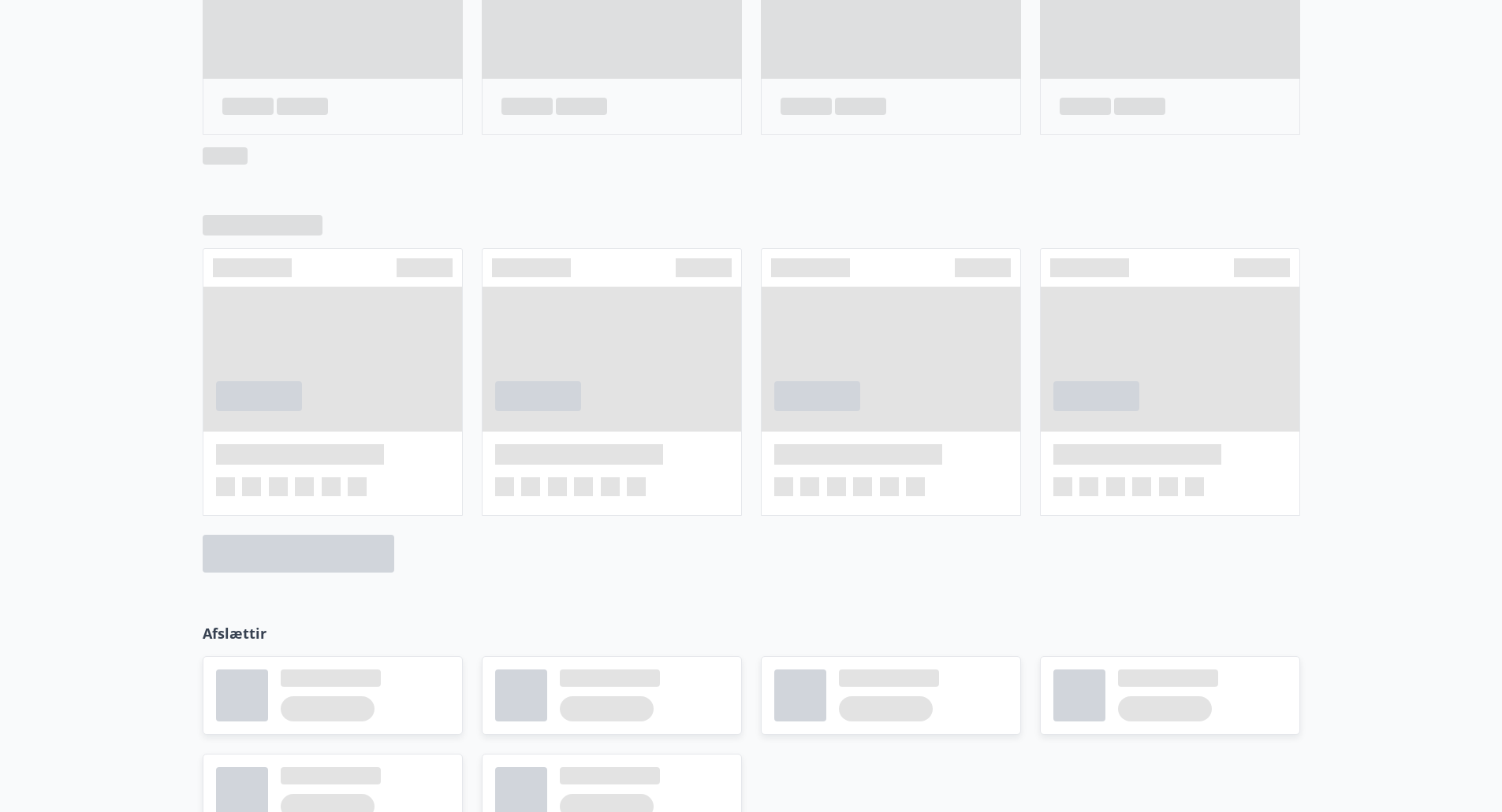
scroll to position [798, 0]
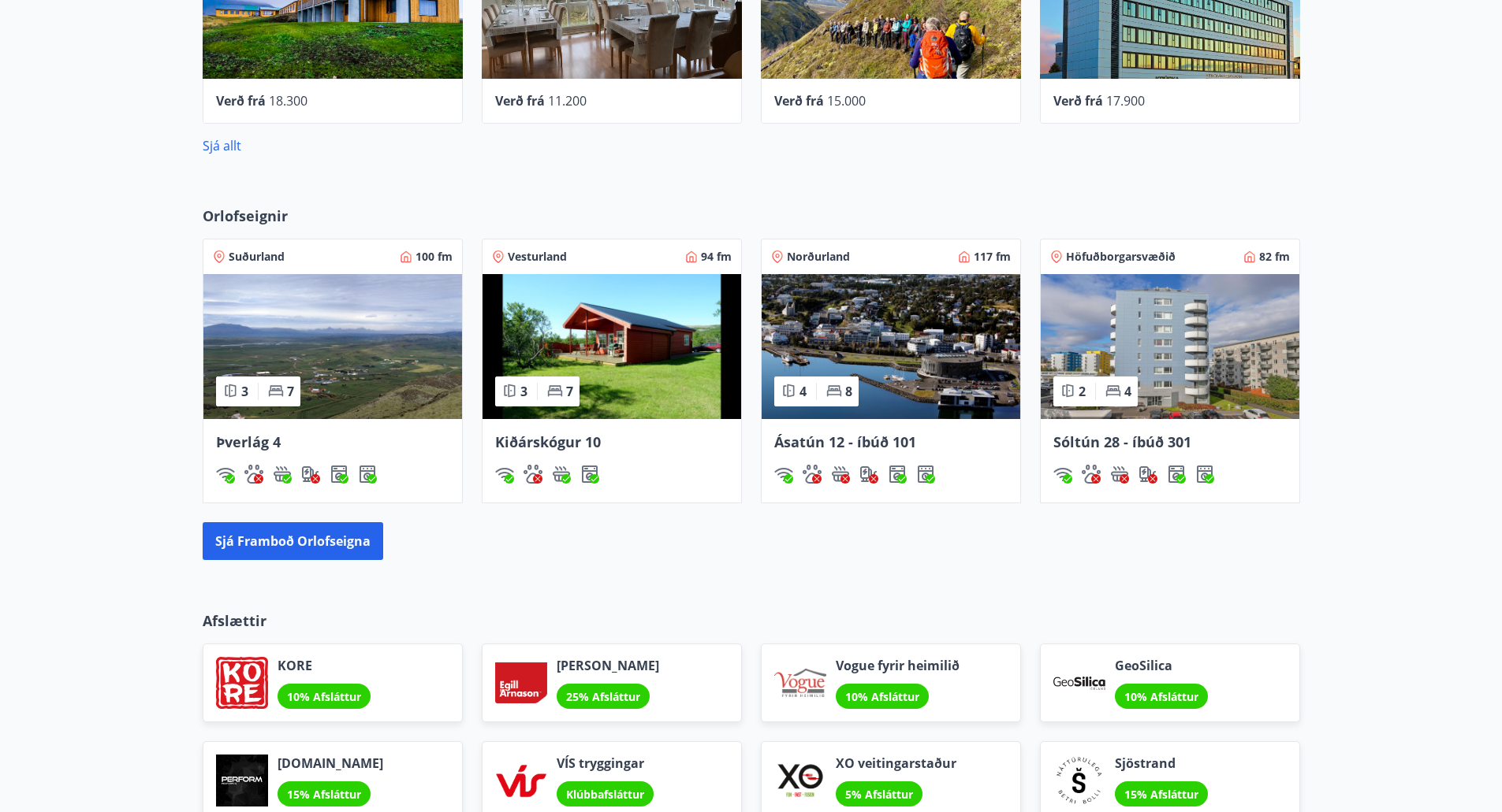
click at [1367, 399] on div "Orlofseignir Suðurland 100 fm 3 7 Þverlág 4 Vesturland 94 fm 3 7 Kiðárskógur 10…" at bounding box center [751, 383] width 1502 height 405
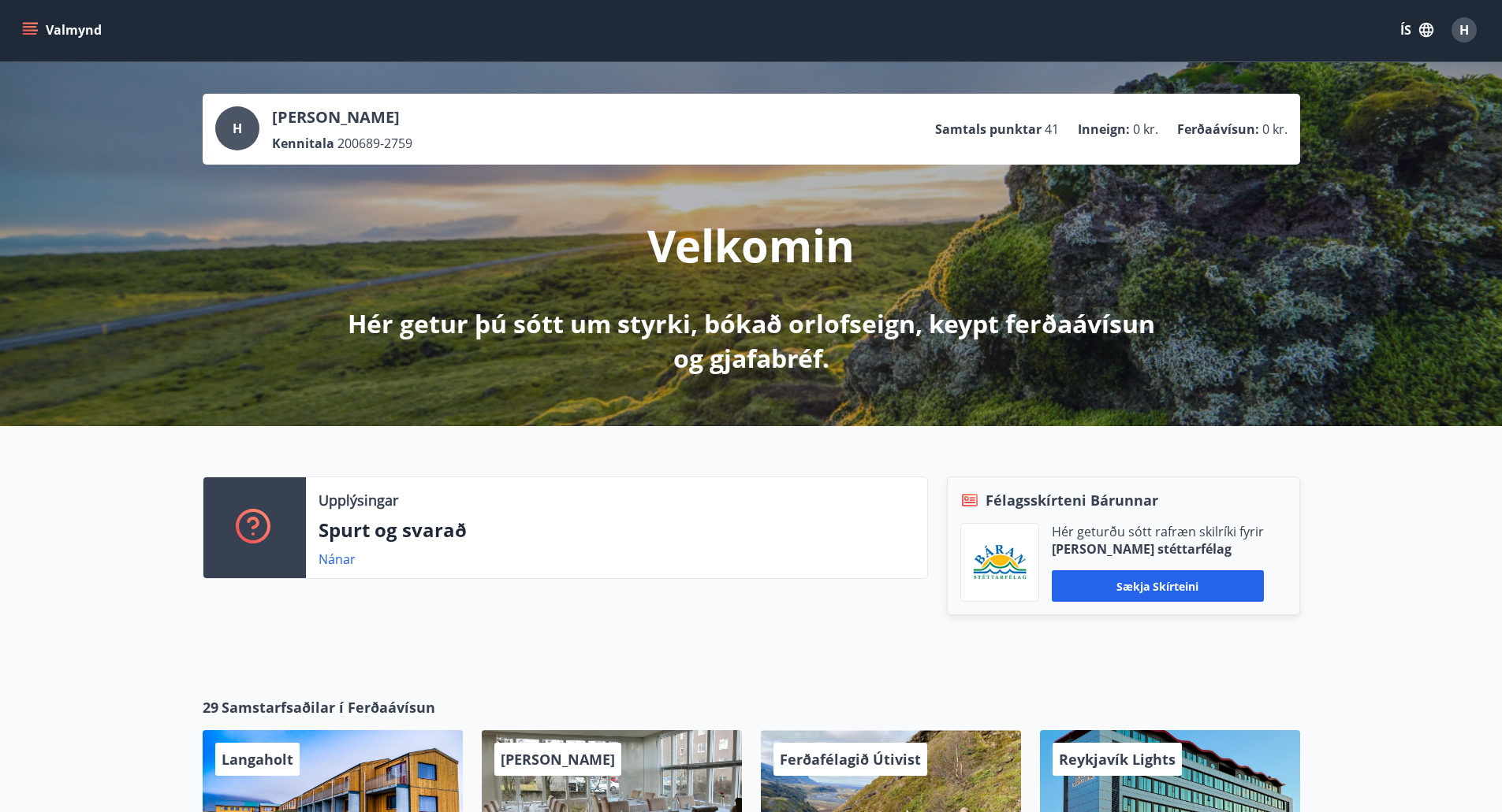
scroll to position [0, 0]
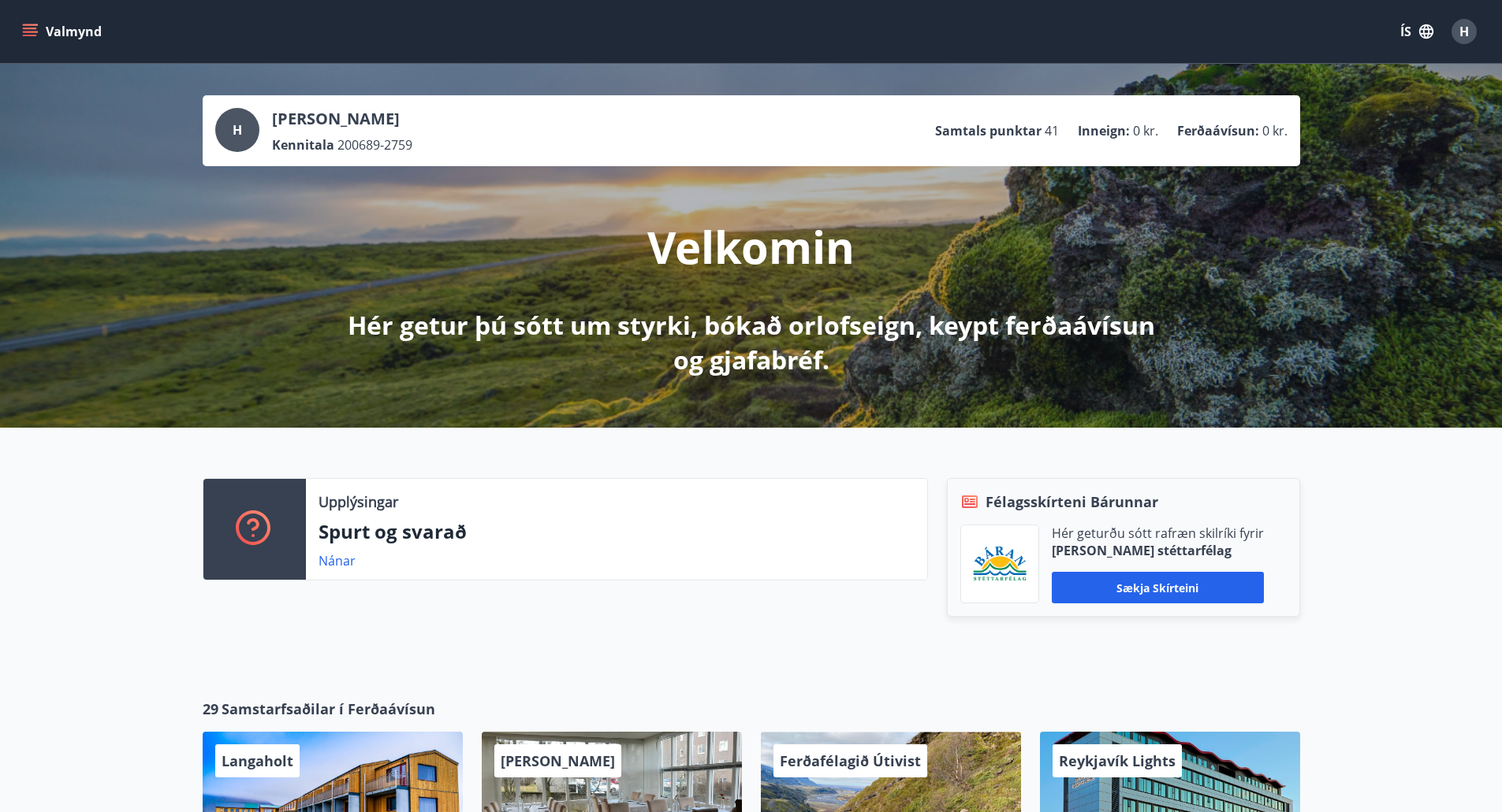
click at [1453, 29] on div "H" at bounding box center [1464, 32] width 25 height 25
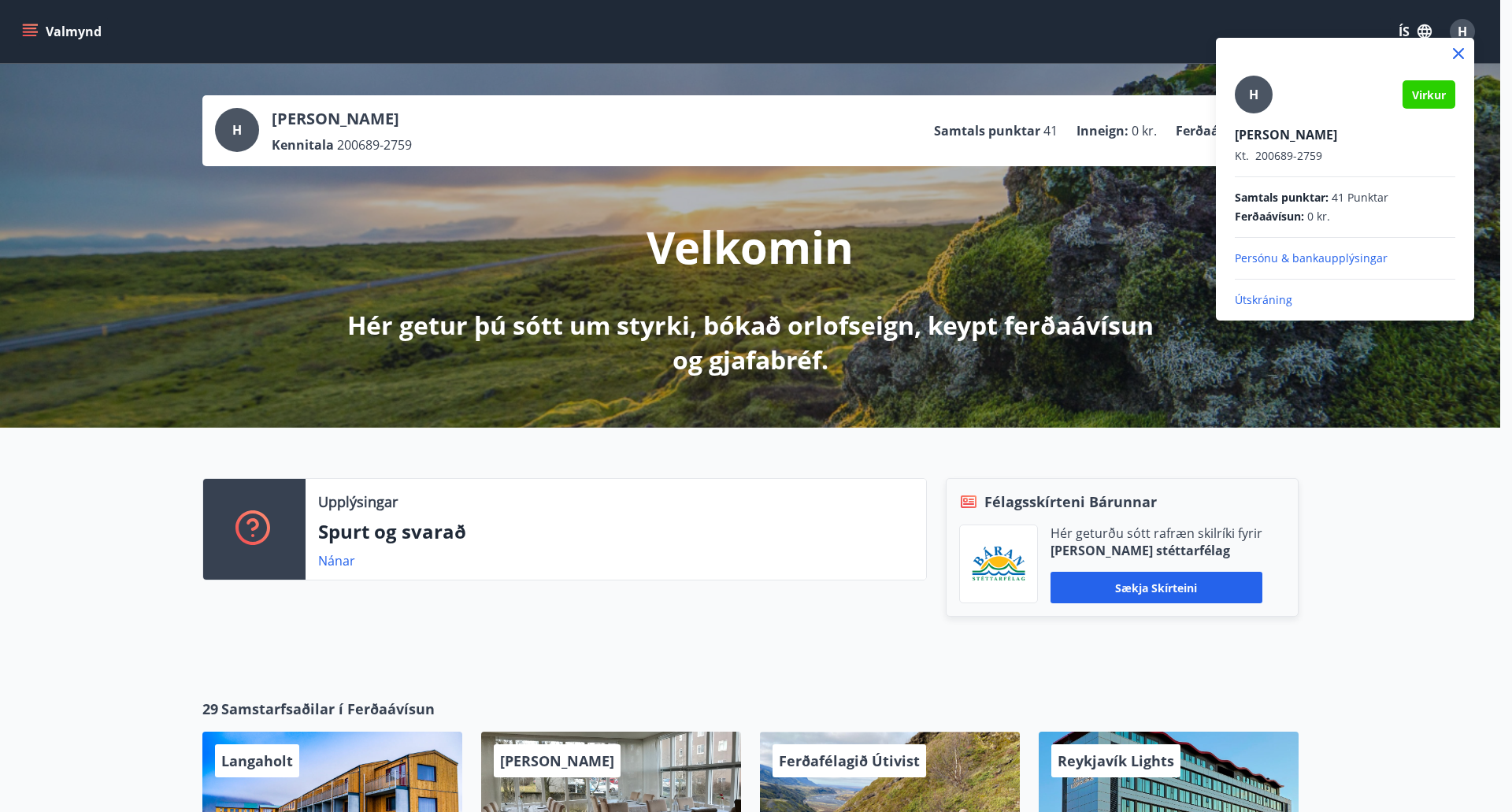
click at [68, 540] on div at bounding box center [756, 406] width 1512 height 812
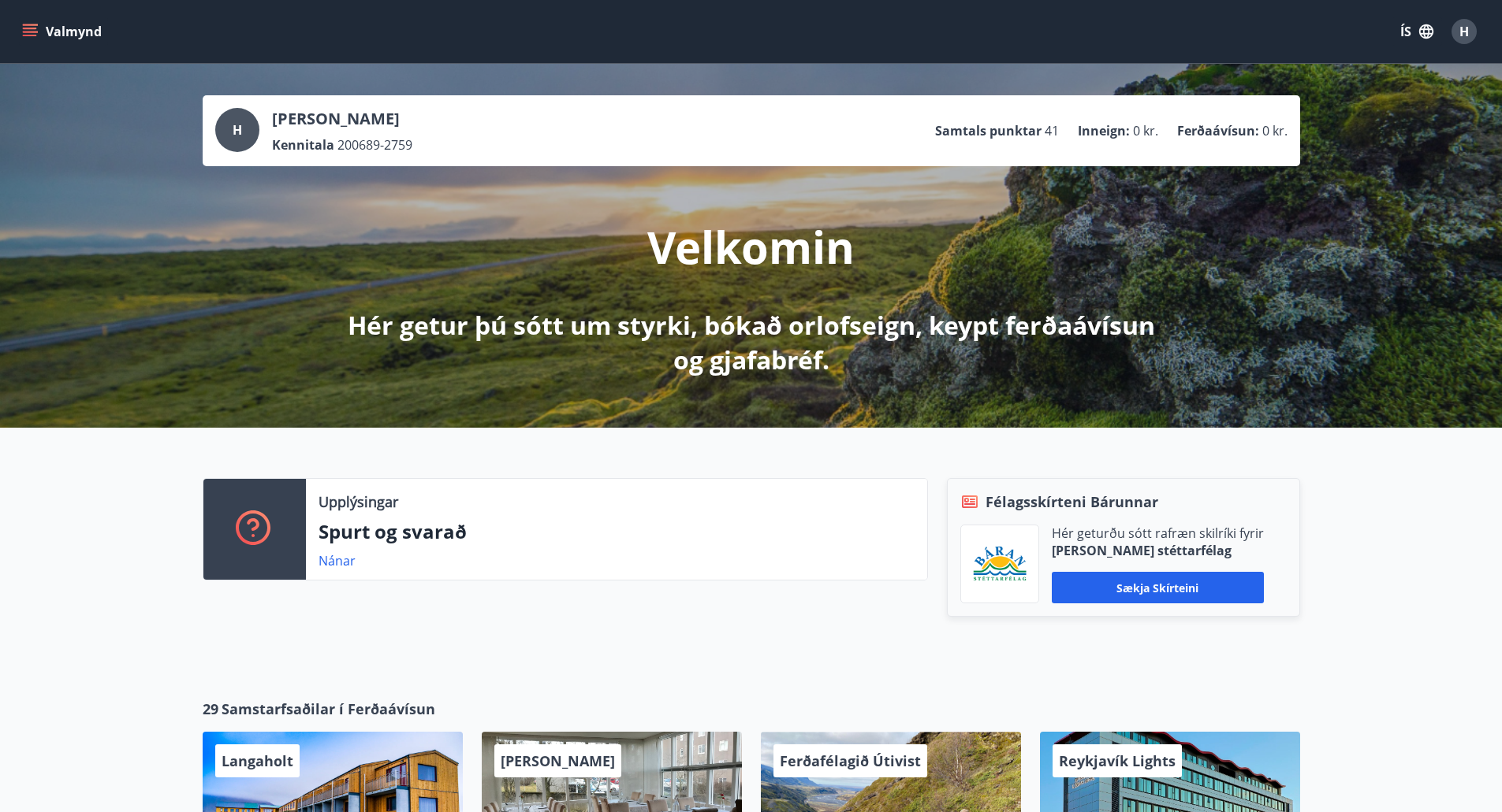
click at [66, 37] on button "Valmynd" at bounding box center [64, 31] width 89 height 28
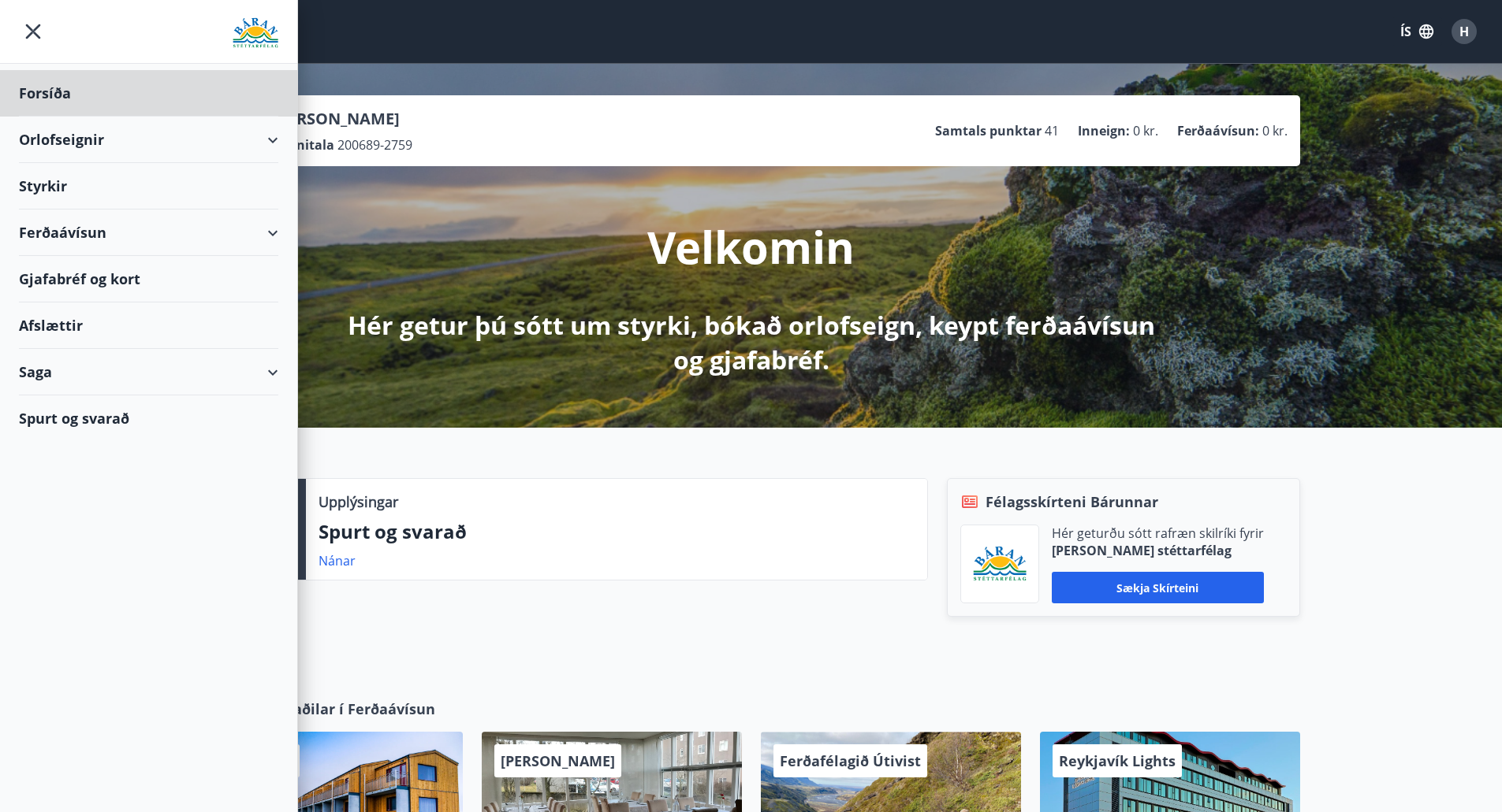
click at [133, 117] on div "Styrkir" at bounding box center [149, 94] width 259 height 46
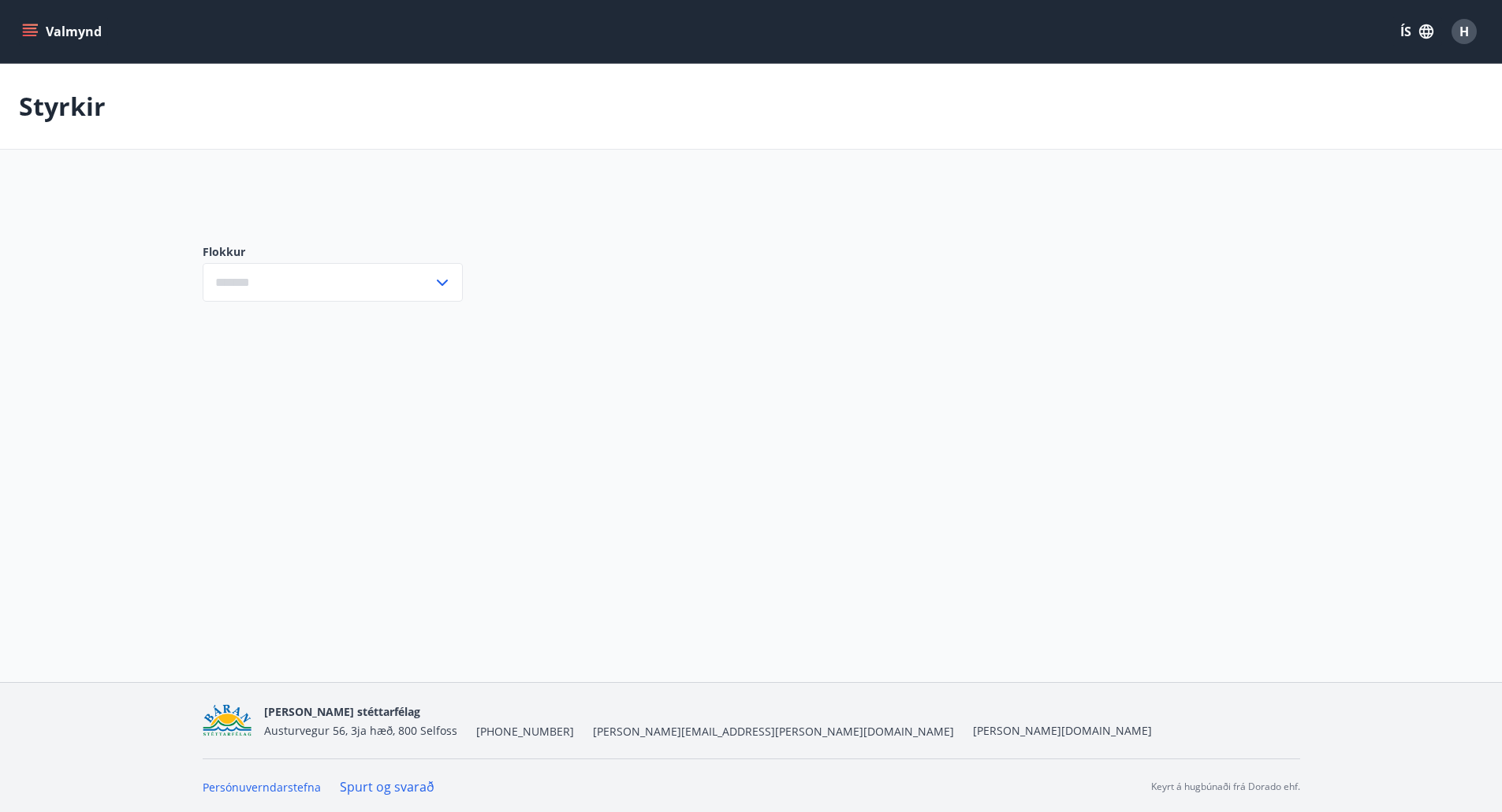
type input "***"
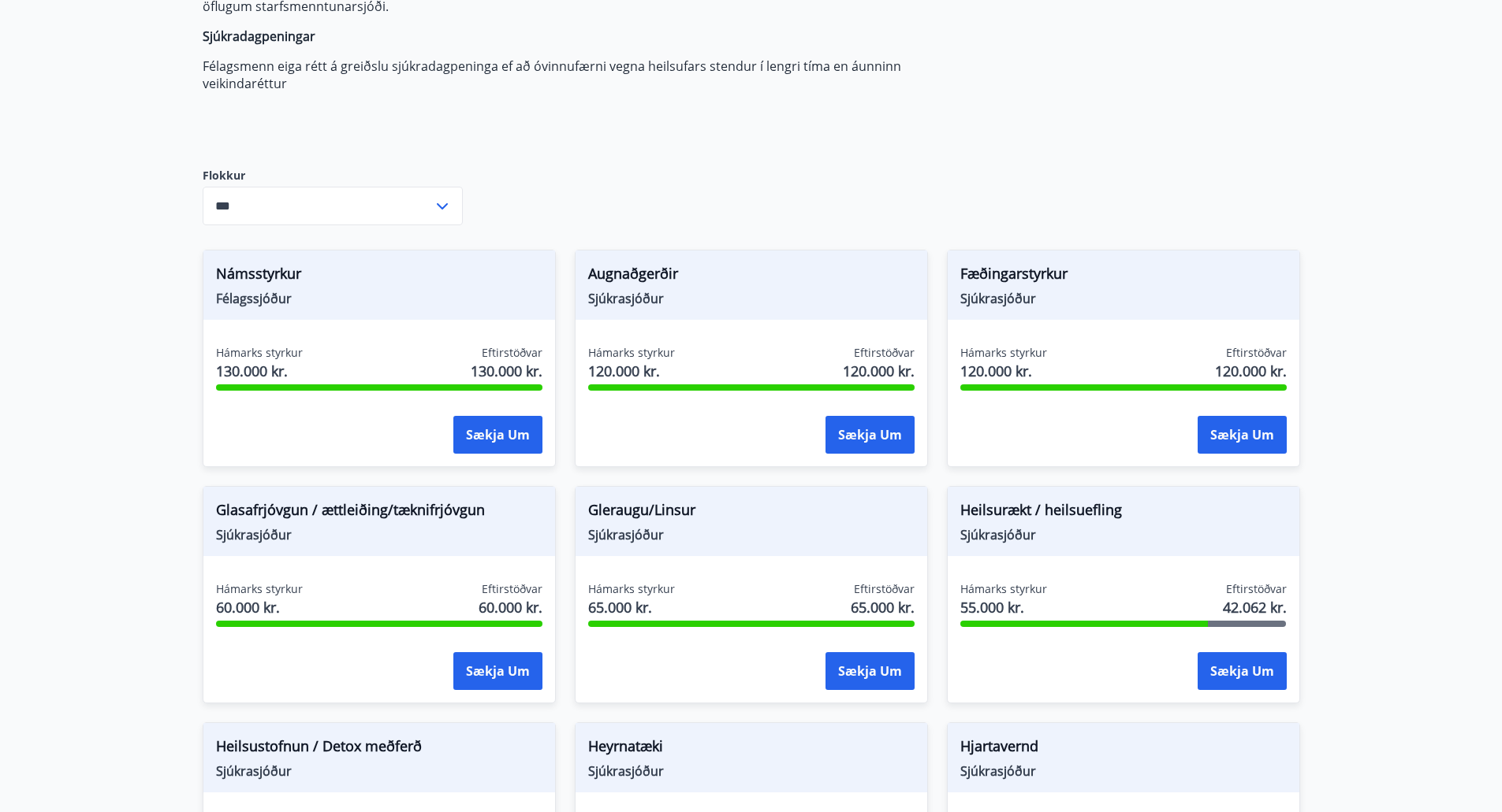
scroll to position [315, 0]
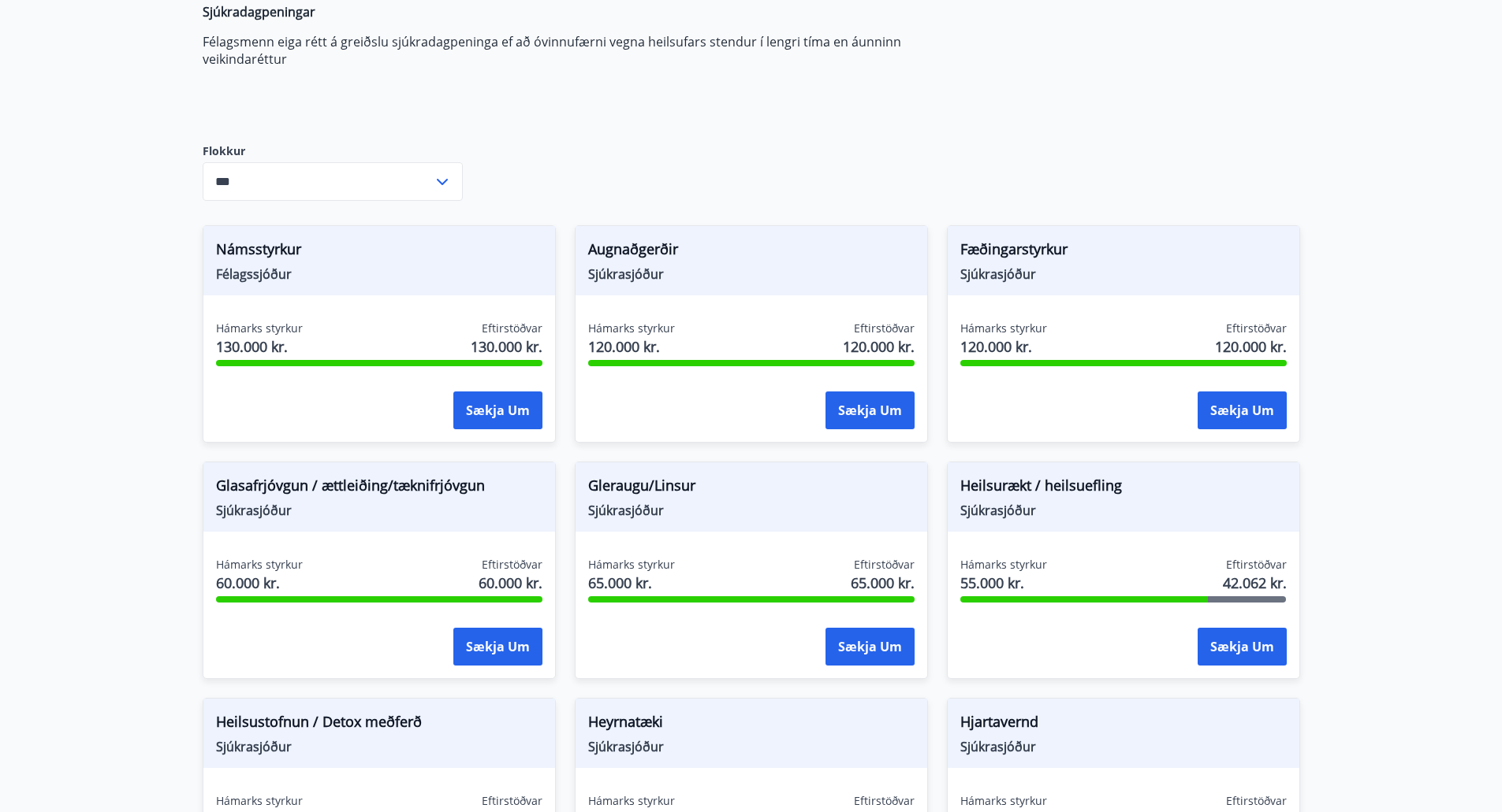
click at [101, 432] on main "Styrkir Heilsu- og forvarnarstyrkir Félagsmenn [PERSON_NAME] um ýmsa heilsu- og…" at bounding box center [751, 578] width 1502 height 1659
click at [1347, 516] on main "Styrkir Heilsu- og forvarnarstyrkir Félagsmenn [PERSON_NAME] um ýmsa heilsu- og…" at bounding box center [751, 578] width 1502 height 1659
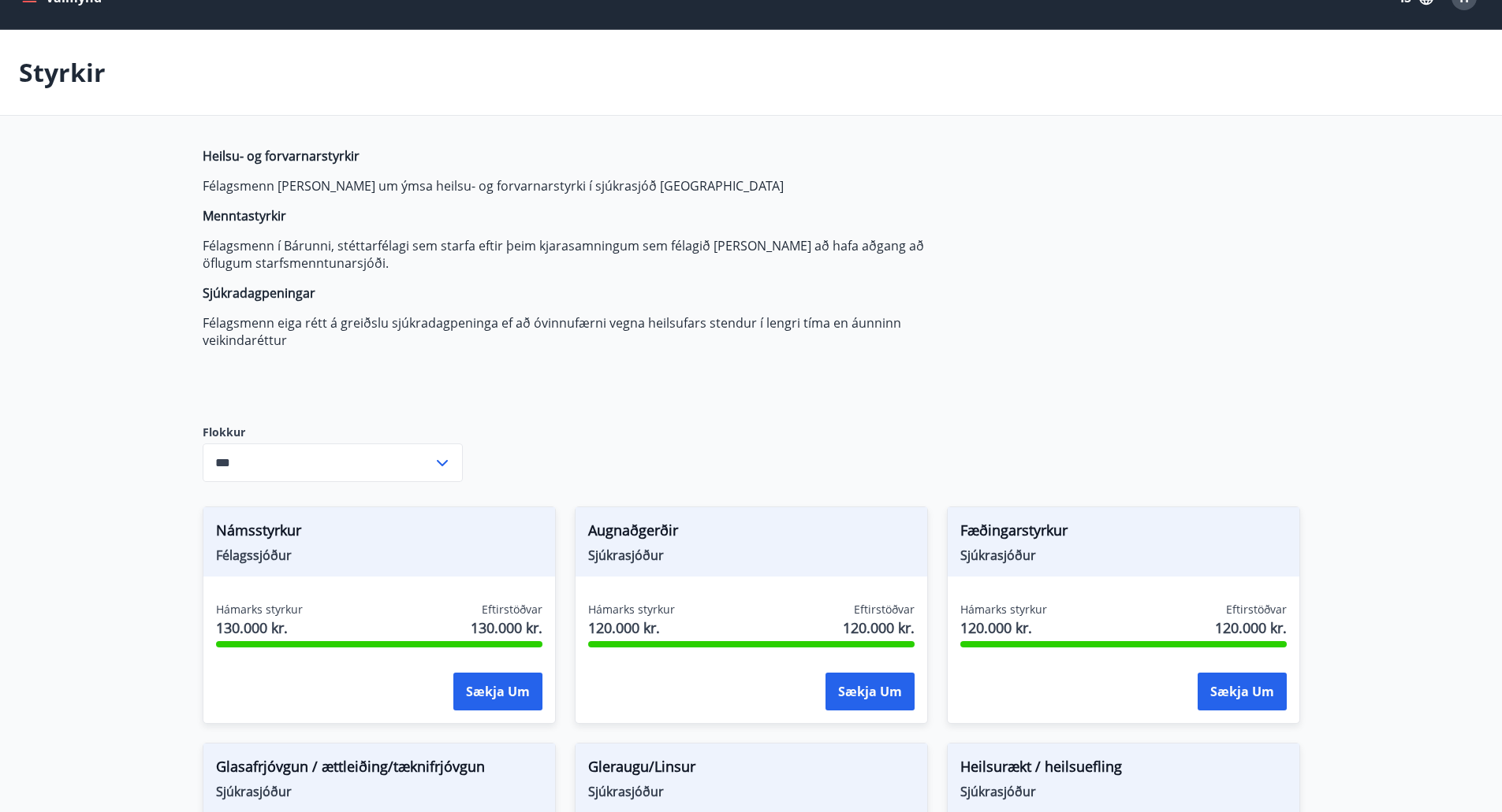
scroll to position [0, 0]
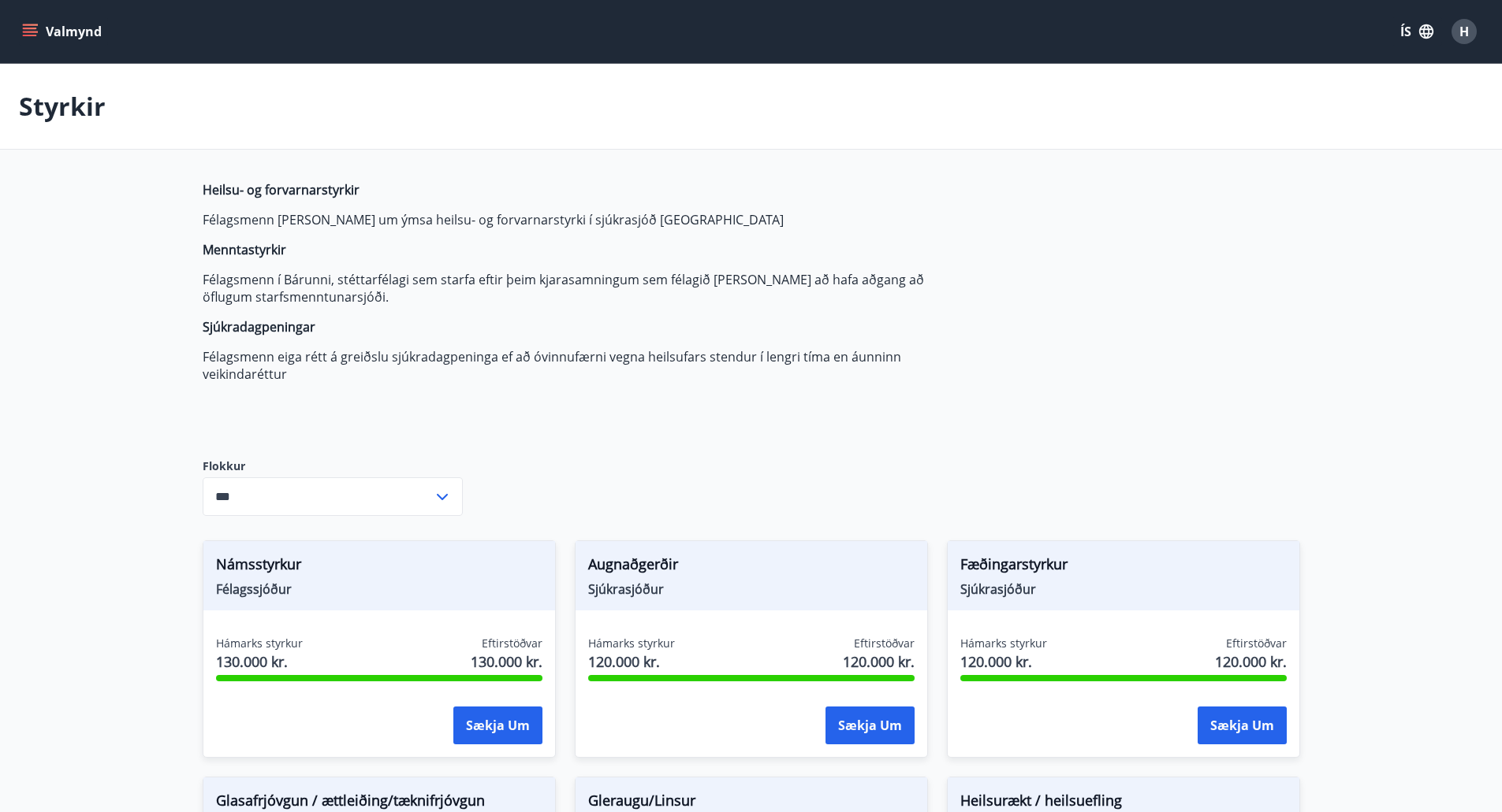
click at [1467, 24] on span "H" at bounding box center [1464, 32] width 10 height 17
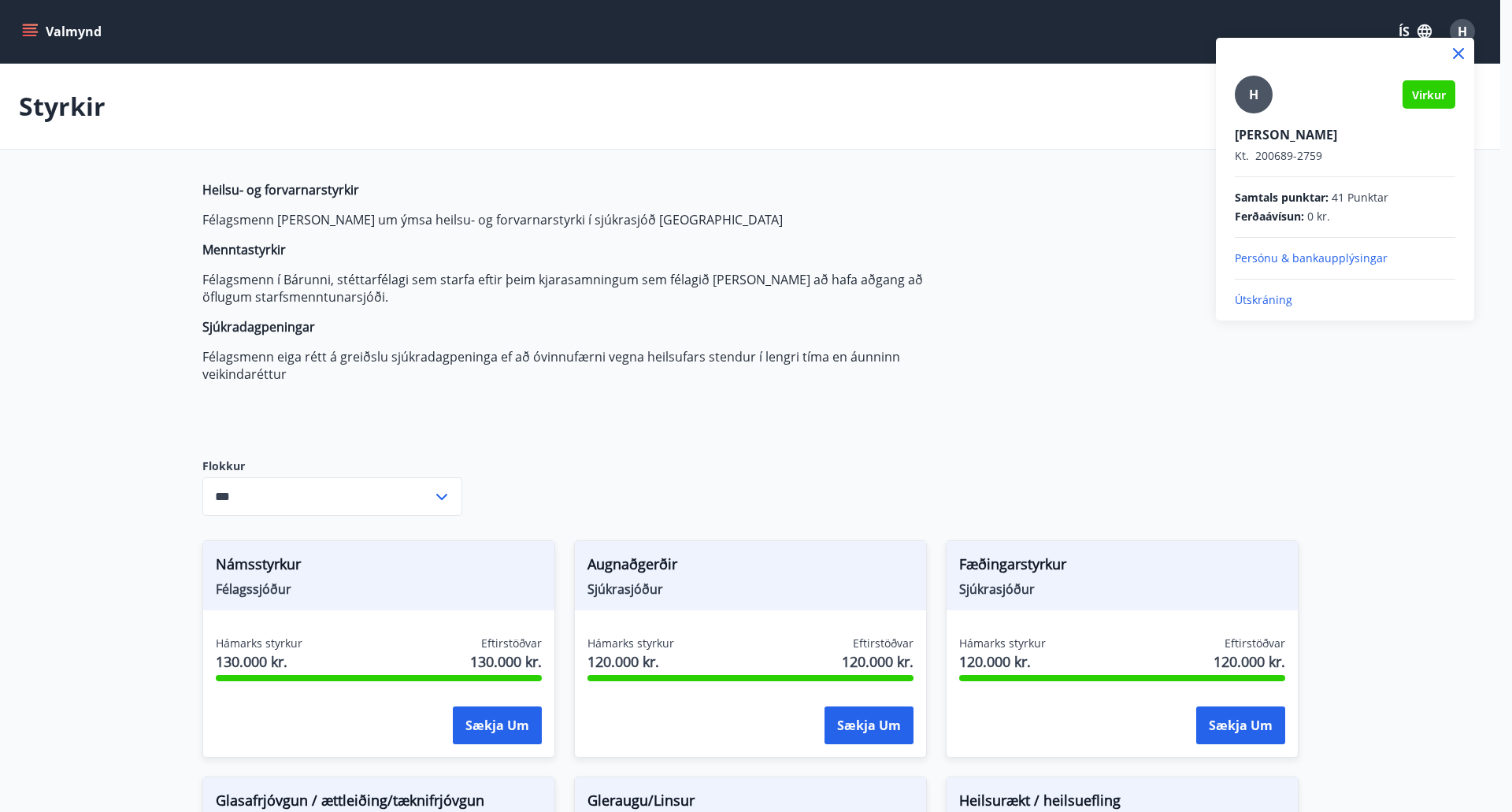
click at [1466, 24] on div at bounding box center [756, 406] width 1512 height 812
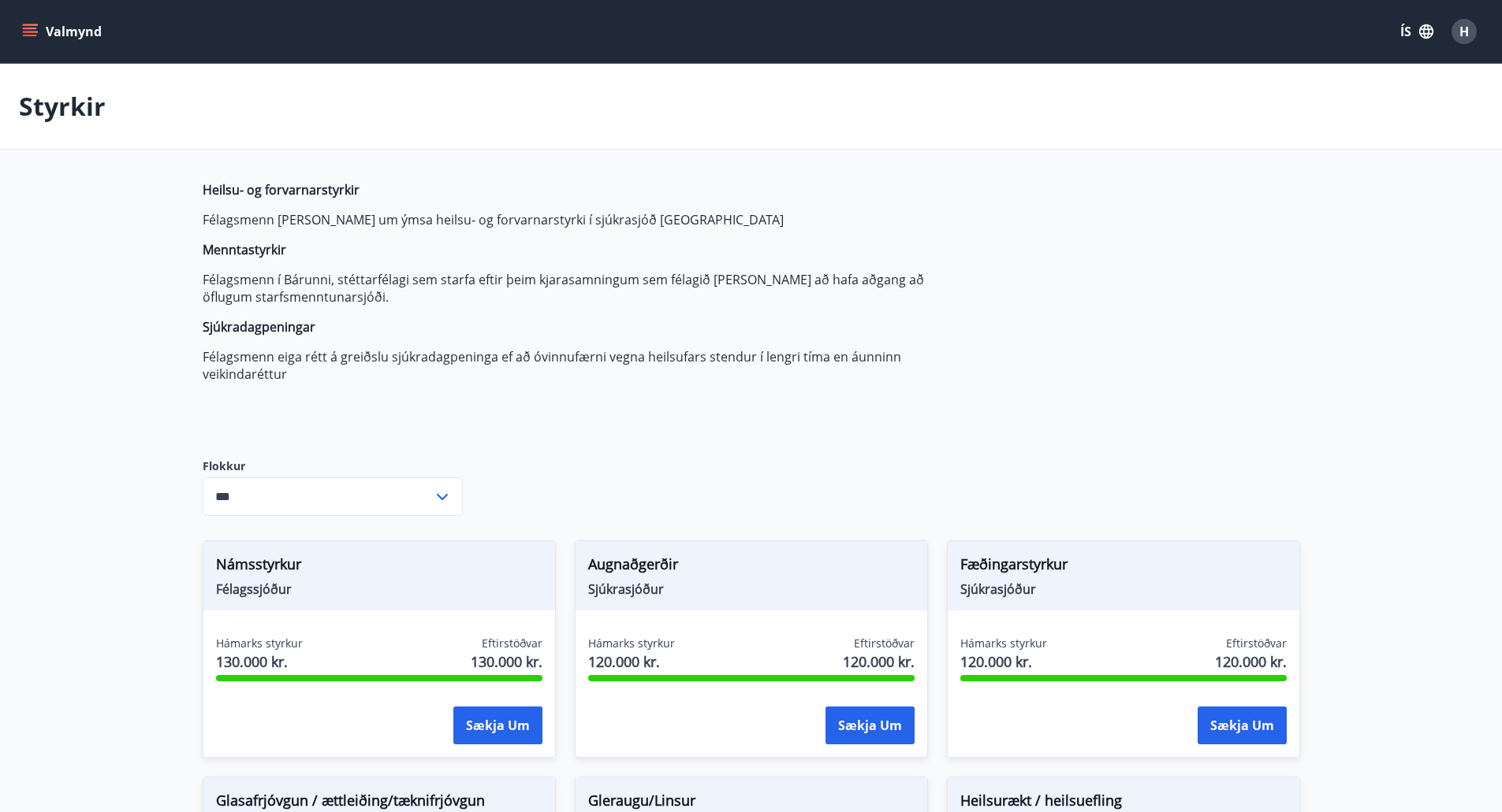
click at [28, 37] on icon "menu" at bounding box center [30, 31] width 15 height 15
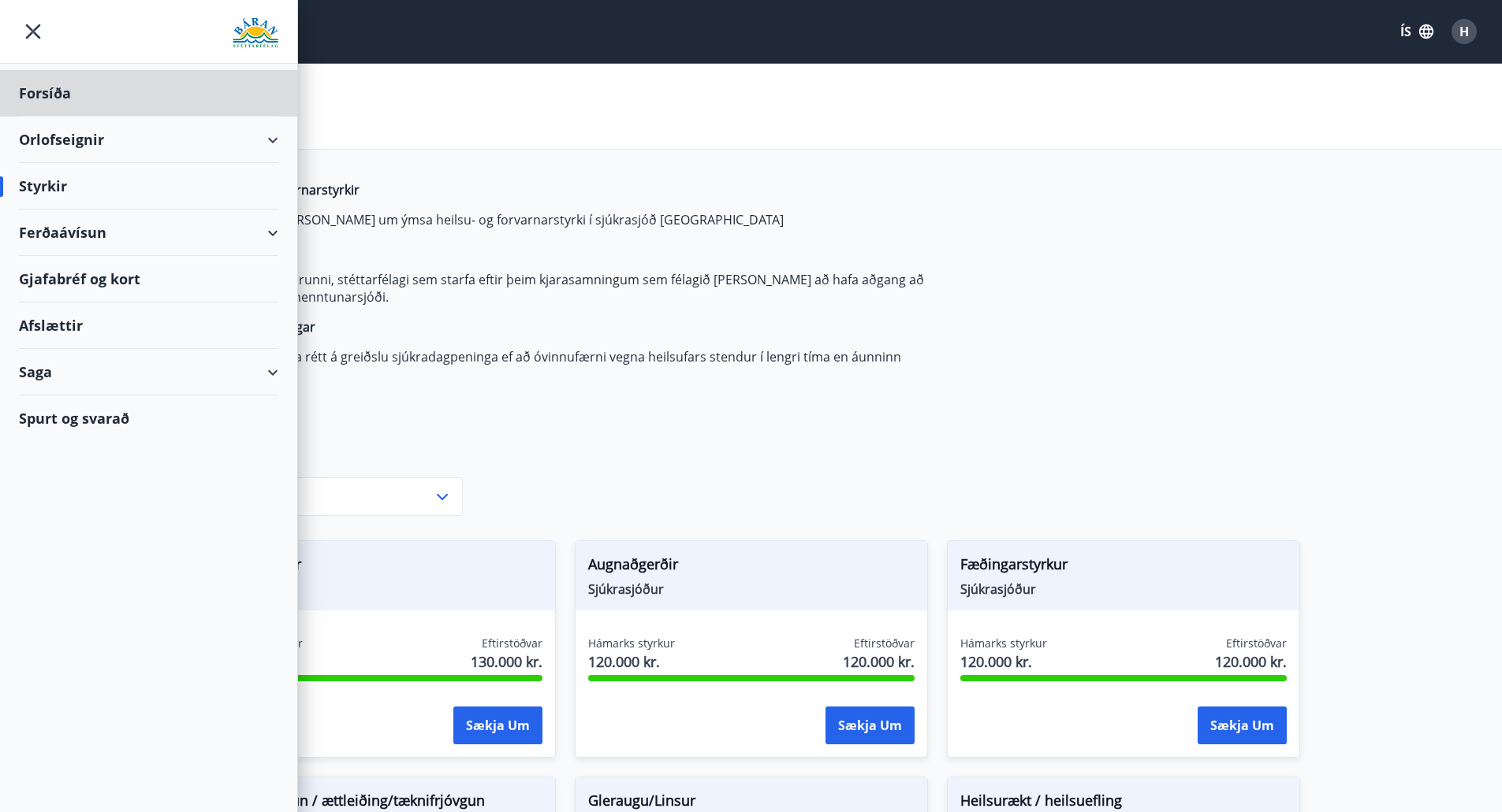
click at [63, 187] on div "Styrkir" at bounding box center [149, 187] width 259 height 46
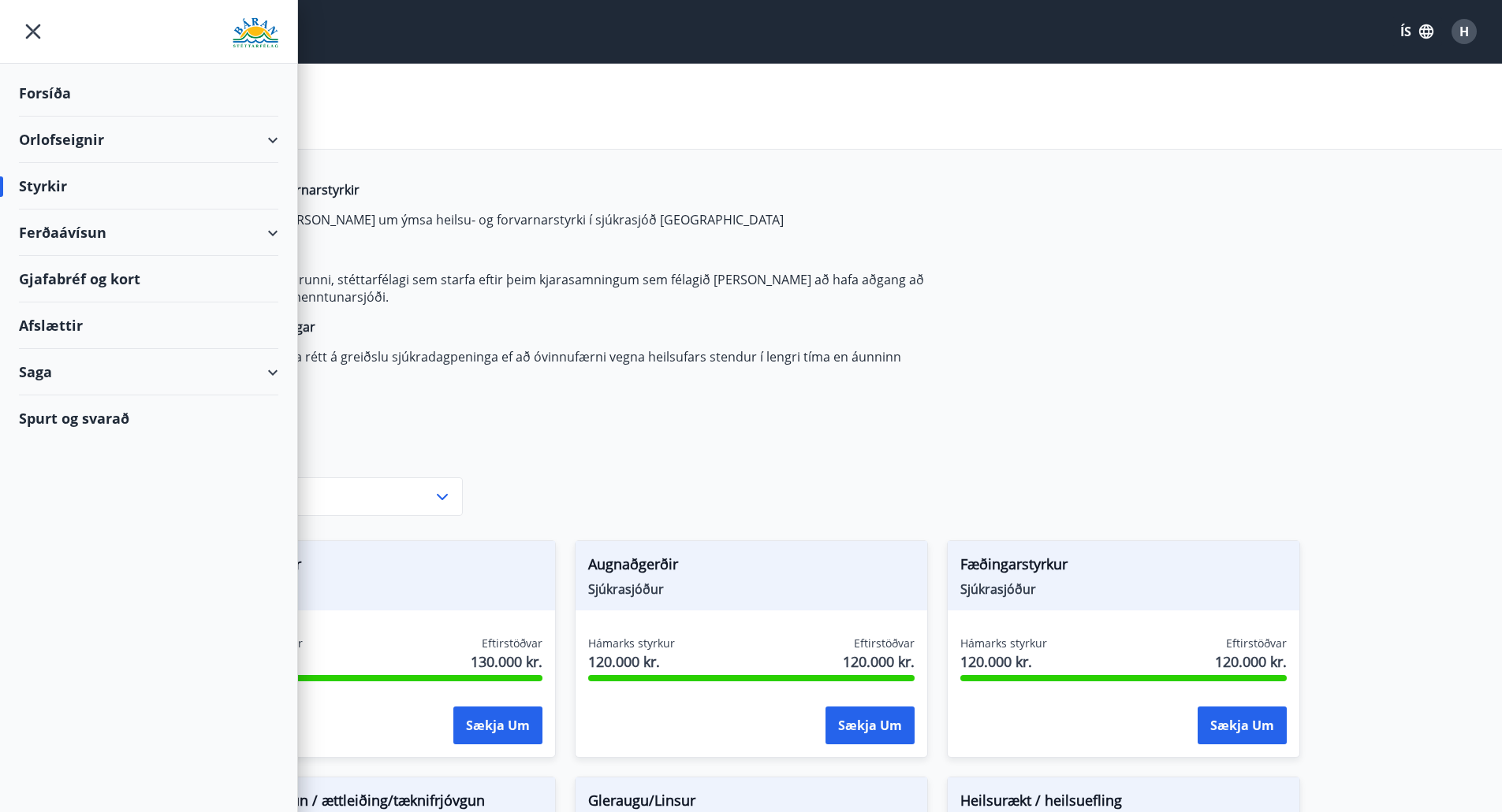
click at [33, 190] on div "Styrkir" at bounding box center [149, 187] width 259 height 46
click at [441, 381] on p "Félagsmenn eiga rétt á greiðslu sjúkradagpeninga ef að óvinnufærni vegna heilsu…" at bounding box center [574, 365] width 744 height 35
